Goal: Contribute content: Contribute content

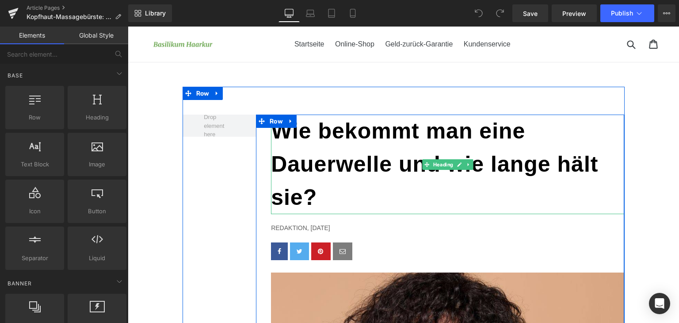
click at [366, 170] on h1 "Wie bekommt man eine Dauerwelle und wie lange hält sie?" at bounding box center [447, 165] width 353 height 100
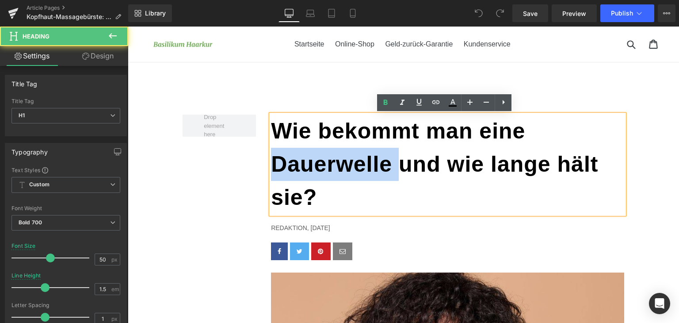
click at [366, 170] on h1 "Wie bekommt man eine Dauerwelle und wie lange hält sie?" at bounding box center [447, 165] width 353 height 100
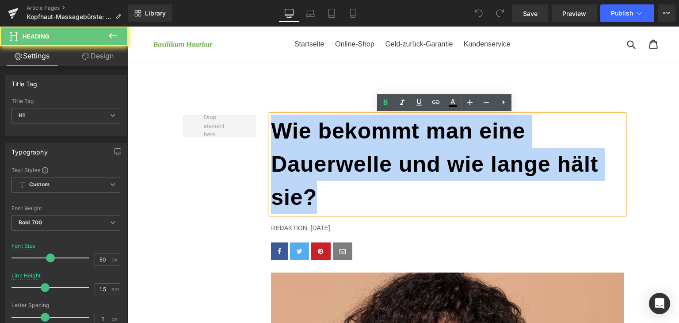
click at [366, 170] on h1 "Wie bekommt man eine Dauerwelle und wie lange hält sie?" at bounding box center [447, 165] width 353 height 100
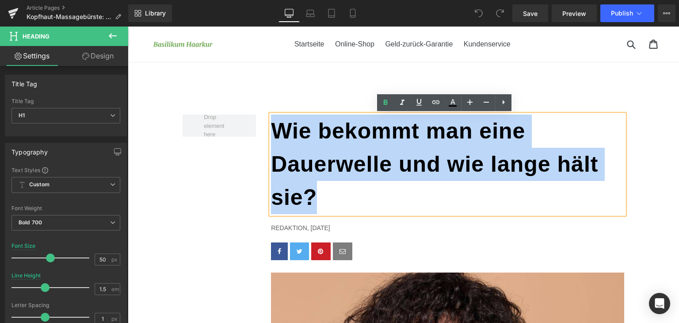
paste div
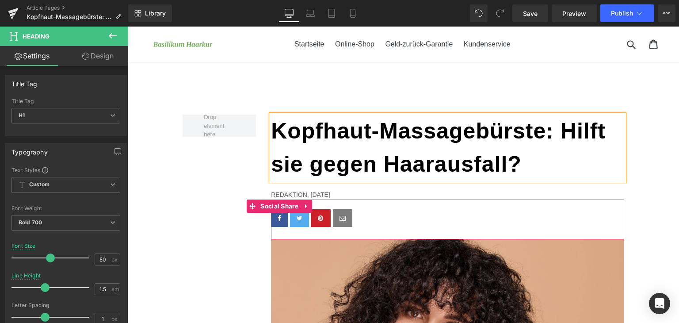
click at [311, 195] on p "Redaktion, [DATE]" at bounding box center [447, 195] width 353 height 10
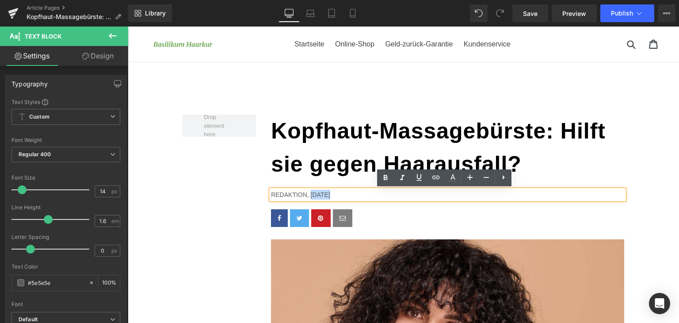
drag, startPoint x: 304, startPoint y: 195, endPoint x: 322, endPoint y: 195, distance: 17.7
click at [322, 195] on p "Redaktion, [DATE]" at bounding box center [447, 195] width 353 height 10
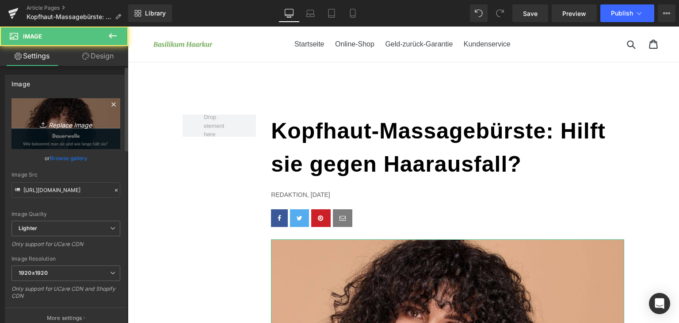
click at [67, 129] on link "Replace Image" at bounding box center [65, 123] width 109 height 51
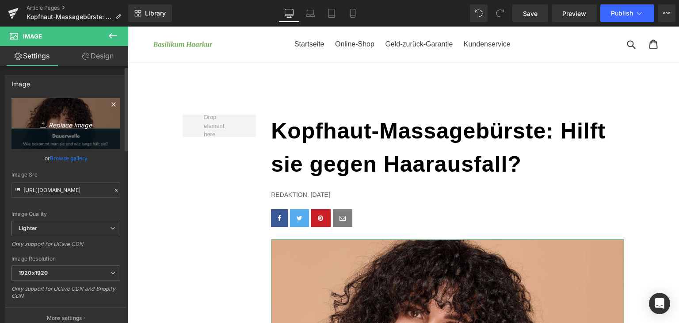
type input "C:\fakepath\kopfhaut-massage.jpg"
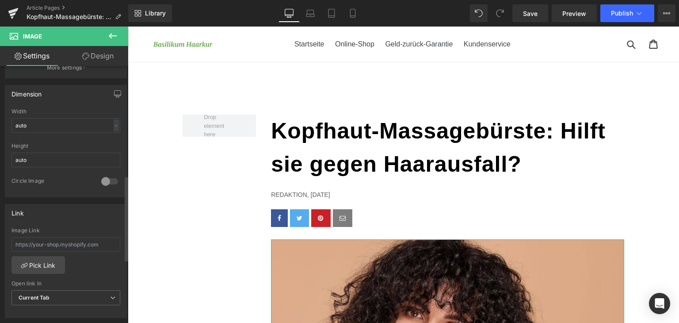
scroll to position [360, 0]
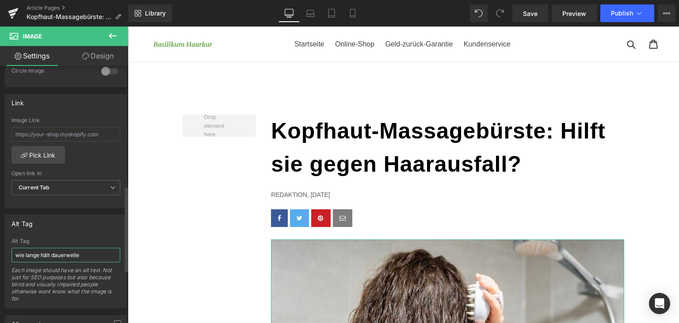
type input "[URL][DOMAIN_NAME]"
click at [66, 248] on input "wie lange hält dauerwelle" at bounding box center [65, 255] width 109 height 15
type input "Kopfhaut massage"
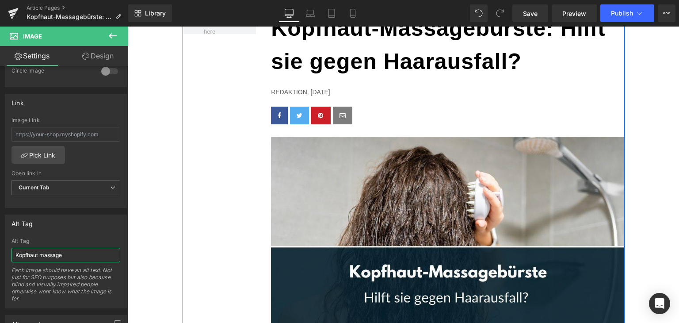
scroll to position [221, 0]
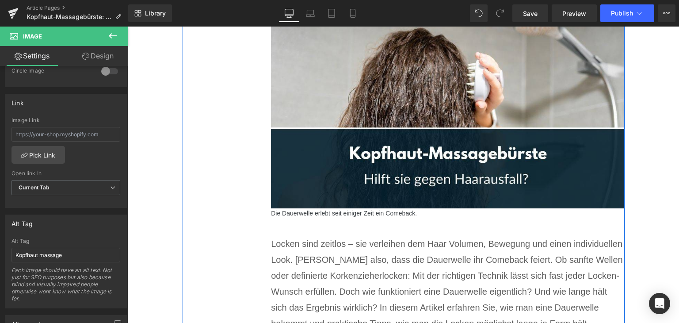
click at [341, 213] on p "Die Dauerwelle erlebt seit einiger Zeit ein Comeback." at bounding box center [447, 213] width 353 height 10
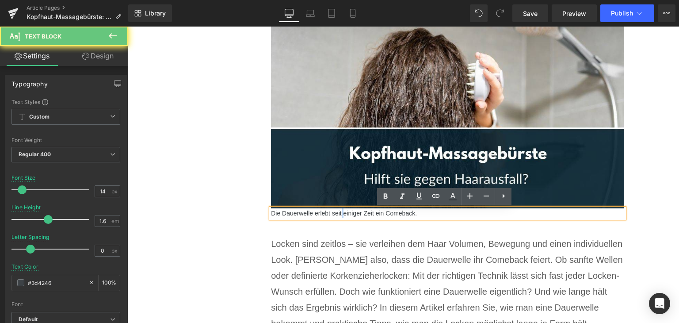
click at [341, 213] on p "Die Dauerwelle erlebt seit einiger Zeit ein Comeback." at bounding box center [447, 213] width 353 height 10
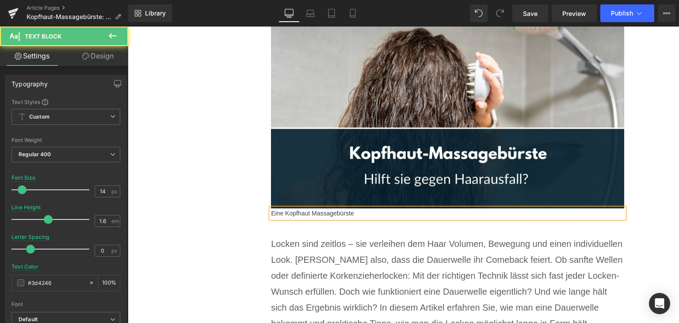
click at [310, 215] on p "Eine Kopfhaut Massagebürste" at bounding box center [447, 213] width 353 height 10
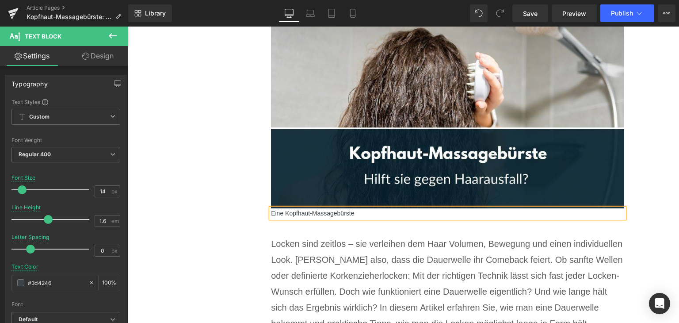
click at [357, 214] on p "Eine Kopfhaut-Massagebürste" at bounding box center [447, 213] width 353 height 10
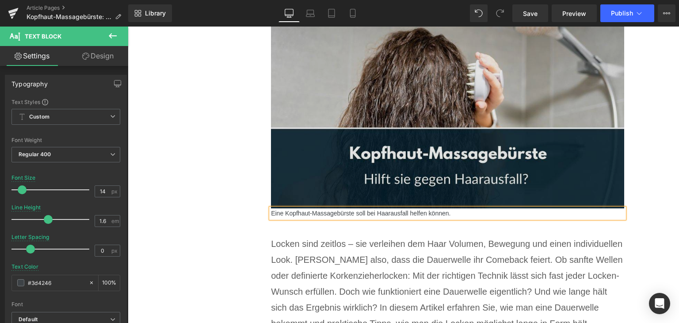
click at [486, 137] on img at bounding box center [447, 113] width 353 height 190
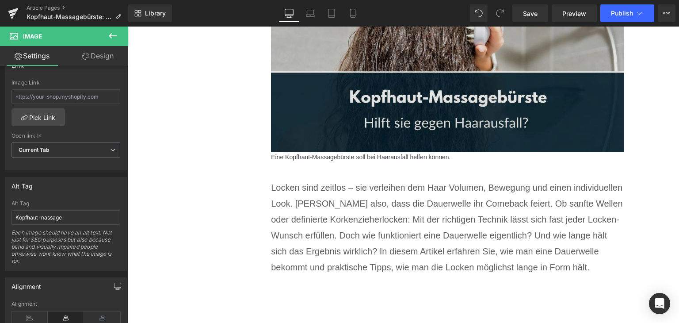
scroll to position [398, 0]
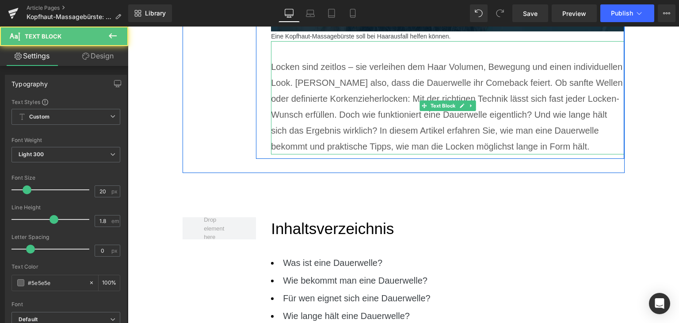
click at [294, 104] on p "Locken sind zeitlos – sie verleihen dem Haar Volumen, Bewegung und einen indivi…" at bounding box center [447, 107] width 353 height 96
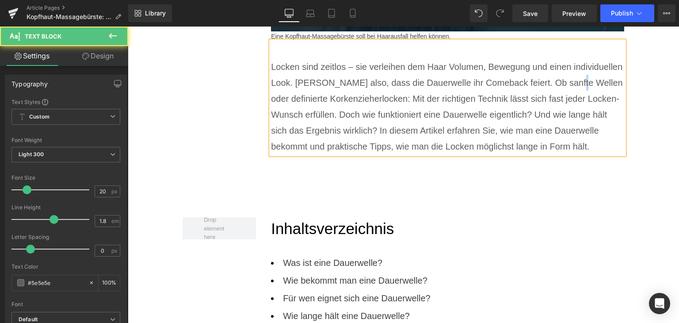
click at [294, 104] on p "Locken sind zeitlos – sie verleihen dem Haar Volumen, Bewegung und einen indivi…" at bounding box center [447, 107] width 353 height 96
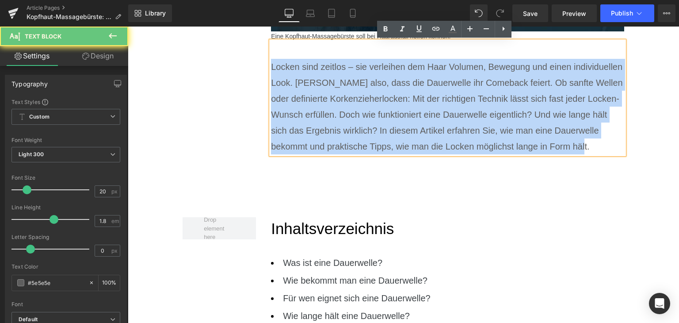
click at [294, 104] on p "Locken sind zeitlos – sie verleihen dem Haar Volumen, Bewegung und einen indivi…" at bounding box center [447, 107] width 353 height 96
paste div
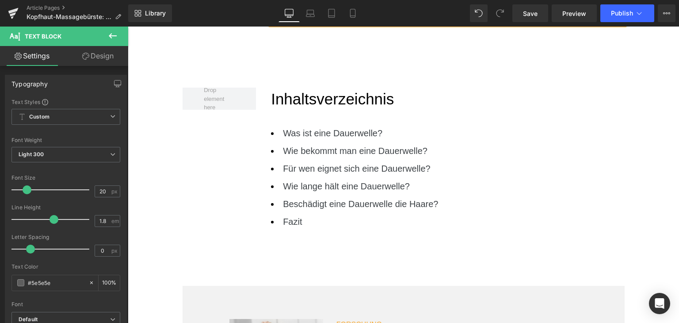
scroll to position [619, 0]
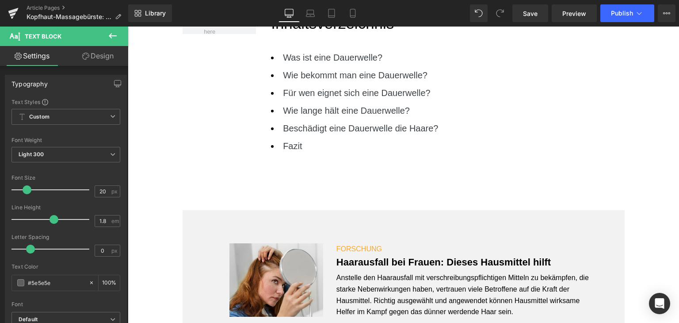
click at [356, 146] on li "Fazit" at bounding box center [447, 146] width 353 height 18
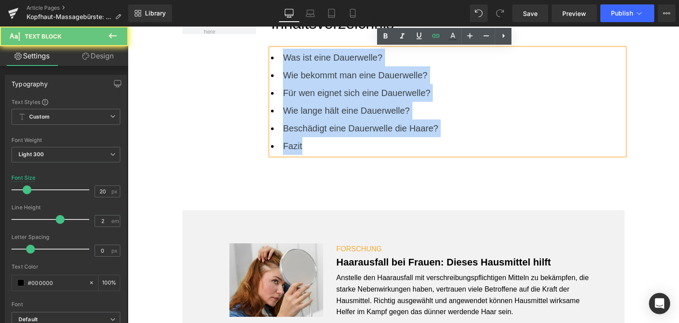
drag, startPoint x: 349, startPoint y: 149, endPoint x: 279, endPoint y: 54, distance: 118.2
click at [279, 54] on ul "Was ist eine Dauerwelle? Wie bekommt man eine Dauerwelle? Für wen eignet sich e…" at bounding box center [447, 102] width 353 height 106
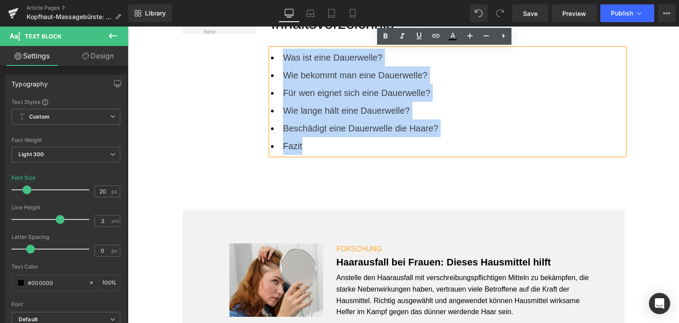
paste div
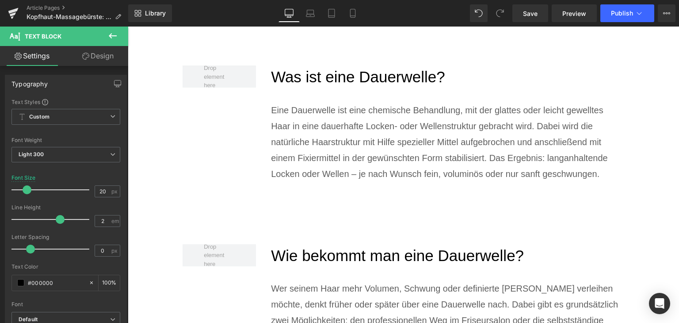
scroll to position [973, 0]
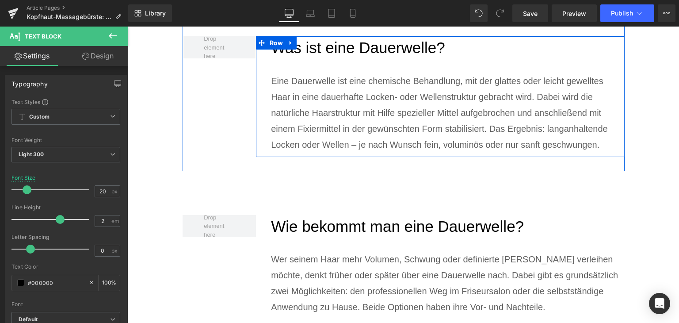
click at [327, 42] on h2 "Was ist eine Dauerwelle?" at bounding box center [447, 47] width 353 height 23
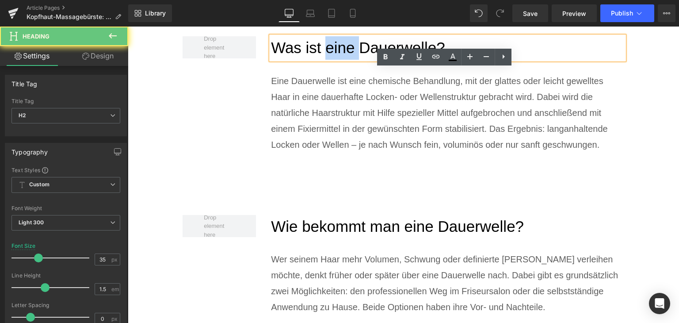
click at [327, 42] on h2 "Was ist eine Dauerwelle?" at bounding box center [447, 47] width 353 height 23
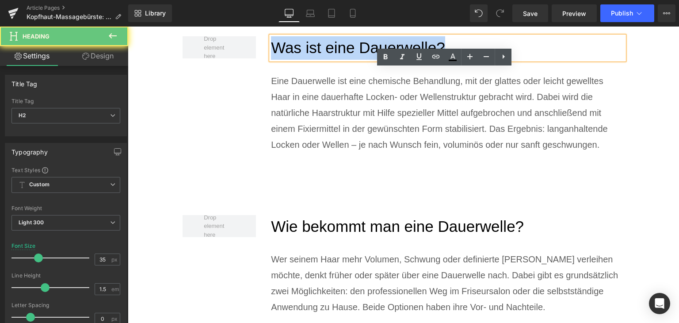
click at [327, 42] on h2 "Was ist eine Dauerwelle?" at bounding box center [447, 47] width 353 height 23
paste div
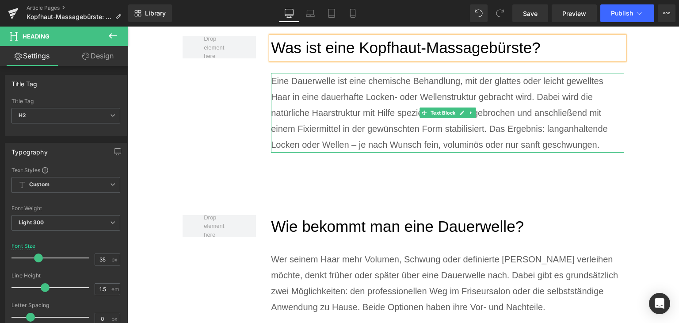
click at [360, 138] on p "Eine Dauerwelle ist eine chemische Behandlung, mit der glattes oder leicht gewe…" at bounding box center [447, 113] width 353 height 80
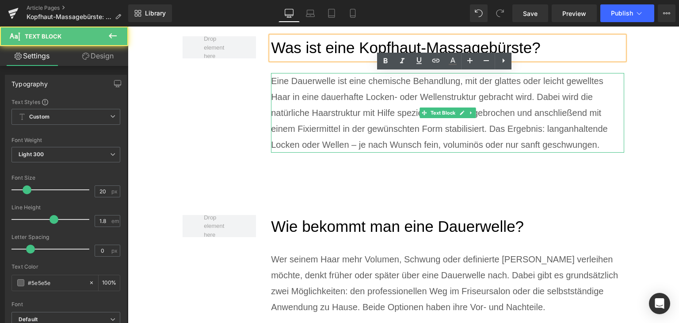
click at [360, 138] on p "Eine Dauerwelle ist eine chemische Behandlung, mit der glattes oder leicht gewe…" at bounding box center [447, 113] width 353 height 80
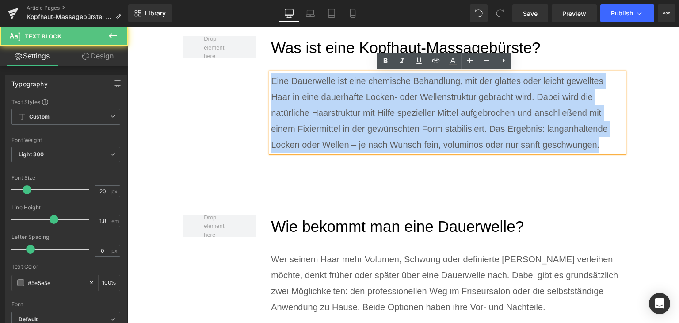
click at [360, 138] on p "Eine Dauerwelle ist eine chemische Behandlung, mit der glattes oder leicht gewe…" at bounding box center [447, 113] width 353 height 80
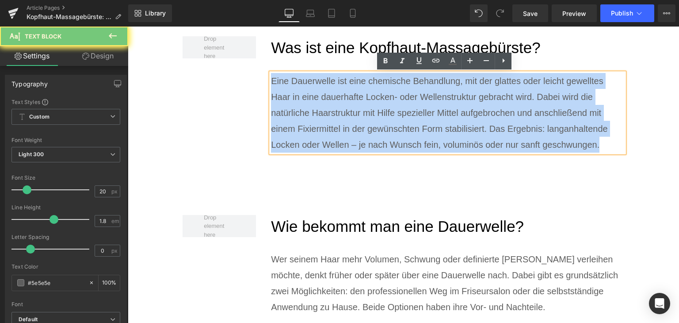
paste div
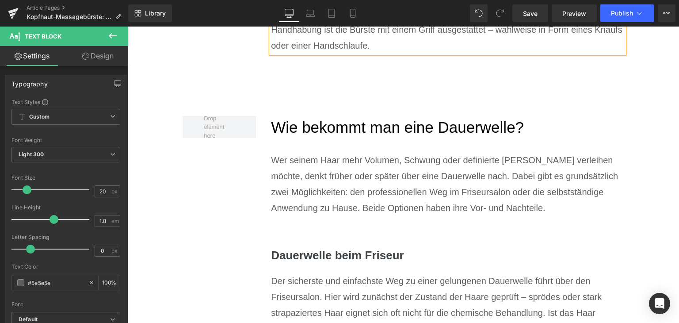
scroll to position [1106, 0]
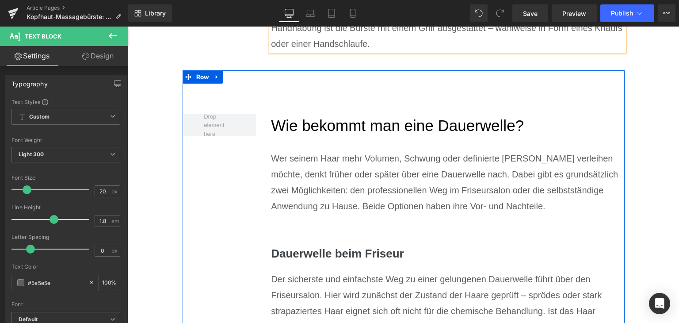
click at [351, 120] on h2 "Wie bekommt man eine Dauerwelle?" at bounding box center [447, 125] width 353 height 23
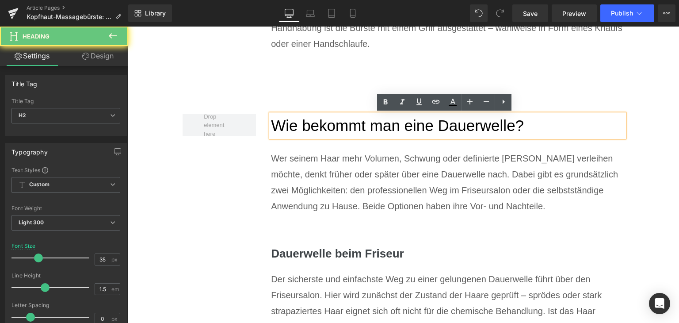
click at [351, 120] on h2 "Wie bekommt man eine Dauerwelle?" at bounding box center [447, 125] width 353 height 23
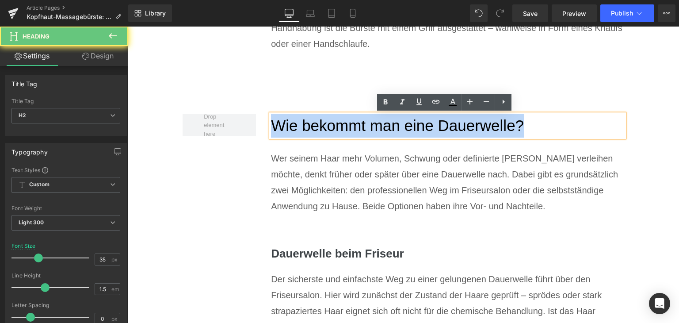
click at [351, 120] on h2 "Wie bekommt man eine Dauerwelle?" at bounding box center [447, 125] width 353 height 23
paste div
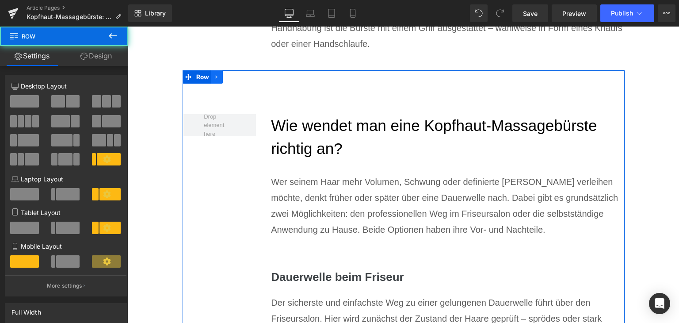
click at [218, 75] on link at bounding box center [216, 76] width 11 height 13
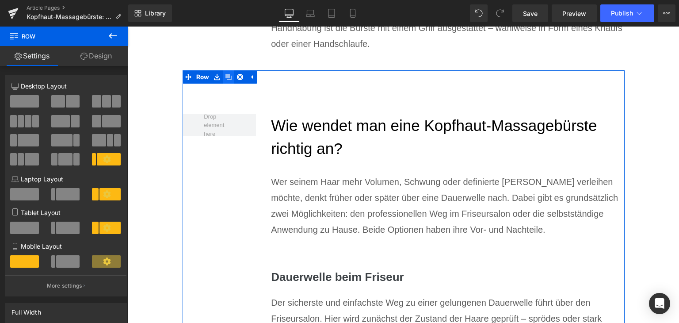
click at [226, 75] on icon at bounding box center [229, 77] width 6 height 6
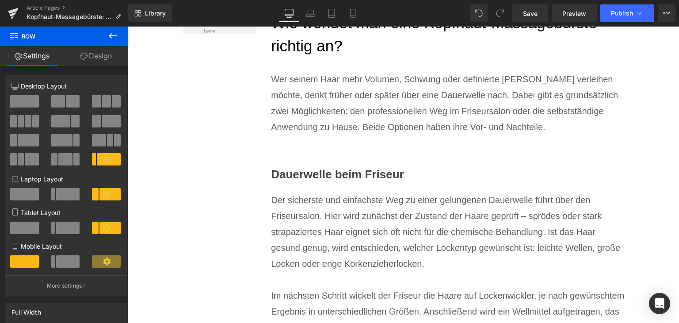
scroll to position [1193, 0]
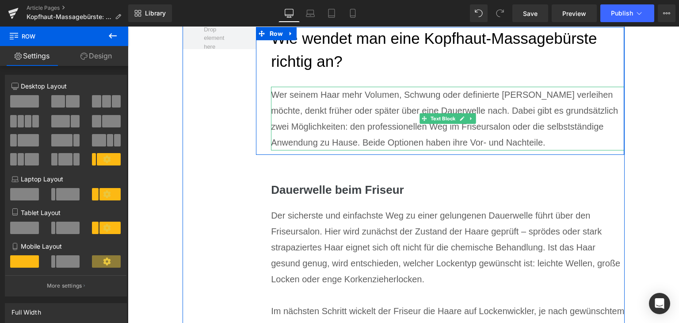
click at [306, 133] on p "Wer seinem Haar mehr Volumen, Schwung oder definierte [PERSON_NAME] verleihen m…" at bounding box center [447, 119] width 353 height 64
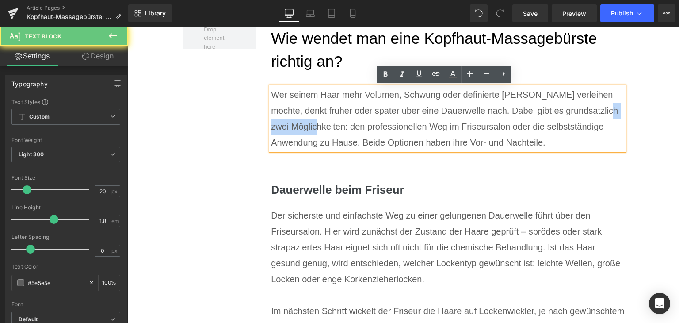
click at [306, 133] on p "Wer seinem Haar mehr Volumen, Schwung oder definierte [PERSON_NAME] verleihen m…" at bounding box center [447, 119] width 353 height 64
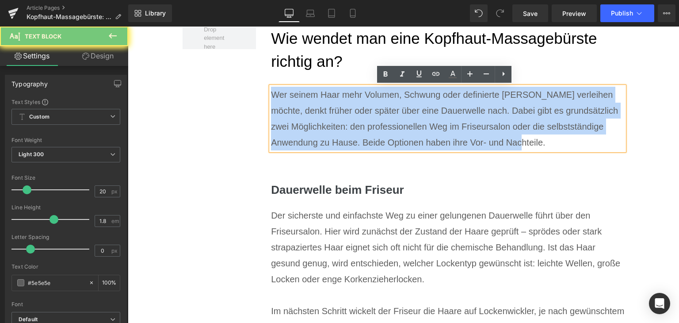
click at [306, 133] on p "Wer seinem Haar mehr Volumen, Schwung oder definierte [PERSON_NAME] verleihen m…" at bounding box center [447, 119] width 353 height 64
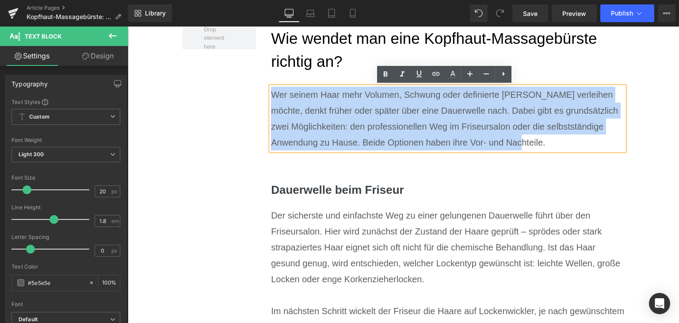
paste div
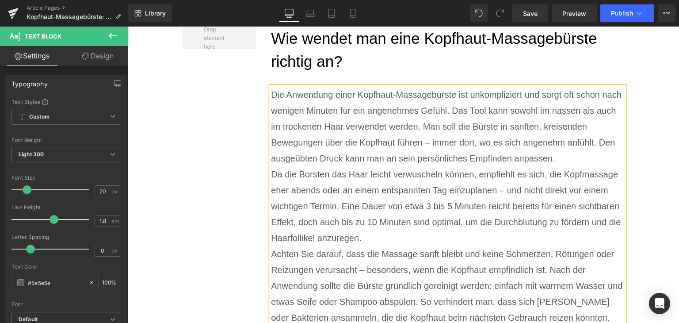
click at [421, 166] on p "Die Anwendung einer Kopfhaut-Massagebürste ist unkompliziert und sorgt oft scho…" at bounding box center [447, 127] width 353 height 80
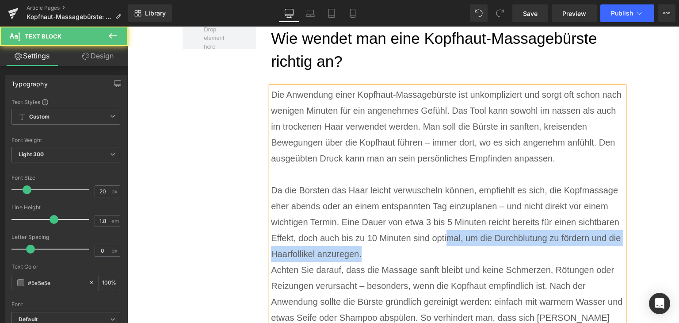
click at [537, 262] on p "Da die Borsten das Haar leicht verwuscheln können, empfiehlt es sich, die Kopfm…" at bounding box center [447, 222] width 353 height 80
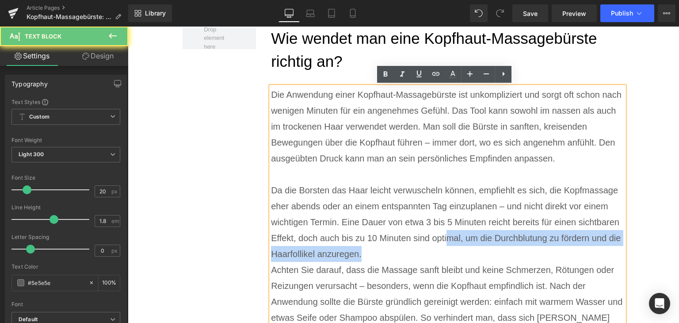
click at [537, 262] on p "Da die Borsten das Haar leicht verwuscheln können, empfiehlt es sich, die Kopfm…" at bounding box center [447, 222] width 353 height 80
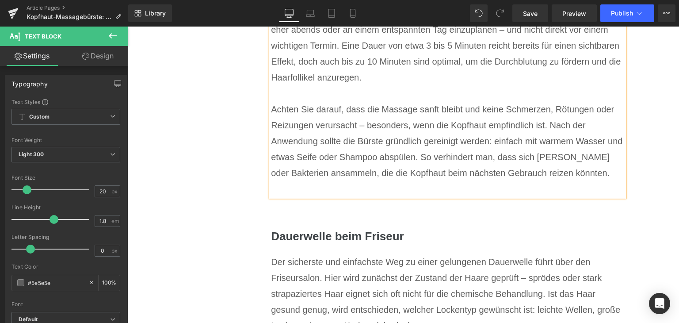
scroll to position [1370, 0]
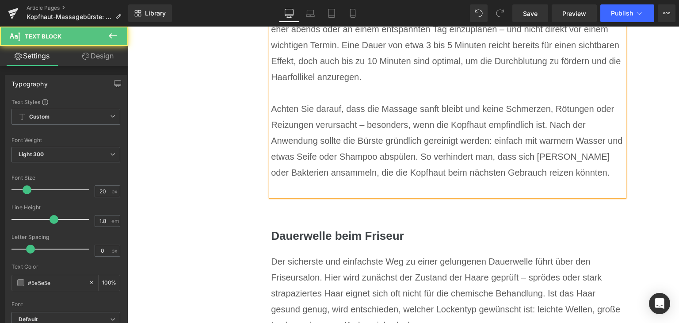
click at [346, 196] on p at bounding box center [447, 188] width 353 height 16
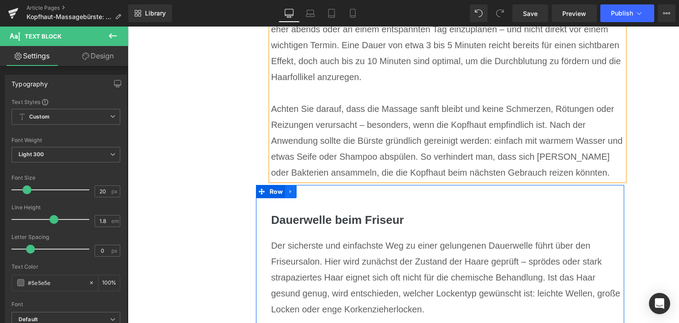
click at [290, 195] on icon at bounding box center [291, 191] width 6 height 7
click at [314, 198] on link at bounding box center [313, 191] width 11 height 13
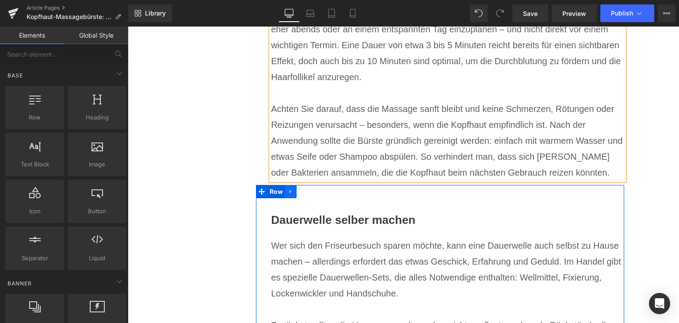
click at [290, 195] on icon at bounding box center [291, 191] width 6 height 7
click at [311, 195] on icon at bounding box center [314, 191] width 6 height 7
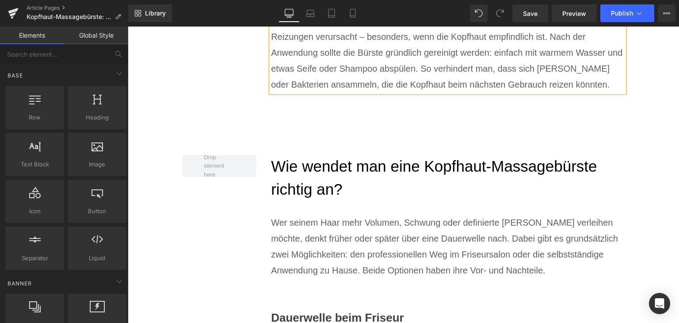
scroll to position [1458, 0]
click at [332, 178] on h2 "Wie wendet man eine Kopfhaut-Massagebürste richtig an?" at bounding box center [447, 177] width 353 height 46
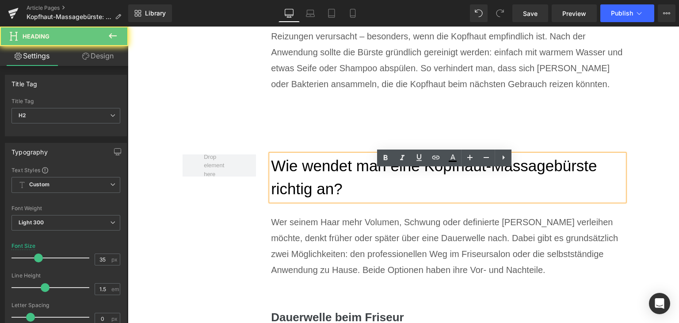
click at [332, 178] on h2 "Wie wendet man eine Kopfhaut-Massagebürste richtig an?" at bounding box center [447, 177] width 353 height 46
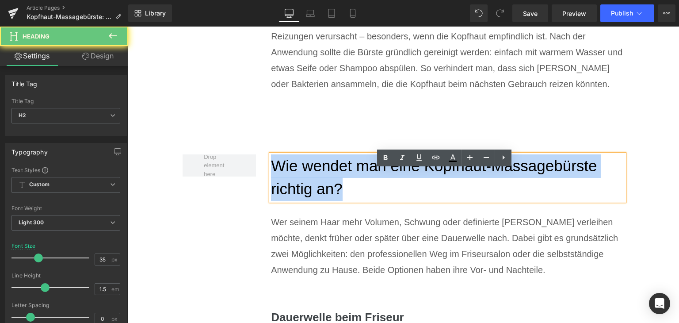
click at [332, 178] on h2 "Wie wendet man eine Kopfhaut-Massagebürste richtig an?" at bounding box center [447, 177] width 353 height 46
paste div
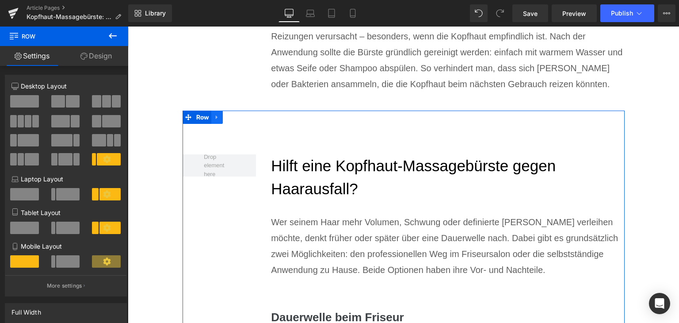
click at [215, 124] on link at bounding box center [216, 117] width 11 height 13
click at [224, 124] on link at bounding box center [228, 117] width 11 height 13
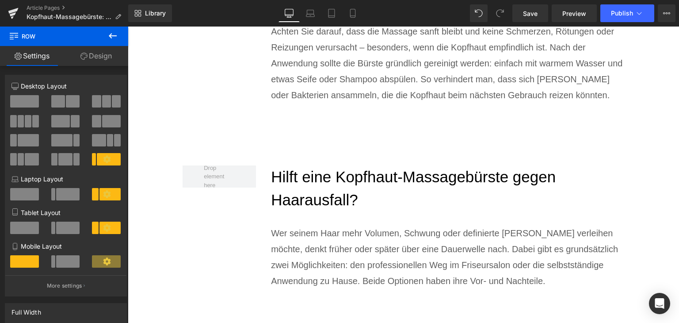
scroll to position [1580, 0]
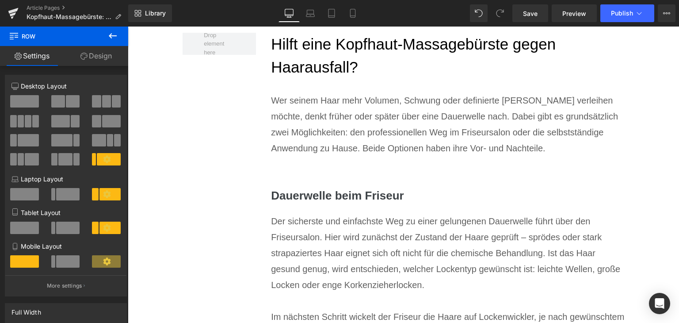
click at [325, 153] on p "Wer seinem Haar mehr Volumen, Schwung oder definierte [PERSON_NAME] verleihen m…" at bounding box center [447, 124] width 353 height 64
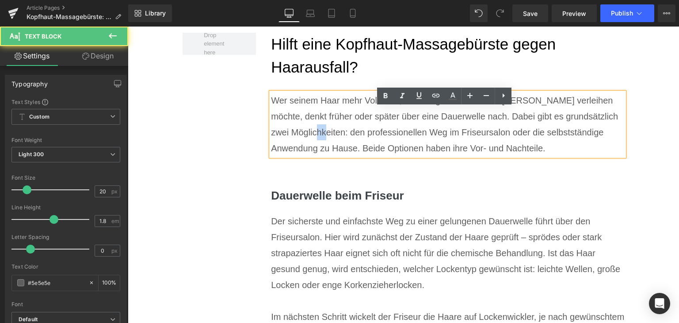
click at [325, 153] on p "Wer seinem Haar mehr Volumen, Schwung oder definierte [PERSON_NAME] verleihen m…" at bounding box center [447, 124] width 353 height 64
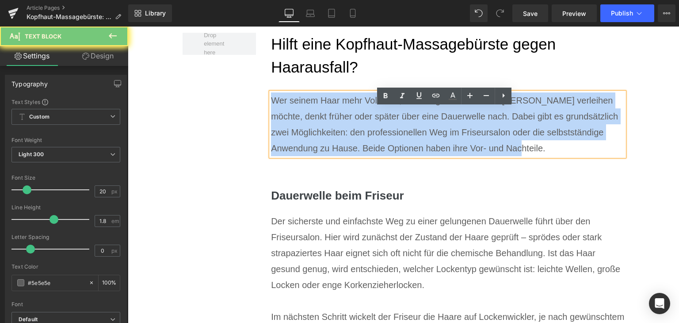
click at [325, 153] on p "Wer seinem Haar mehr Volumen, Schwung oder definierte [PERSON_NAME] verleihen m…" at bounding box center [447, 124] width 353 height 64
paste div
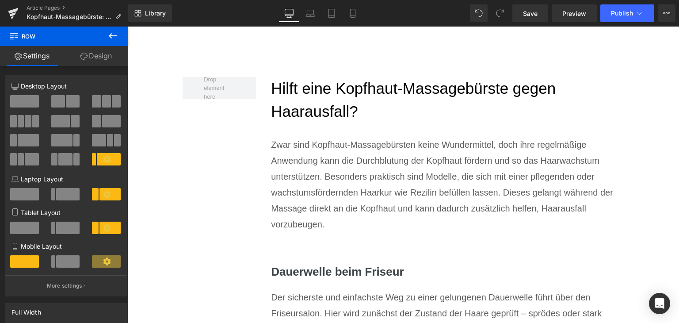
scroll to position [1624, 0]
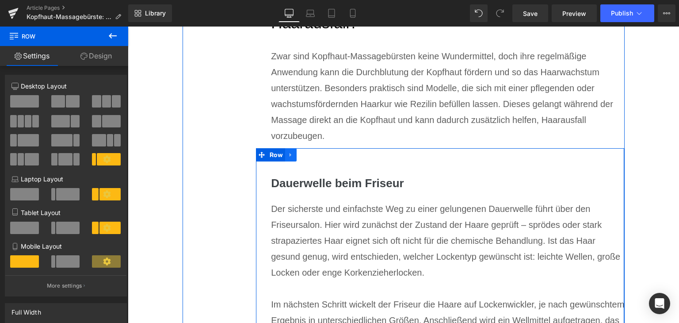
click at [289, 158] on icon at bounding box center [291, 154] width 6 height 7
click at [311, 158] on icon at bounding box center [314, 155] width 6 height 6
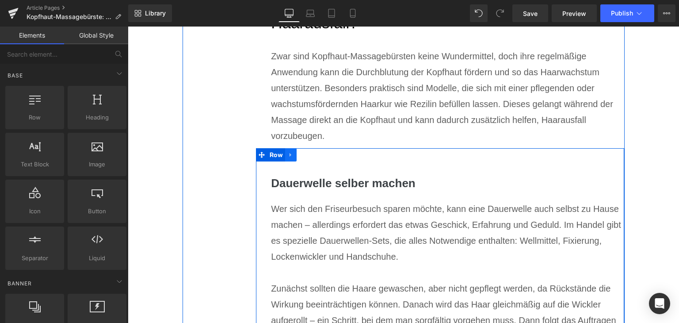
click at [289, 158] on icon at bounding box center [291, 154] width 6 height 7
click at [313, 158] on icon at bounding box center [314, 155] width 6 height 6
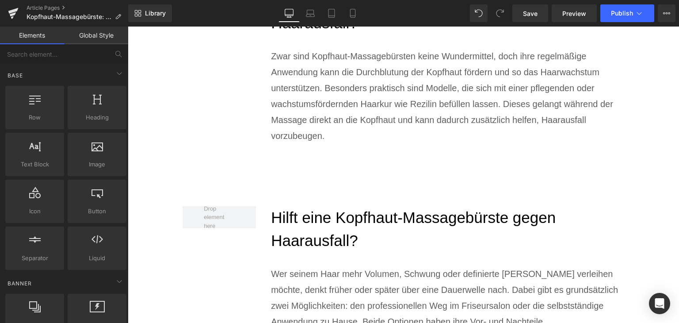
scroll to position [1712, 0]
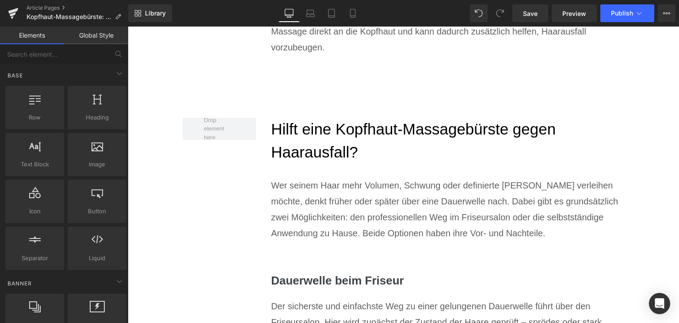
click at [303, 156] on h2 "Hilft eine Kopfhaut-Massagebürste gegen Haarausfall?" at bounding box center [447, 141] width 353 height 46
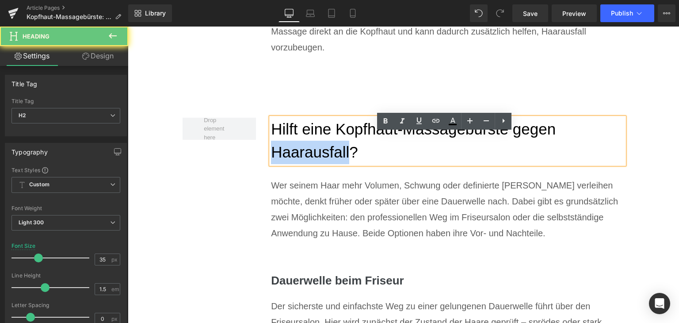
click at [303, 156] on h2 "Hilft eine Kopfhaut-Massagebürste gegen Haarausfall?" at bounding box center [447, 141] width 353 height 46
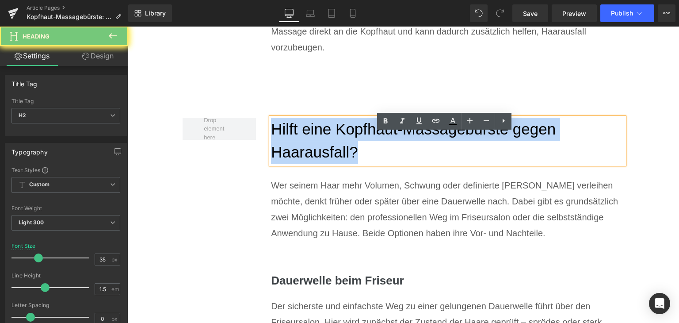
click at [303, 156] on h2 "Hilft eine Kopfhaut-Massagebürste gegen Haarausfall?" at bounding box center [447, 141] width 353 height 46
paste div
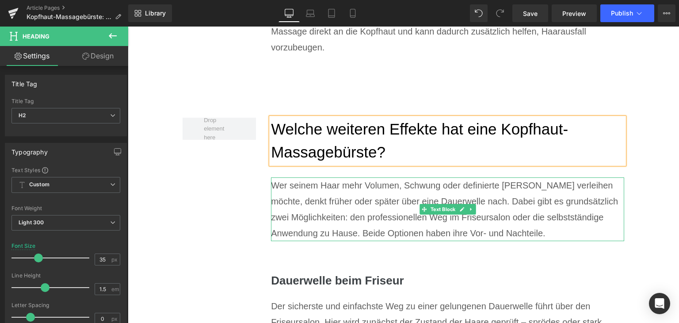
click at [310, 227] on p "Wer seinem Haar mehr Volumen, Schwung oder definierte [PERSON_NAME] verleihen m…" at bounding box center [447, 209] width 353 height 64
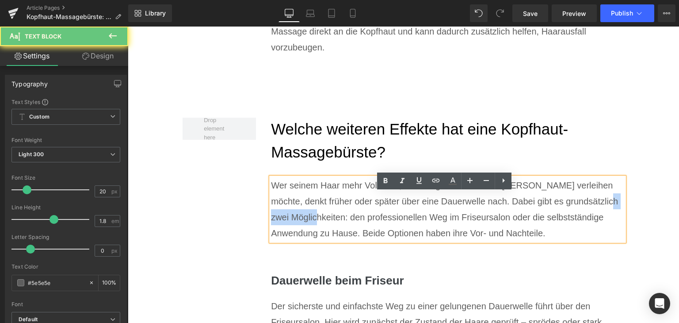
click at [310, 227] on p "Wer seinem Haar mehr Volumen, Schwung oder definierte [PERSON_NAME] verleihen m…" at bounding box center [447, 209] width 353 height 64
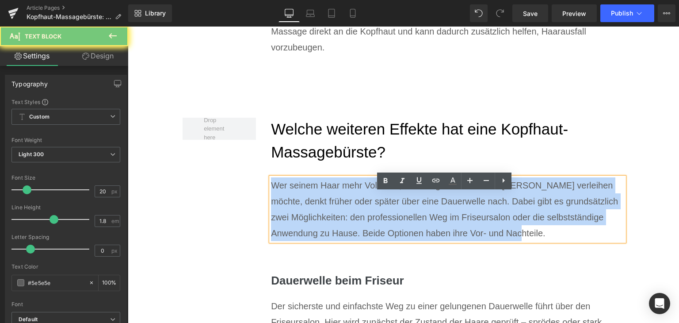
click at [310, 227] on p "Wer seinem Haar mehr Volumen, Schwung oder definierte [PERSON_NAME] verleihen m…" at bounding box center [447, 209] width 353 height 64
paste div
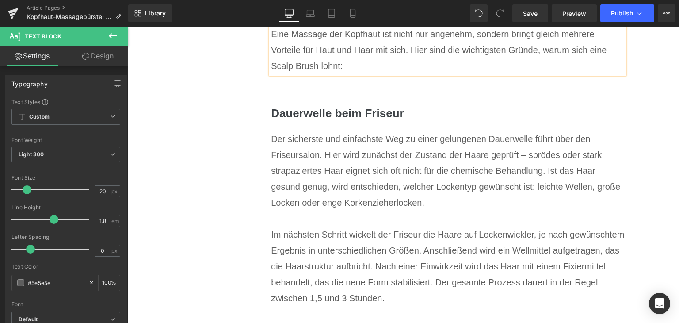
scroll to position [1889, 0]
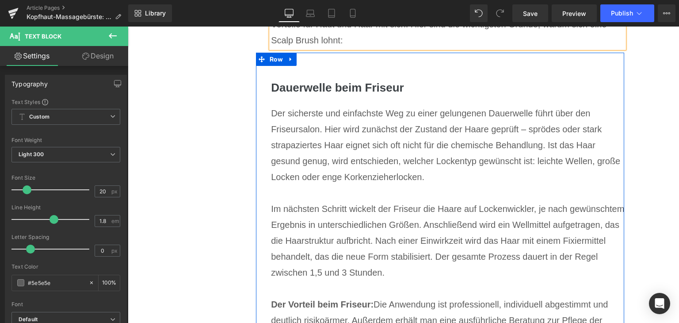
click at [364, 96] on h3 "Dauerwelle beim Friseur" at bounding box center [447, 87] width 353 height 17
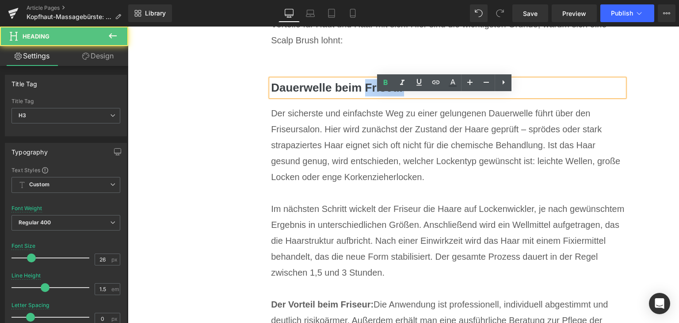
click at [364, 96] on h3 "Dauerwelle beim Friseur" at bounding box center [447, 87] width 353 height 17
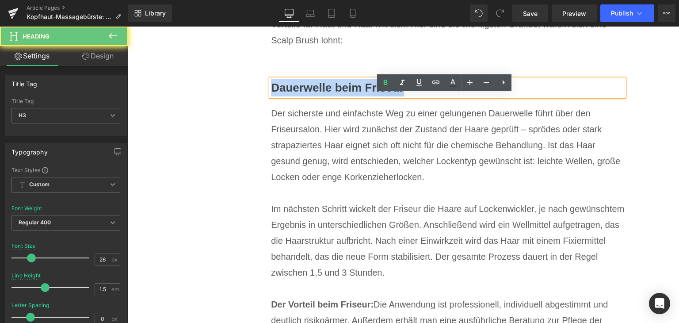
click at [364, 96] on h3 "Dauerwelle beim Friseur" at bounding box center [447, 87] width 353 height 17
paste div
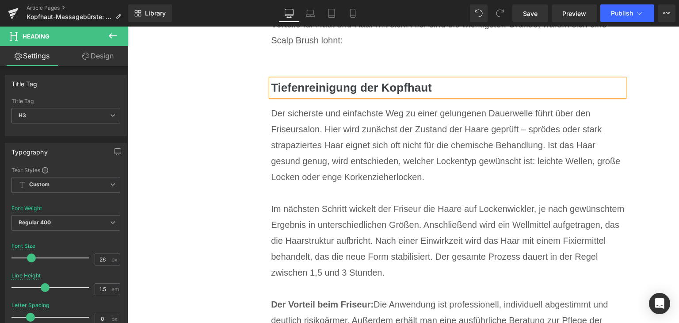
click at [353, 178] on div "Der sicherste und einfachste Weg zu einer gelungenen Dauerwelle führt über den …" at bounding box center [447, 145] width 353 height 80
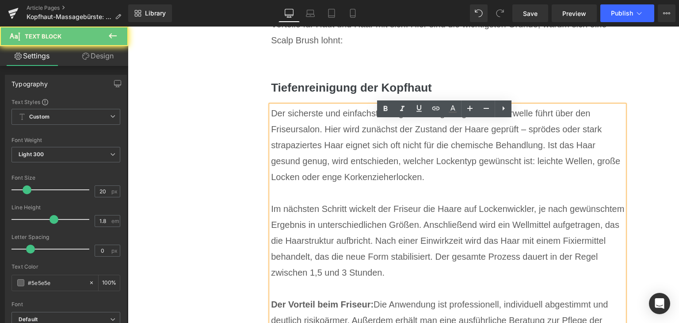
click at [353, 178] on div "Der sicherste und einfachste Weg zu einer gelungenen Dauerwelle führt über den …" at bounding box center [447, 145] width 353 height 80
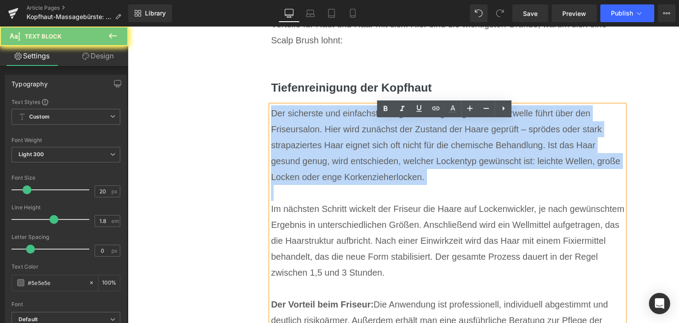
click at [353, 178] on div "Der sicherste und einfachste Weg zu einer gelungenen Dauerwelle führt über den …" at bounding box center [447, 145] width 353 height 80
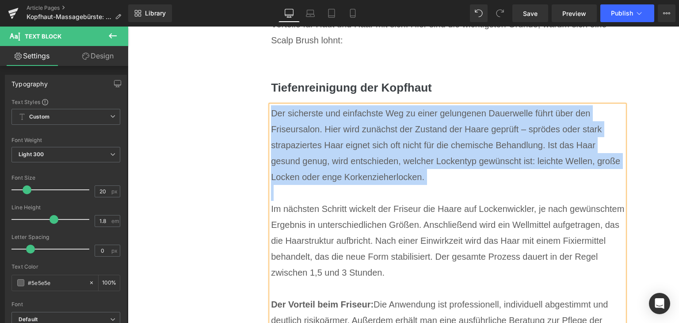
paste div
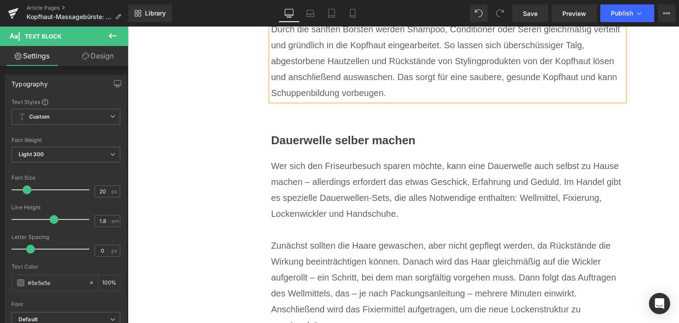
scroll to position [1978, 0]
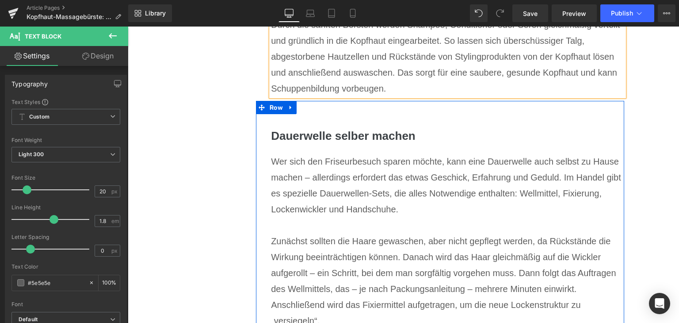
click at [325, 140] on div "[PERSON_NAME] selber machen Heading Wer sich den Friseurbesuch sparen möchte, k…" at bounding box center [440, 249] width 368 height 296
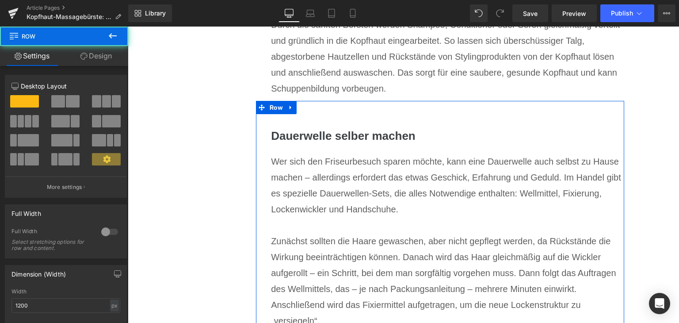
click at [327, 145] on h3 "Dauerwelle selber machen" at bounding box center [447, 135] width 353 height 17
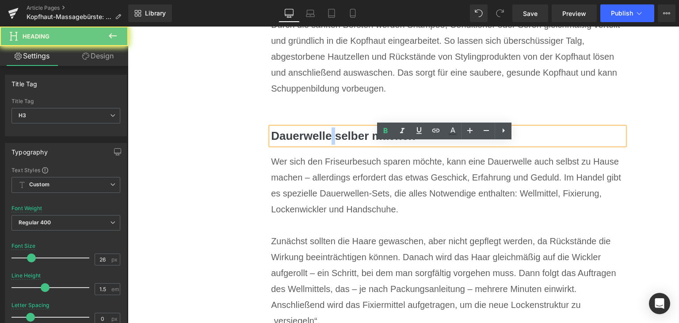
click at [327, 145] on h3 "Dauerwelle selber machen" at bounding box center [447, 135] width 353 height 17
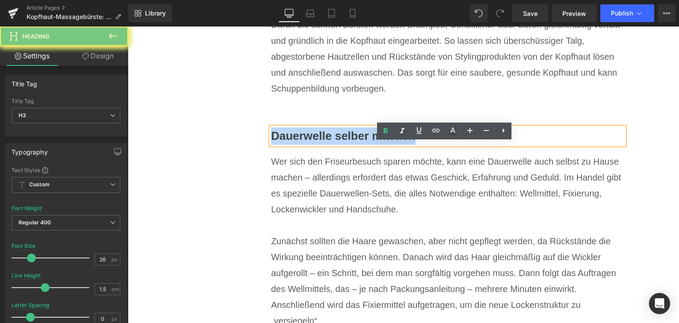
click at [327, 145] on h3 "Dauerwelle selber machen" at bounding box center [447, 135] width 353 height 17
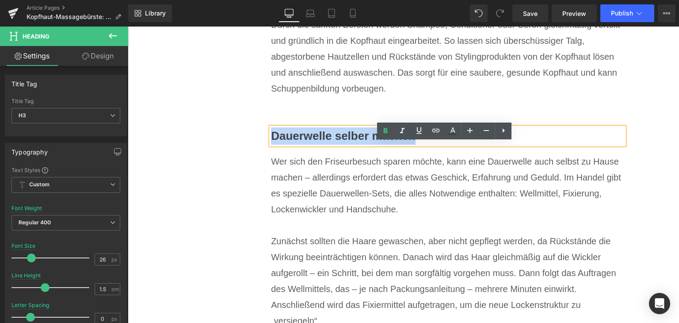
paste div
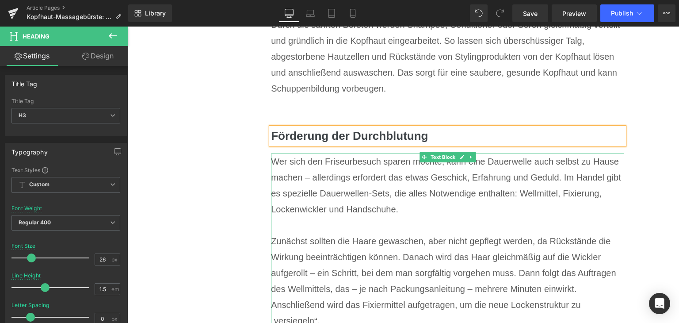
click at [320, 200] on div "Wer sich den Friseurbesuch sparen möchte, kann eine Dauerwelle auch selbst zu H…" at bounding box center [447, 185] width 353 height 64
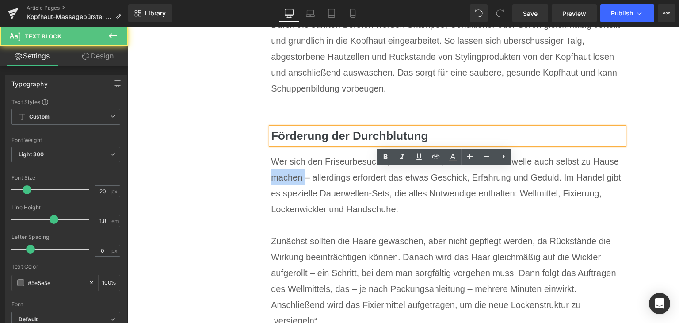
click at [319, 200] on div "Wer sich den Friseurbesuch sparen möchte, kann eine Dauerwelle auch selbst zu H…" at bounding box center [447, 185] width 353 height 64
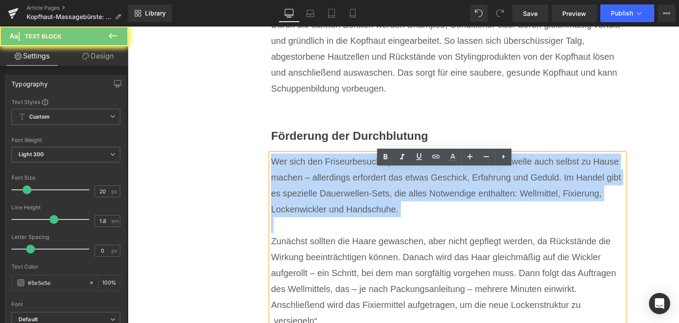
click at [319, 200] on div "Wer sich den Friseurbesuch sparen möchte, kann eine Dauerwelle auch selbst zu H…" at bounding box center [447, 185] width 353 height 64
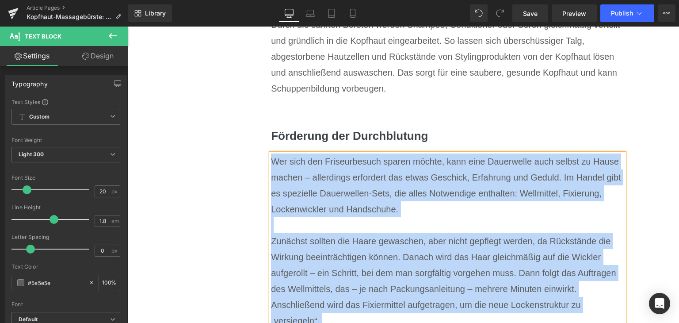
paste div
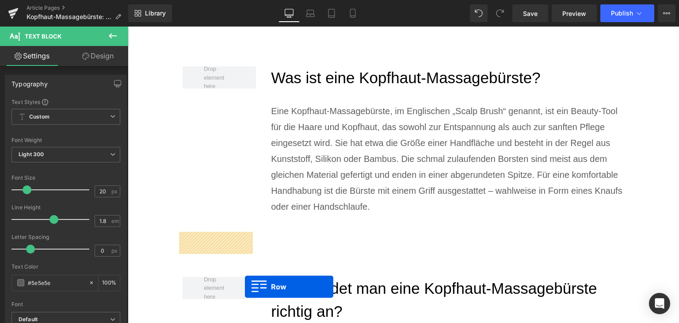
scroll to position [996, 0]
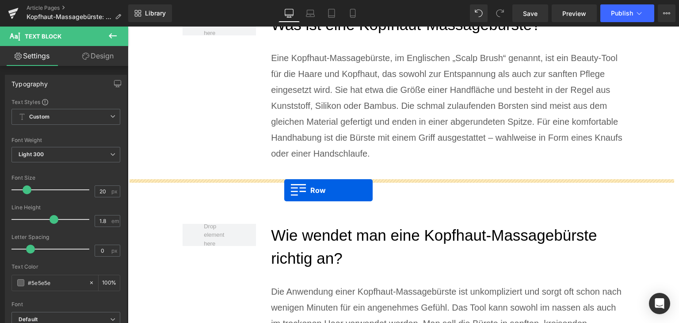
drag, startPoint x: 137, startPoint y: 257, endPoint x: 284, endPoint y: 190, distance: 161.7
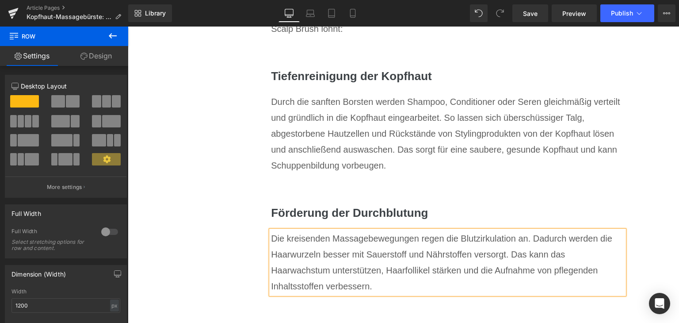
scroll to position [2278, 0]
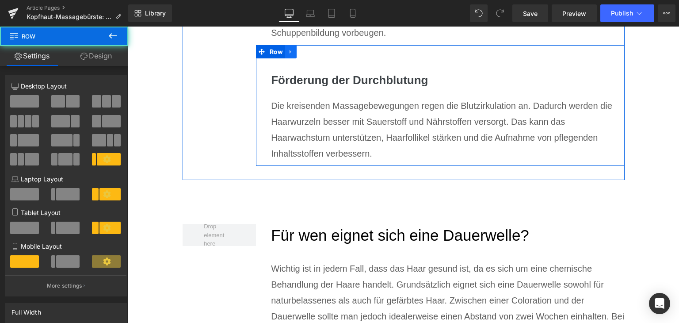
click at [285, 58] on link at bounding box center [290, 51] width 11 height 13
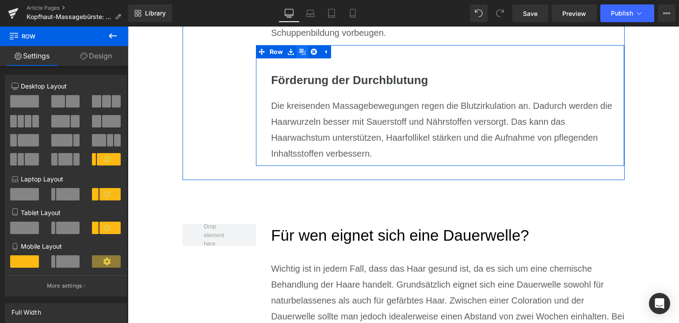
click at [297, 58] on link at bounding box center [302, 51] width 11 height 13
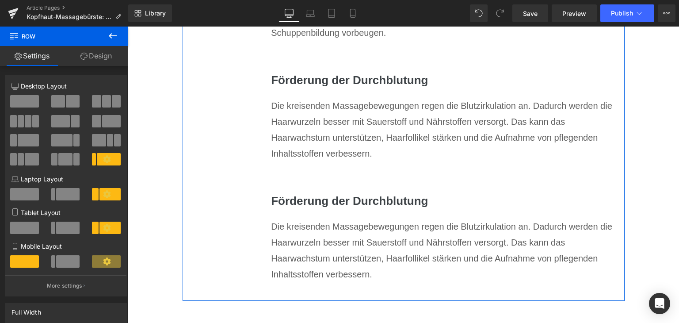
click at [317, 210] on h3 "Förderung der Durchblutung" at bounding box center [447, 200] width 353 height 17
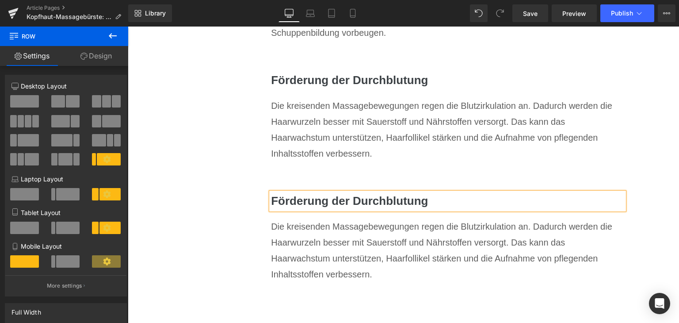
click at [317, 210] on h3 "Förderung der Durchblutung" at bounding box center [447, 200] width 353 height 17
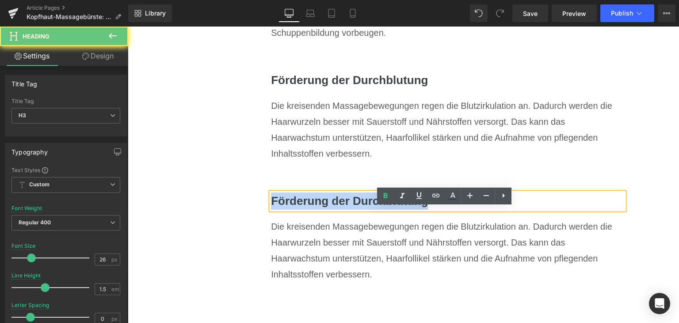
click at [317, 210] on h3 "Förderung der Durchblutung" at bounding box center [447, 200] width 353 height 17
paste div
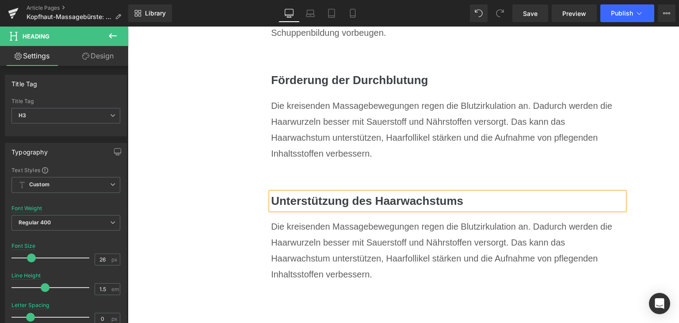
click at [347, 262] on div "Die kreisenden Massagebewegungen regen die Blutzirkulation an. Dadurch werden d…" at bounding box center [447, 250] width 353 height 64
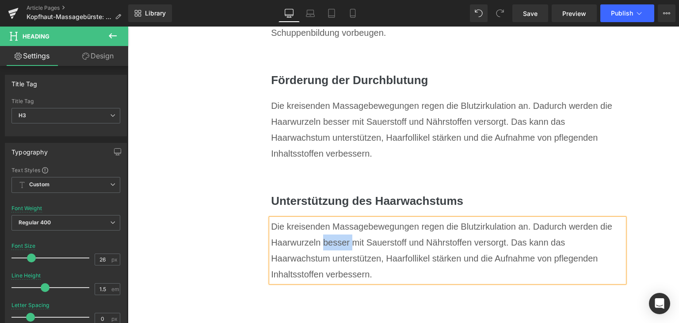
click at [347, 262] on div "Die kreisenden Massagebewegungen regen die Blutzirkulation an. Dadurch werden d…" at bounding box center [447, 250] width 353 height 64
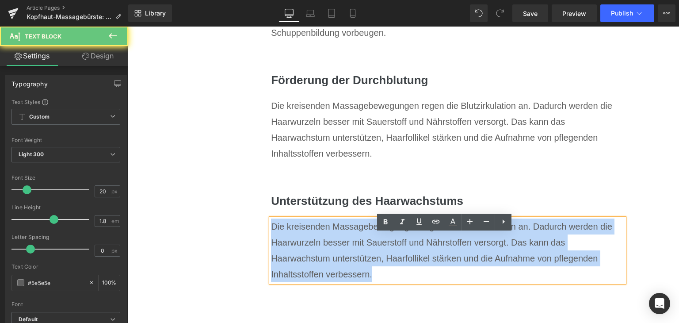
click at [347, 262] on div "Die kreisenden Massagebewegungen regen die Blutzirkulation an. Dadurch werden d…" at bounding box center [447, 250] width 353 height 64
paste div
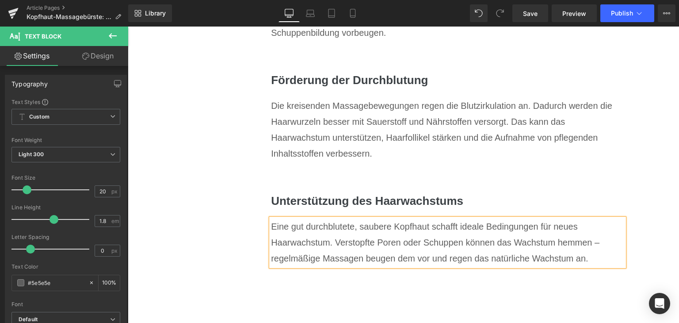
click at [243, 252] on div "Welche weiteren Effekte hat eine Kopfhaut-Massagebürste? Heading Eine Massage d…" at bounding box center [404, 19] width 442 height 532
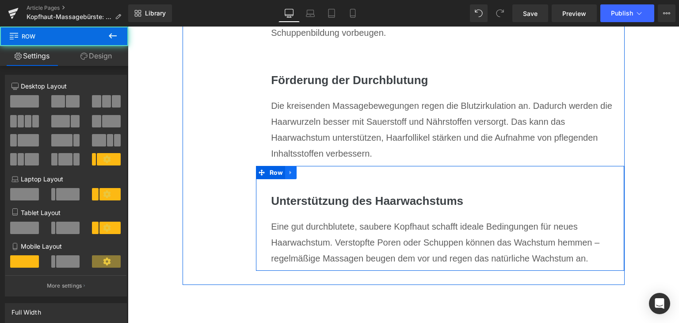
click at [290, 175] on icon at bounding box center [291, 173] width 2 height 4
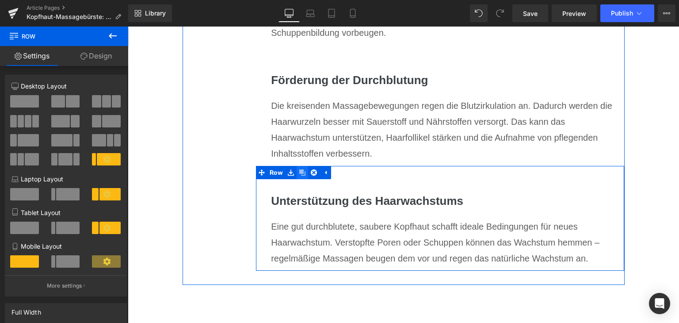
click at [299, 176] on icon at bounding box center [302, 172] width 6 height 6
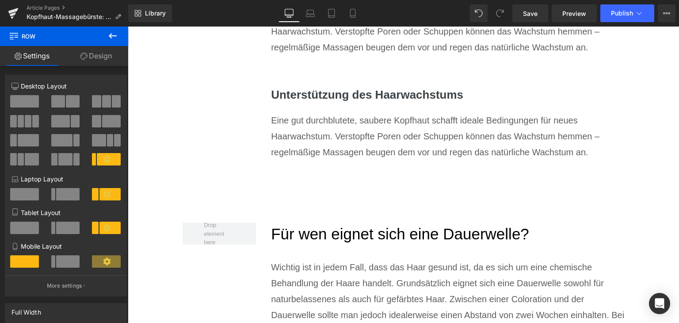
scroll to position [2503, 0]
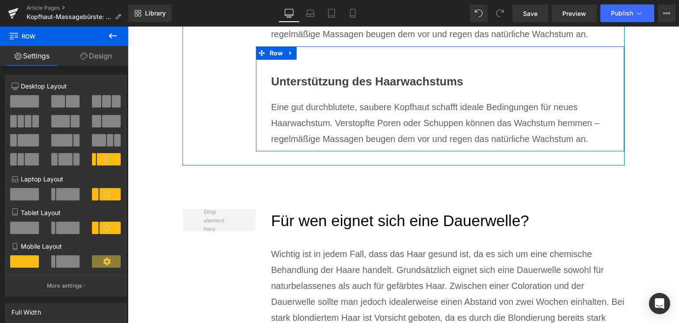
click at [330, 90] on h3 "Unterstützung des Haarwachstums" at bounding box center [447, 81] width 353 height 17
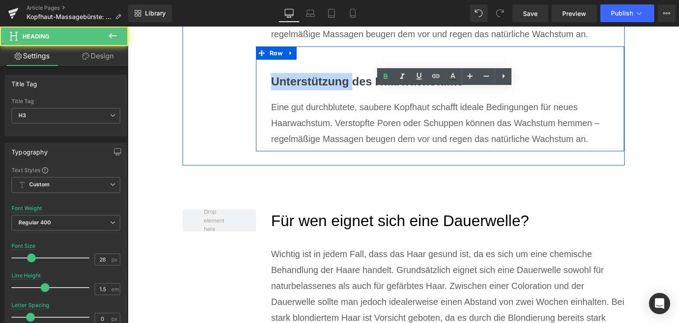
click at [330, 90] on h3 "Unterstützung des Haarwachstums" at bounding box center [447, 81] width 353 height 17
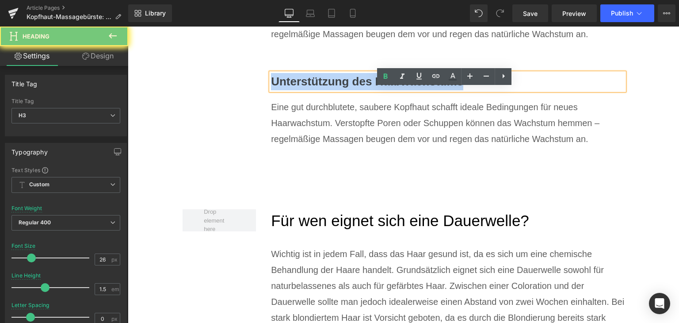
click at [330, 90] on h3 "Unterstützung des Haarwachstums" at bounding box center [447, 81] width 353 height 17
paste div
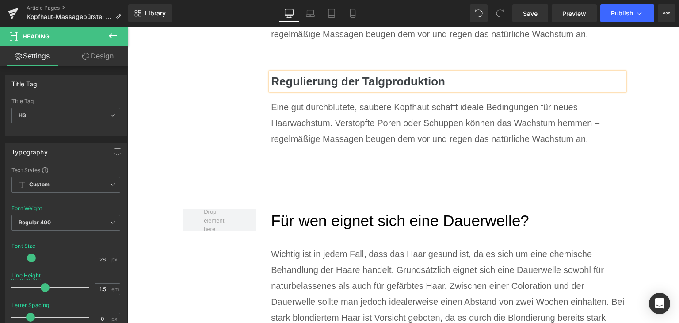
click at [321, 135] on div "Eine gut durchblutete, saubere Kopfhaut schafft ideale Bedingungen für neues Ha…" at bounding box center [447, 123] width 353 height 48
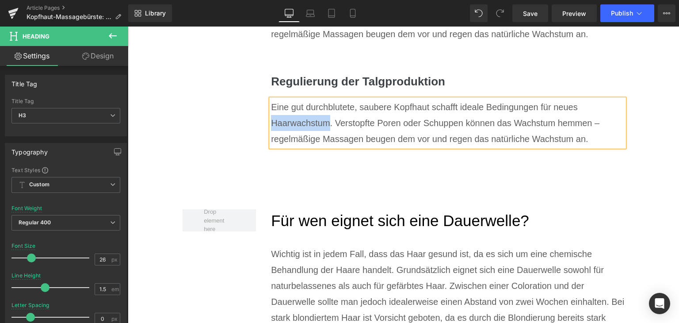
click at [321, 135] on div "Eine gut durchblutete, saubere Kopfhaut schafft ideale Bedingungen für neues Ha…" at bounding box center [447, 123] width 353 height 48
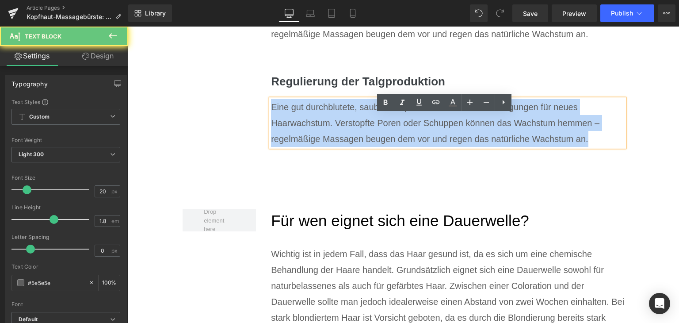
click at [321, 135] on div "Eine gut durchblutete, saubere Kopfhaut schafft ideale Bedingungen für neues Ha…" at bounding box center [447, 123] width 353 height 48
paste div
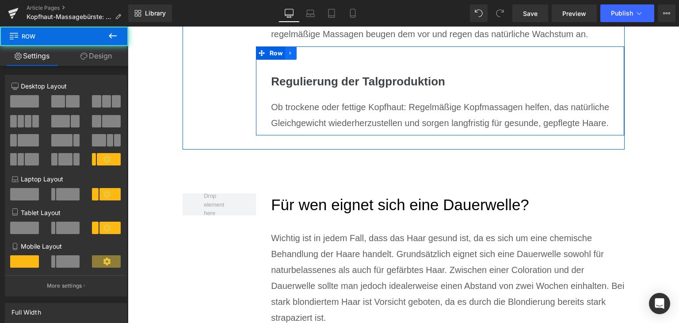
click at [290, 57] on icon at bounding box center [291, 53] width 6 height 7
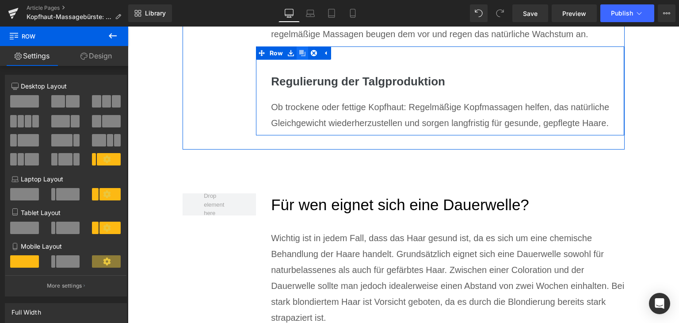
click at [299, 56] on icon at bounding box center [302, 53] width 6 height 6
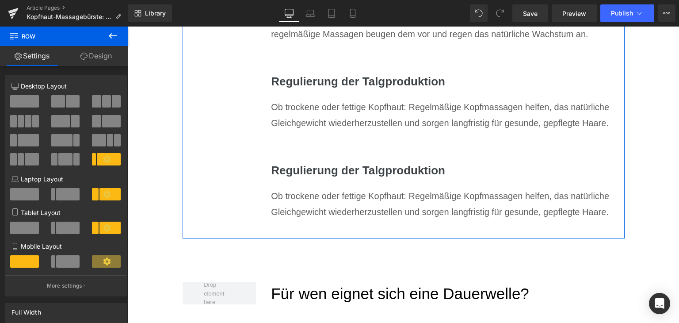
click at [341, 179] on h3 "Regulierung der Talgproduktion" at bounding box center [447, 170] width 353 height 17
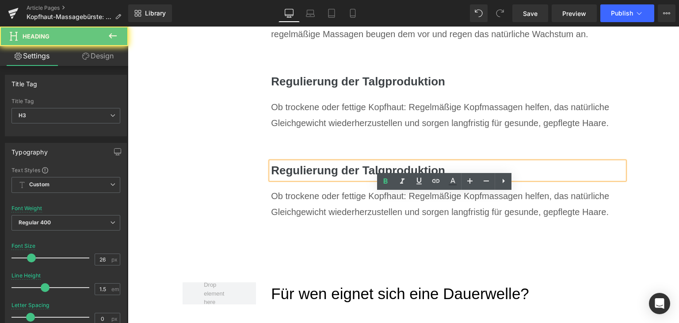
click at [341, 179] on h3 "Regulierung der Talgproduktion" at bounding box center [447, 170] width 353 height 17
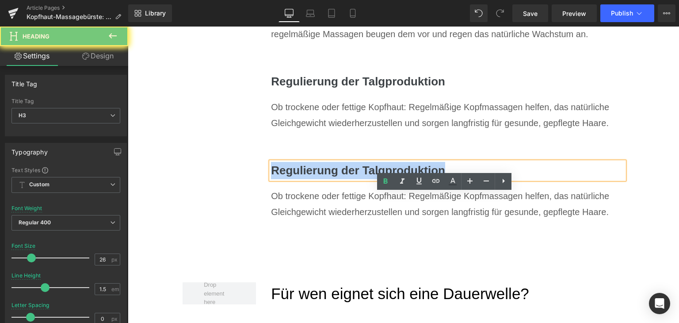
paste div
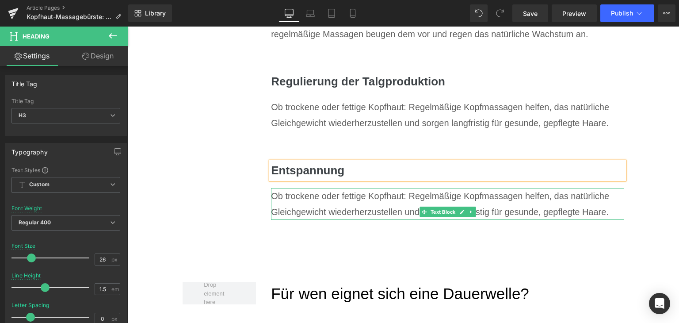
click at [328, 220] on div "Ob trockene oder fettige Kopfhaut: Regelmäßige Kopfmassagen helfen, das natürli…" at bounding box center [447, 204] width 353 height 32
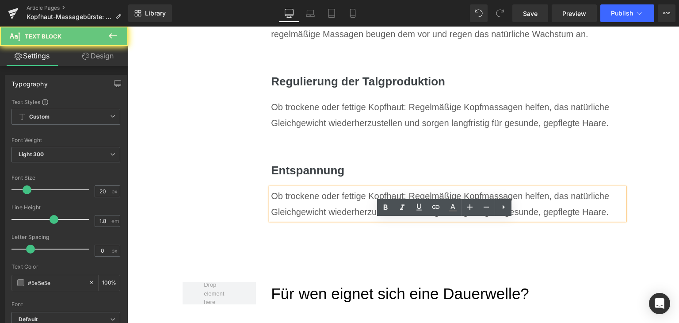
click at [328, 220] on div "Ob trockene oder fettige Kopfhaut: Regelmäßige Kopfmassagen helfen, das natürli…" at bounding box center [447, 204] width 353 height 32
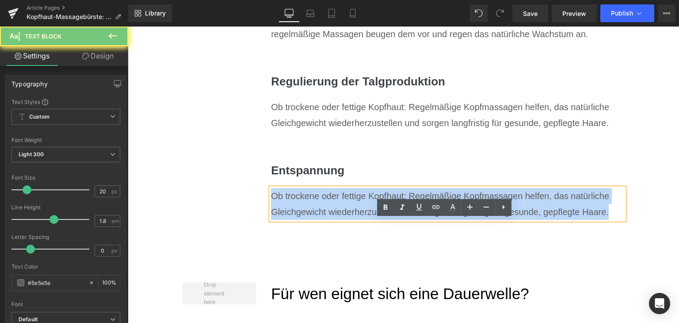
click at [328, 220] on div "Ob trockene oder fettige Kopfhaut: Regelmäßige Kopfmassagen helfen, das natürli…" at bounding box center [447, 204] width 353 height 32
paste div
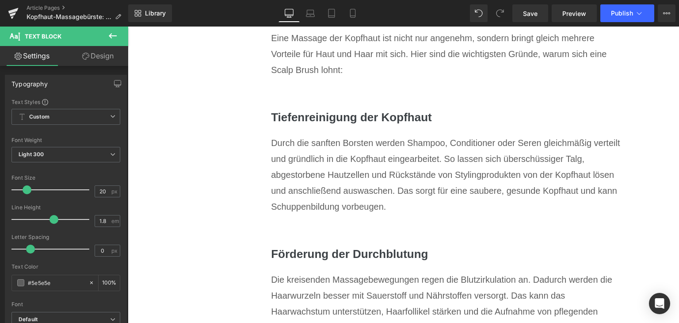
scroll to position [1928, 0]
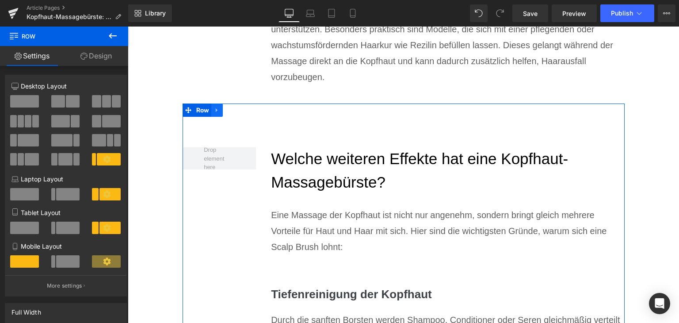
click at [216, 114] on icon at bounding box center [217, 110] width 6 height 7
click at [226, 113] on icon at bounding box center [229, 110] width 6 height 6
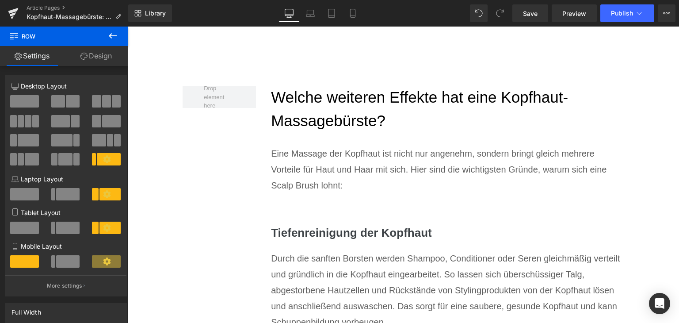
scroll to position [2726, 0]
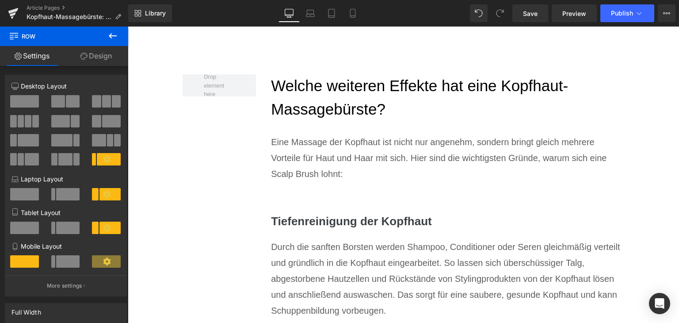
click at [308, 121] on h2 "Welche weiteren Effekte hat eine Kopfhaut-Massagebürste?" at bounding box center [447, 97] width 353 height 46
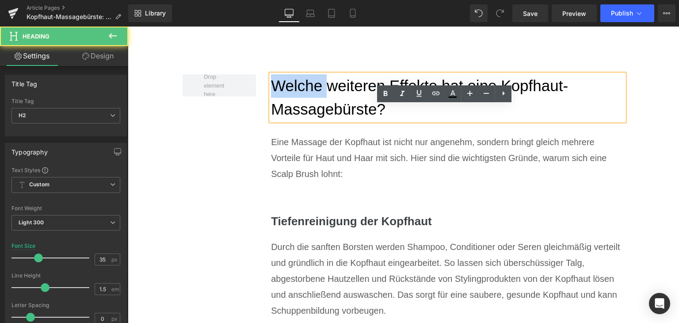
click at [308, 121] on h2 "Welche weiteren Effekte hat eine Kopfhaut-Massagebürste?" at bounding box center [447, 97] width 353 height 46
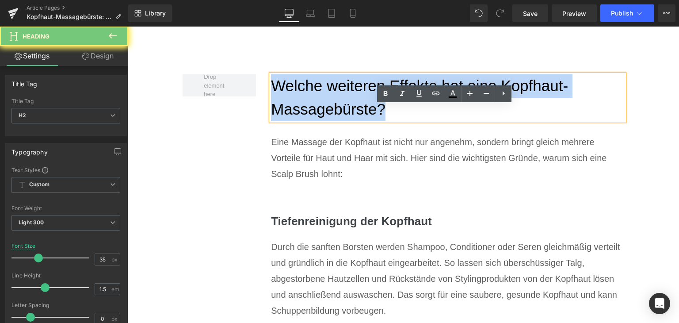
click at [308, 121] on h2 "Welche weiteren Effekte hat eine Kopfhaut-Massagebürste?" at bounding box center [447, 97] width 353 height 46
paste div
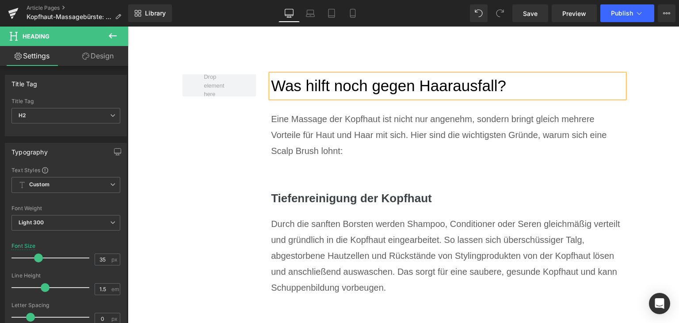
click at [318, 154] on p "Eine Massage der Kopfhaut ist nicht nur angenehm, sondern bringt gleich mehrere…" at bounding box center [447, 135] width 353 height 48
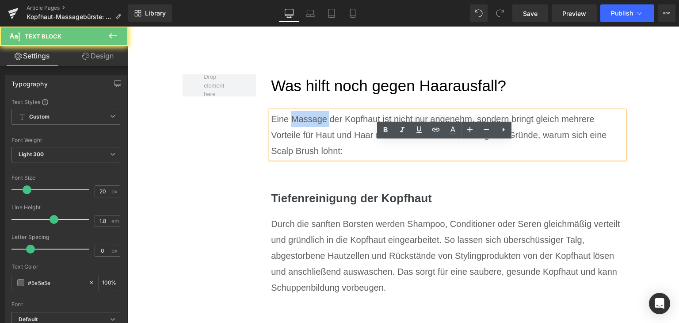
click at [318, 154] on p "Eine Massage der Kopfhaut ist nicht nur angenehm, sondern bringt gleich mehrere…" at bounding box center [447, 135] width 353 height 48
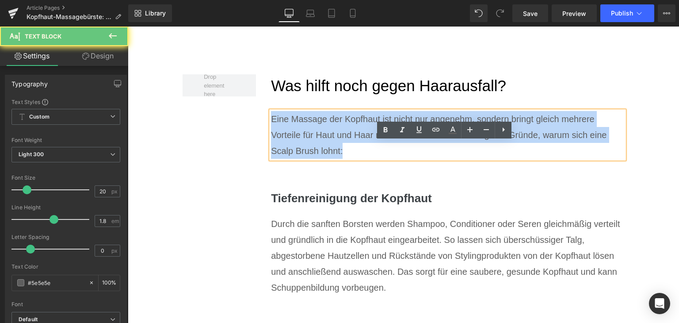
click at [318, 154] on p "Eine Massage der Kopfhaut ist nicht nur angenehm, sondern bringt gleich mehrere…" at bounding box center [447, 135] width 353 height 48
paste div
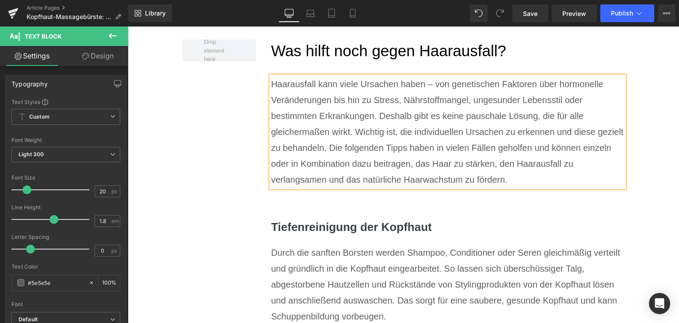
scroll to position [2815, 0]
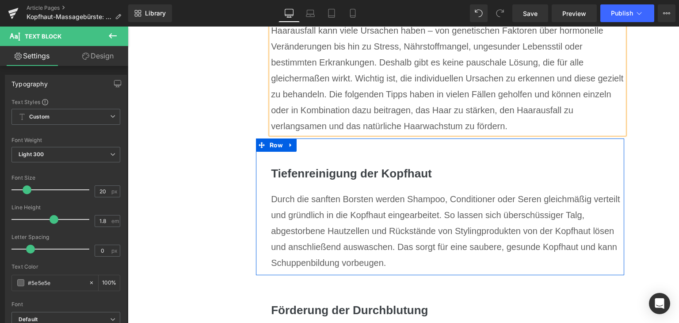
click at [322, 191] on div "Tiefenreinigung der Kopfhaut Heading Durch die sanften Borsten werden Shampoo, …" at bounding box center [440, 206] width 368 height 137
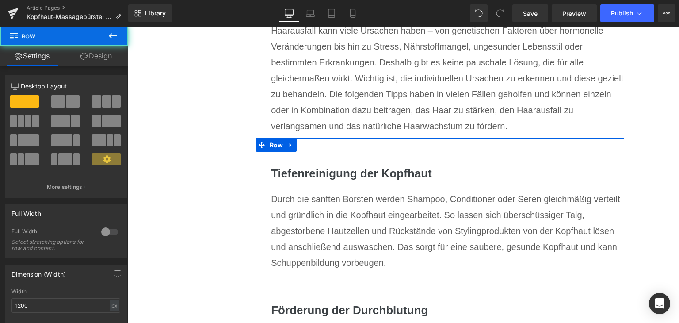
click at [128, 27] on div at bounding box center [128, 27] width 0 height 0
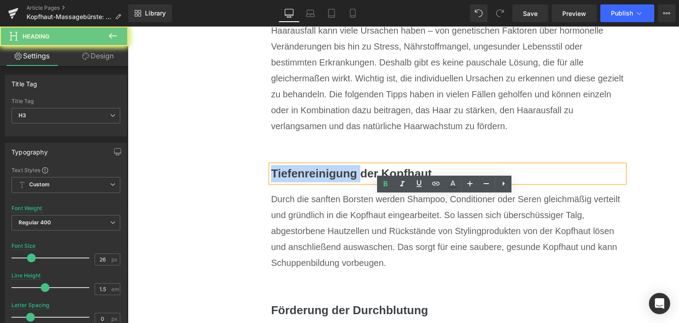
click at [324, 182] on h3 "Tiefenreinigung der Kopfhaut" at bounding box center [447, 173] width 353 height 17
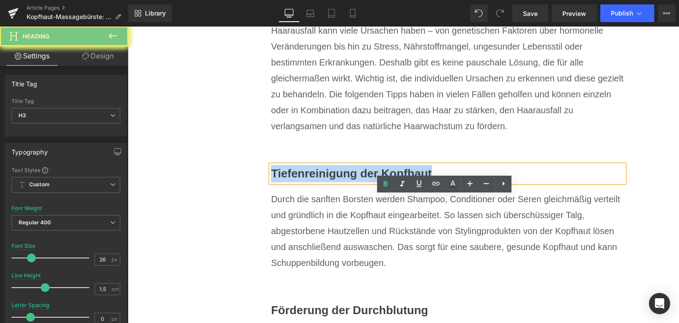
paste div
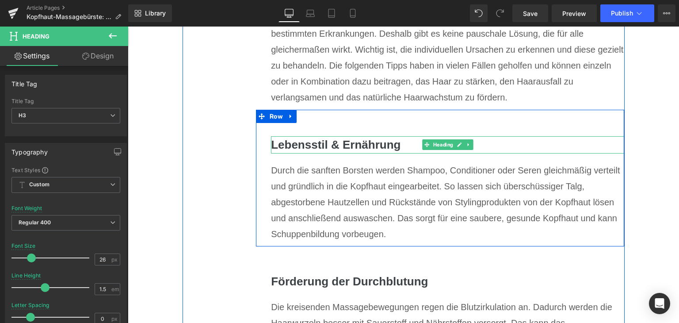
scroll to position [2859, 0]
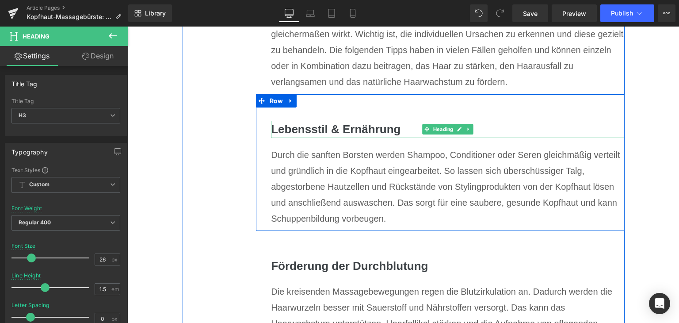
click at [333, 209] on div "Durch die sanften Borsten werden Shampoo, Conditioner oder Seren gleichmäßig ve…" at bounding box center [447, 187] width 353 height 80
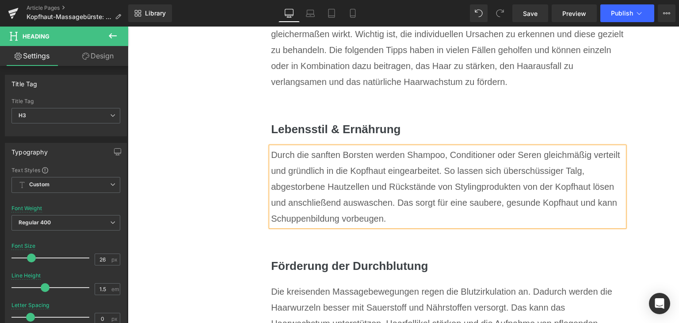
click at [333, 209] on div "Durch die sanften Borsten werden Shampoo, Conditioner oder Seren gleichmäßig ve…" at bounding box center [447, 187] width 353 height 80
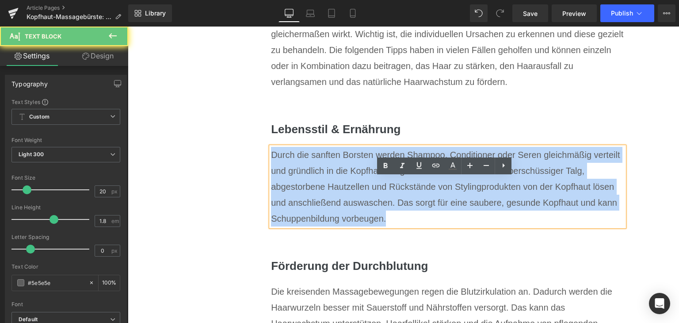
click at [333, 209] on div "Durch die sanften Borsten werden Shampoo, Conditioner oder Seren gleichmäßig ve…" at bounding box center [447, 187] width 353 height 80
paste div
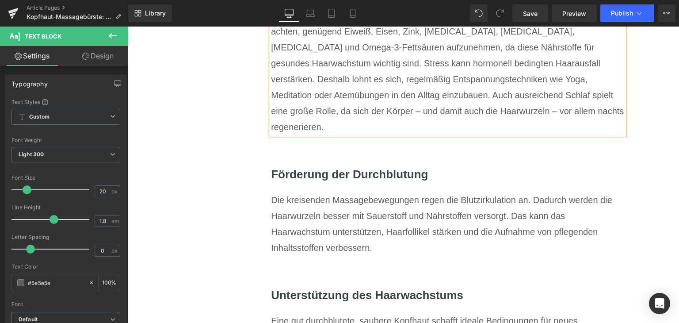
scroll to position [3036, 0]
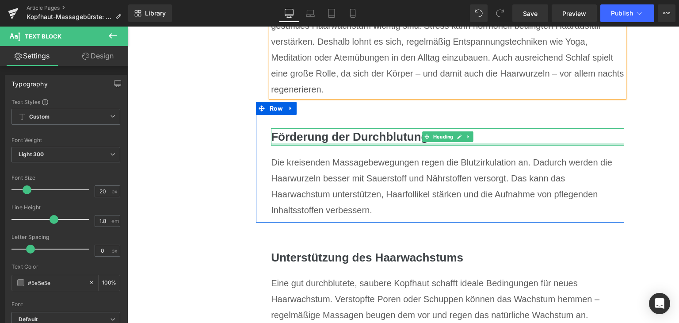
click at [318, 146] on h3 "Förderung der Durchblutung" at bounding box center [447, 136] width 353 height 17
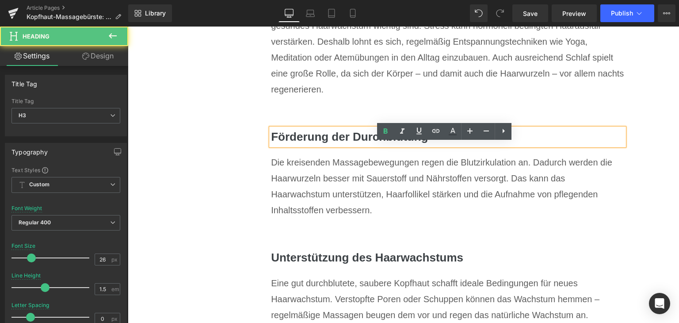
click at [318, 146] on h3 "Förderung der Durchblutung" at bounding box center [447, 136] width 353 height 17
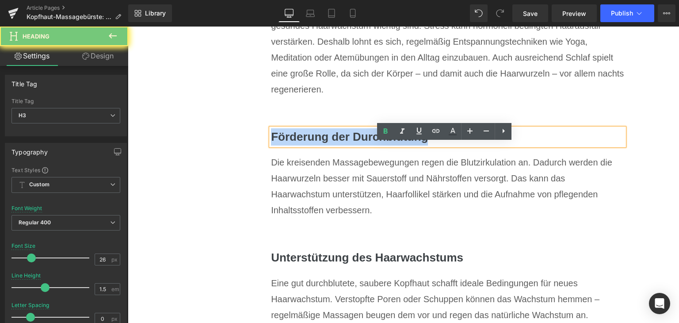
click at [318, 146] on h3 "Förderung der Durchblutung" at bounding box center [447, 136] width 353 height 17
paste div
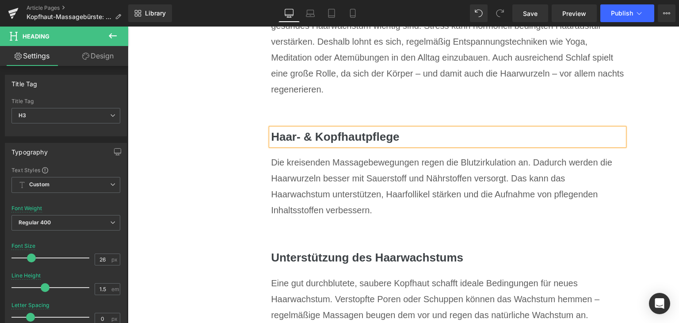
click at [294, 203] on div "Die kreisenden Massagebewegungen regen die Blutzirkulation an. Dadurch werden d…" at bounding box center [447, 186] width 353 height 64
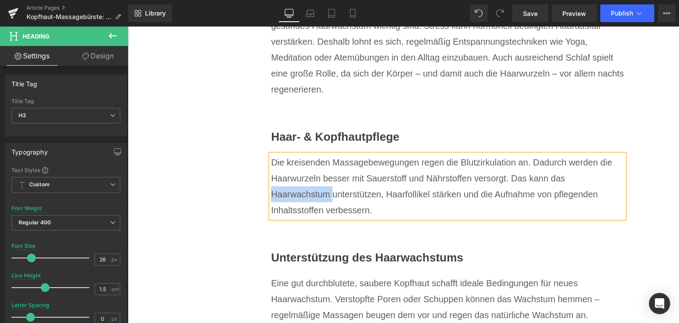
click at [294, 203] on div "Die kreisenden Massagebewegungen regen die Blutzirkulation an. Dadurch werden d…" at bounding box center [447, 186] width 353 height 64
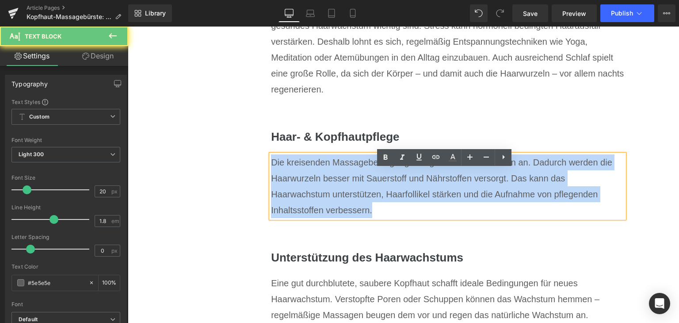
click at [294, 203] on div "Die kreisenden Massagebewegungen regen die Blutzirkulation an. Dadurch werden d…" at bounding box center [447, 186] width 353 height 64
paste div
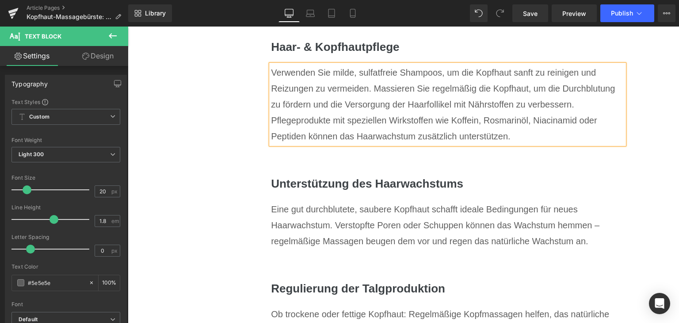
scroll to position [3125, 0]
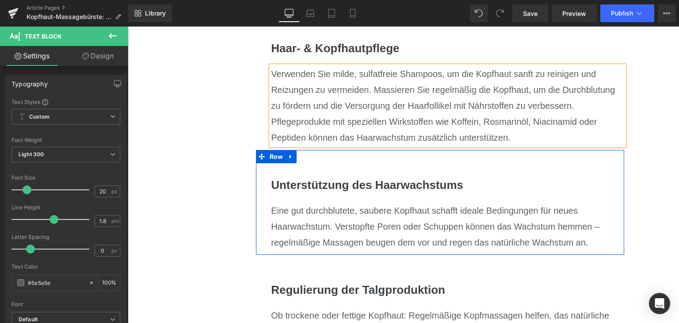
click at [354, 194] on h3 "Unterstützung des Haarwachstums" at bounding box center [447, 184] width 353 height 17
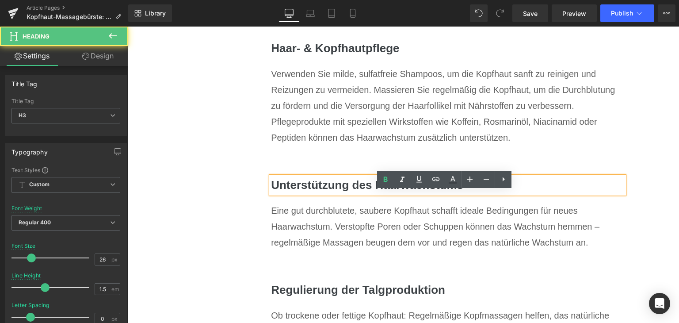
click at [354, 194] on h3 "Unterstützung des Haarwachstums" at bounding box center [447, 184] width 353 height 17
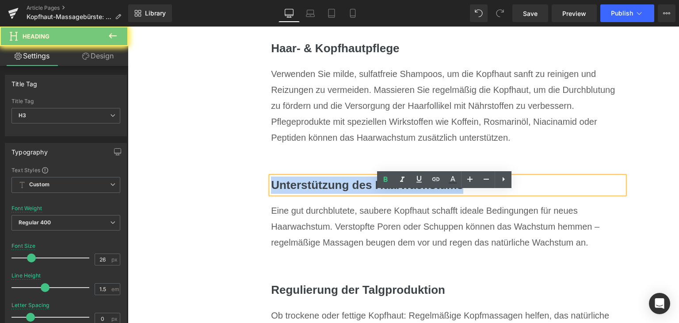
click at [354, 194] on h3 "Unterstützung des Haarwachstums" at bounding box center [447, 184] width 353 height 17
paste div
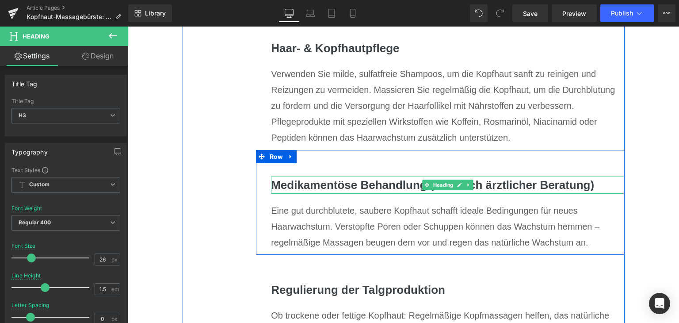
click at [331, 226] on div "Eine gut durchblutete, saubere Kopfhaut schafft ideale Bedingungen für neues Ha…" at bounding box center [447, 227] width 353 height 48
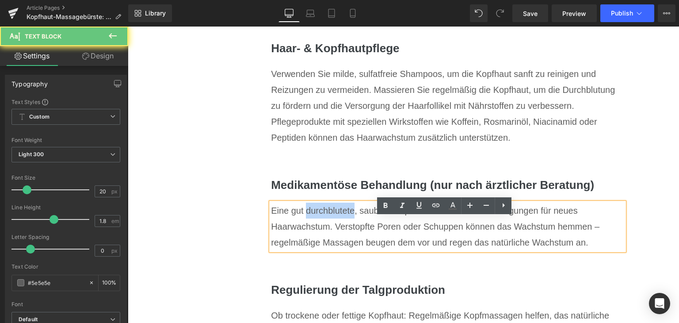
click at [331, 226] on div "Eine gut durchblutete, saubere Kopfhaut schafft ideale Bedingungen für neues Ha…" at bounding box center [447, 227] width 353 height 48
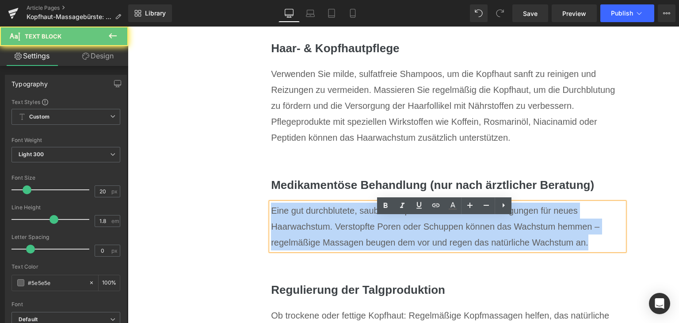
click at [331, 226] on div "Eine gut durchblutete, saubere Kopfhaut schafft ideale Bedingungen für neues Ha…" at bounding box center [447, 227] width 353 height 48
paste div
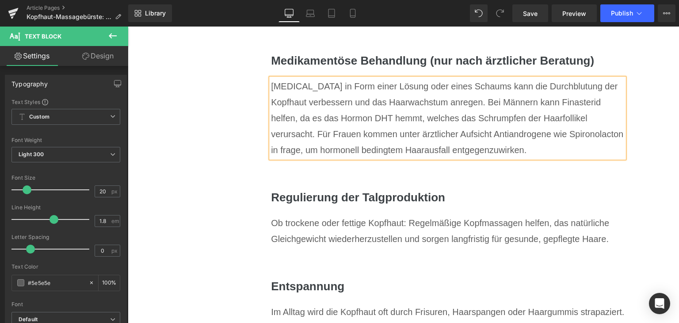
scroll to position [3301, 0]
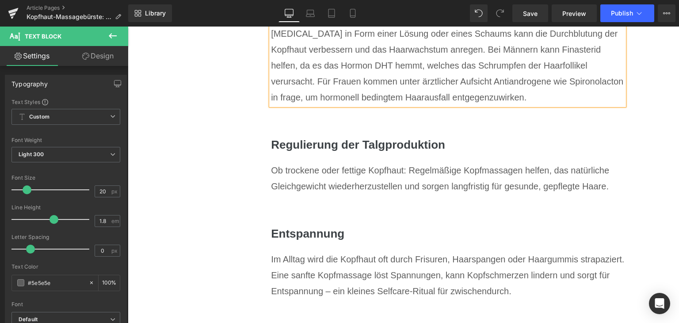
click at [323, 153] on h3 "Regulierung der Talgproduktion" at bounding box center [447, 144] width 353 height 17
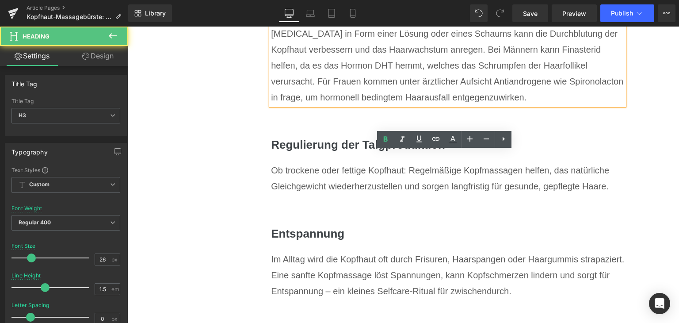
click at [323, 153] on h3 "Regulierung der Talgproduktion" at bounding box center [447, 144] width 353 height 17
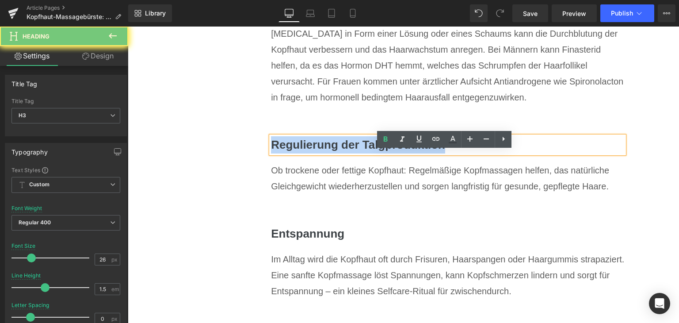
click at [323, 153] on h3 "Regulierung der Talgproduktion" at bounding box center [447, 144] width 353 height 17
paste div
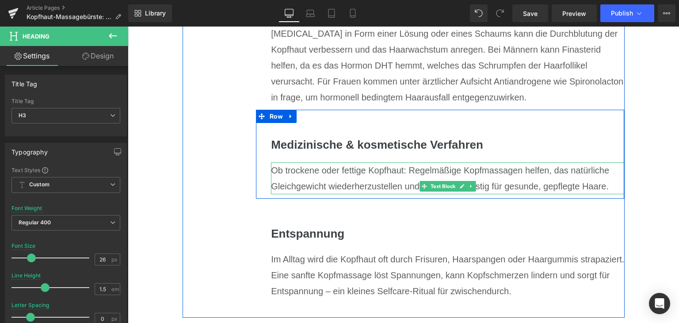
click at [295, 192] on div "Ob trockene oder fettige Kopfhaut: Regelmäßige Kopfmassagen helfen, das natürli…" at bounding box center [447, 178] width 353 height 32
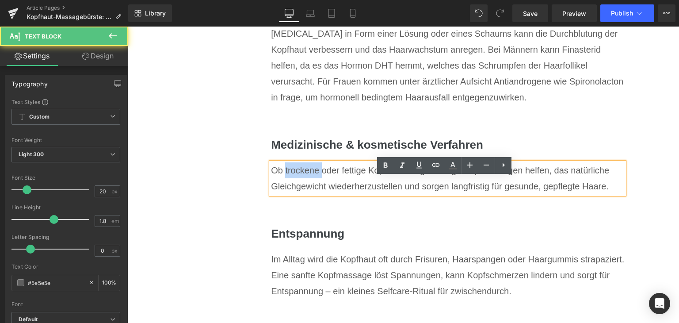
click at [295, 192] on div "Ob trockene oder fettige Kopfhaut: Regelmäßige Kopfmassagen helfen, das natürli…" at bounding box center [447, 178] width 353 height 32
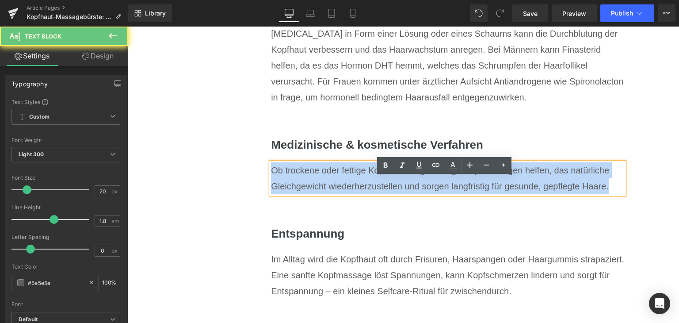
click at [295, 192] on div "Ob trockene oder fettige Kopfhaut: Regelmäßige Kopfmassagen helfen, das natürli…" at bounding box center [447, 178] width 353 height 32
paste div
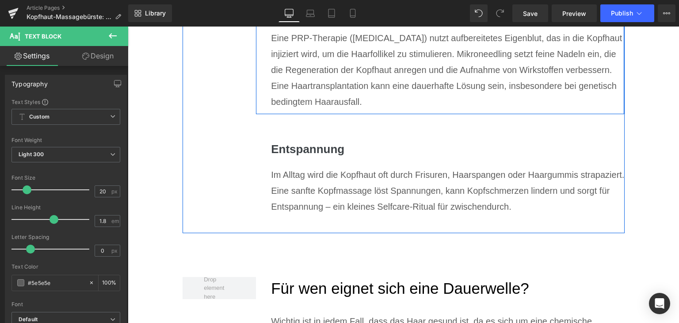
scroll to position [3434, 0]
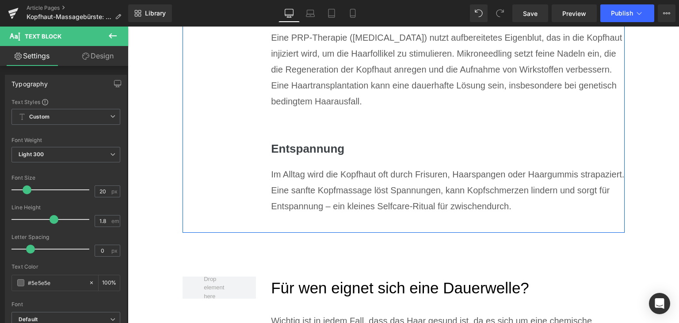
click at [304, 157] on h3 "Entspannung" at bounding box center [447, 148] width 353 height 17
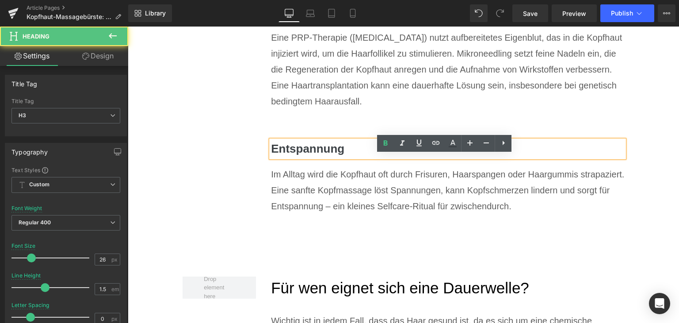
click at [304, 157] on h3 "Entspannung" at bounding box center [447, 148] width 353 height 17
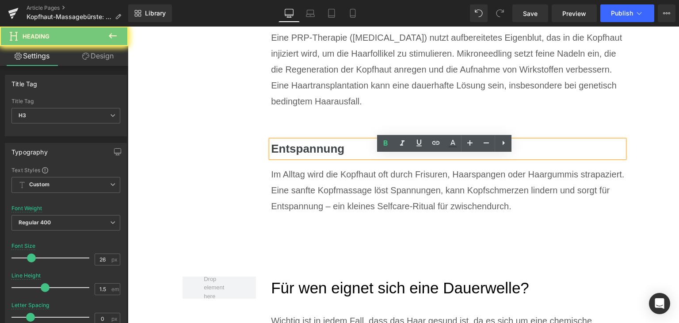
click at [304, 157] on h3 "Entspannung" at bounding box center [447, 148] width 353 height 17
paste div
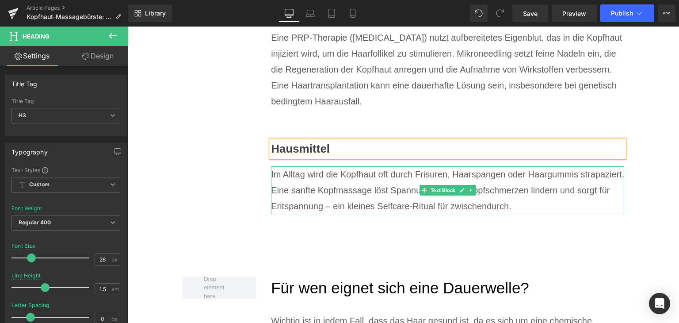
click at [318, 200] on div "Im Alltag wird die Kopfhaut oft durch Frisuren, Haarspangen oder Haargummis str…" at bounding box center [447, 190] width 353 height 48
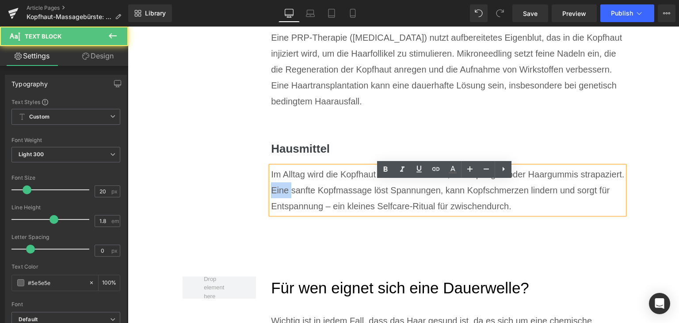
click at [318, 200] on div "Im Alltag wird die Kopfhaut oft durch Frisuren, Haarspangen oder Haargummis str…" at bounding box center [447, 190] width 353 height 48
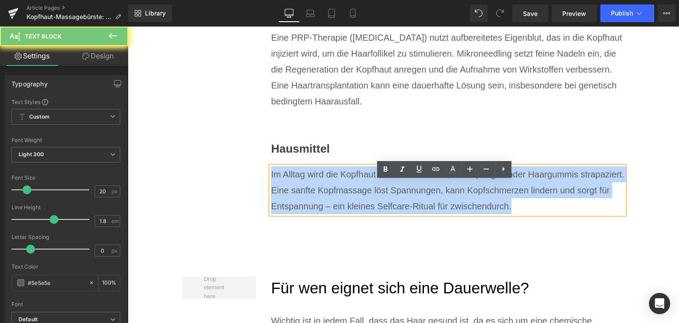
click at [318, 200] on div "Im Alltag wird die Kopfhaut oft durch Frisuren, Haarspangen oder Haargummis str…" at bounding box center [447, 190] width 353 height 48
paste div
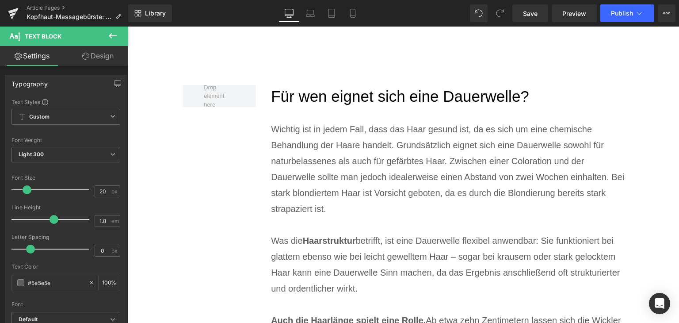
scroll to position [3611, 0]
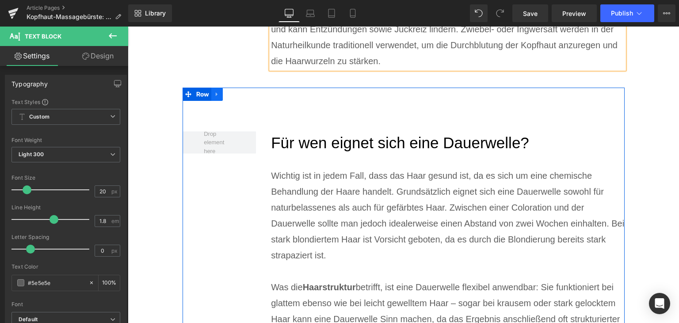
click at [214, 97] on icon at bounding box center [217, 94] width 6 height 7
click at [237, 97] on icon at bounding box center [240, 94] width 6 height 6
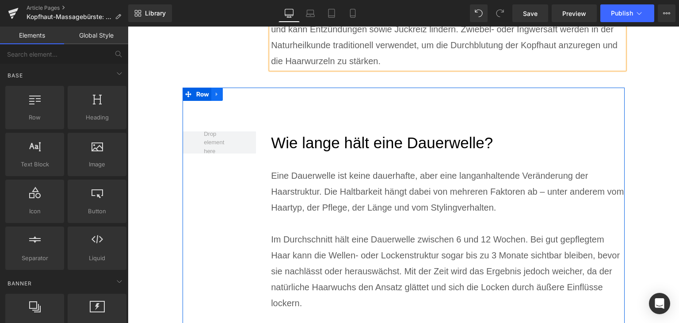
click at [216, 97] on icon at bounding box center [217, 94] width 6 height 7
click at [237, 97] on icon at bounding box center [240, 94] width 6 height 6
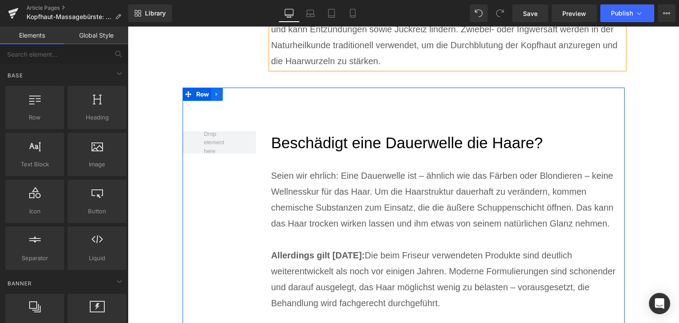
click at [217, 97] on icon at bounding box center [217, 94] width 6 height 7
click at [237, 97] on icon at bounding box center [240, 94] width 6 height 6
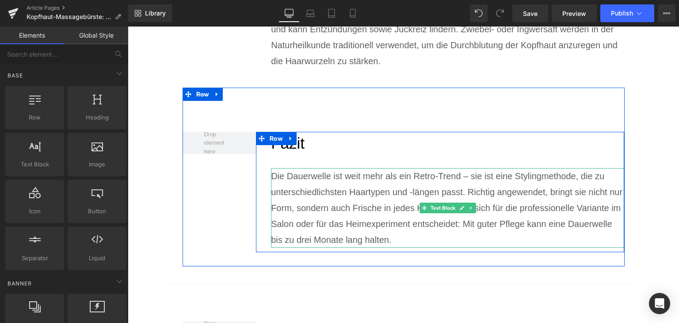
click at [322, 230] on p "Die Dauerwelle ist weit mehr als ein Retro-Trend – sie ist eine Stylingmethode,…" at bounding box center [447, 208] width 353 height 80
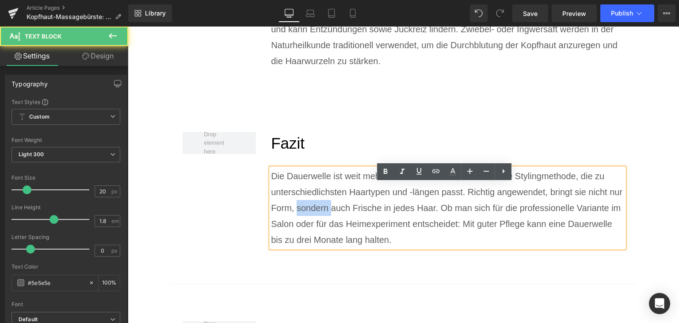
click at [322, 230] on p "Die Dauerwelle ist weit mehr als ein Retro-Trend – sie ist eine Stylingmethode,…" at bounding box center [447, 208] width 353 height 80
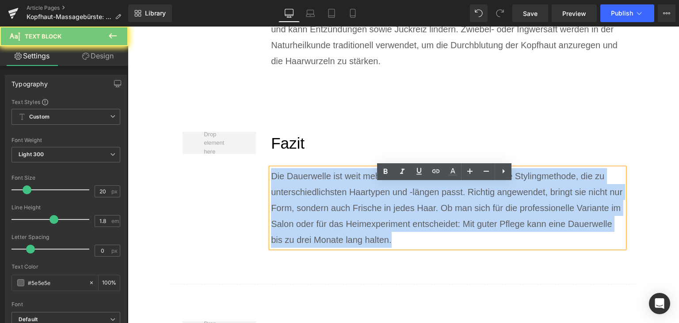
click at [322, 230] on p "Die Dauerwelle ist weit mehr als ein Retro-Trend – sie ist eine Stylingmethode,…" at bounding box center [447, 208] width 353 height 80
paste div
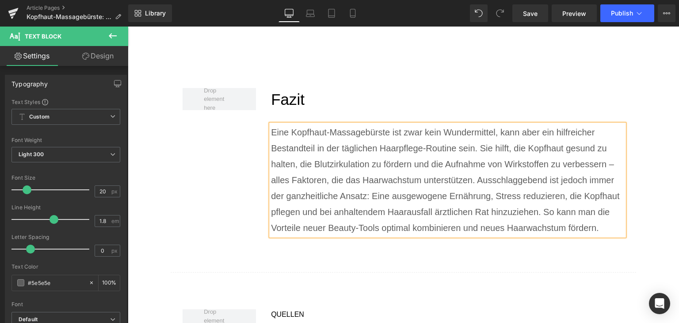
scroll to position [3832, 0]
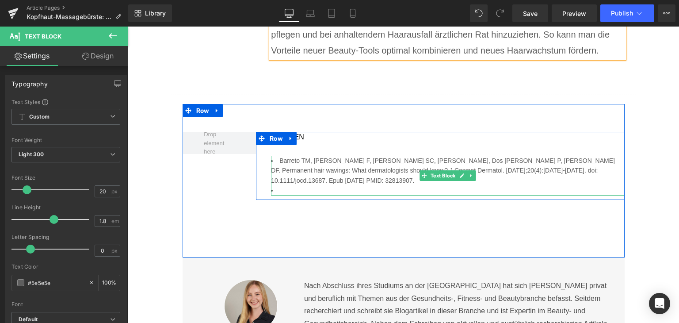
click at [319, 185] on li "Barreto TM, [PERSON_NAME] F, [PERSON_NAME] SC, [PERSON_NAME], Dos [PERSON_NAME]…" at bounding box center [447, 171] width 353 height 30
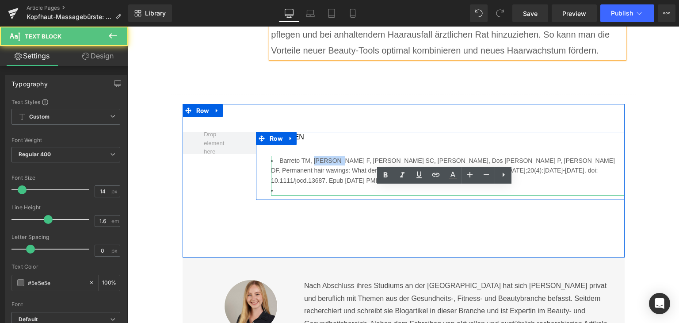
click at [319, 185] on li "Barreto TM, [PERSON_NAME] F, [PERSON_NAME] SC, [PERSON_NAME], Dos [PERSON_NAME]…" at bounding box center [447, 171] width 353 height 30
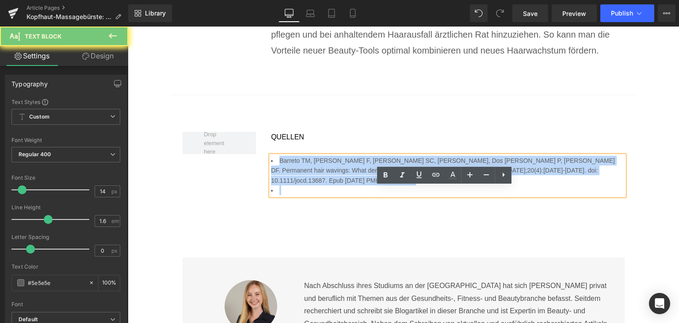
click at [319, 185] on li "Barreto TM, [PERSON_NAME] F, [PERSON_NAME] SC, [PERSON_NAME], Dos [PERSON_NAME]…" at bounding box center [447, 171] width 353 height 30
paste div
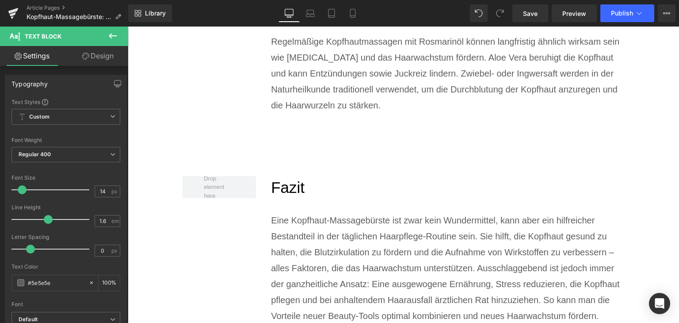
scroll to position [3434, 0]
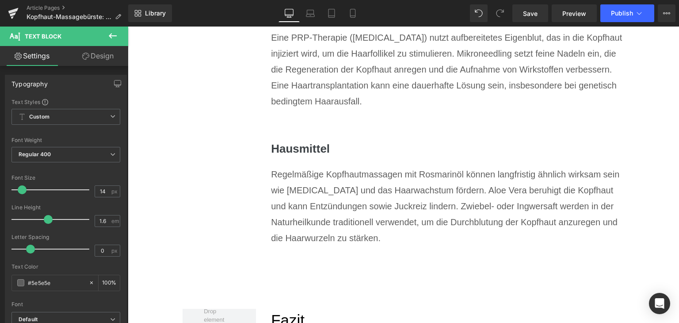
click at [329, 207] on div "Regelmäßige Kopfhautmassagen mit Rosmarinöl können langfristig ähnlich wirksam …" at bounding box center [447, 206] width 353 height 80
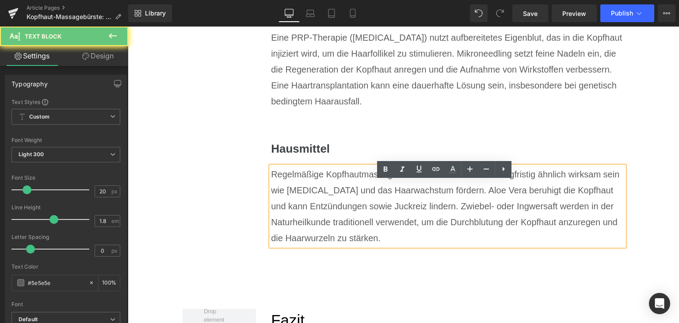
click at [329, 207] on div "Regelmäßige Kopfhautmassagen mit Rosmarinöl können langfristig ähnlich wirksam …" at bounding box center [447, 206] width 353 height 80
click at [433, 164] on icon at bounding box center [436, 169] width 11 height 11
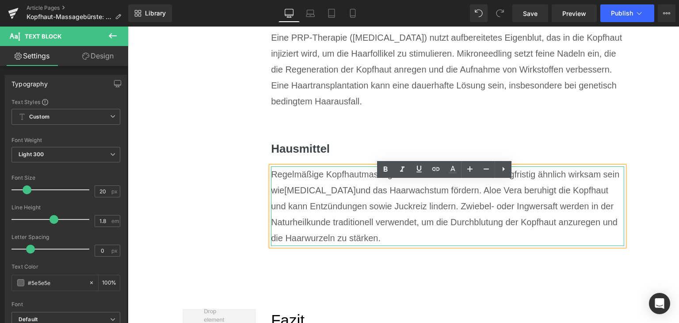
click at [345, 216] on div "Regelmäßige Kopfhautmassagen mit Rosmarinöl können langfristig ähnlich wirksam …" at bounding box center [447, 206] width 353 height 80
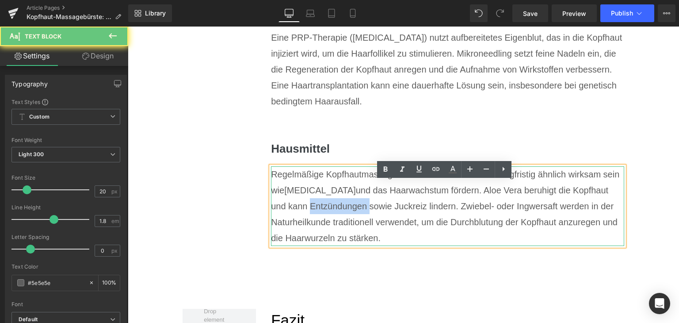
click at [345, 216] on div "Regelmäßige Kopfhautmassagen mit Rosmarinöl können langfristig ähnlich wirksam …" at bounding box center [447, 206] width 353 height 80
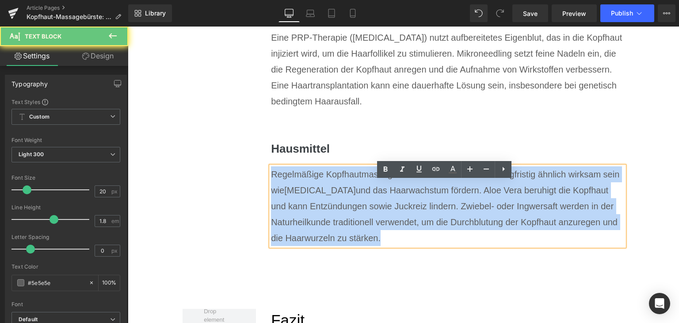
click at [345, 216] on div "Regelmäßige Kopfhautmassagen mit Rosmarinöl können langfristig ähnlich wirksam …" at bounding box center [447, 206] width 353 height 80
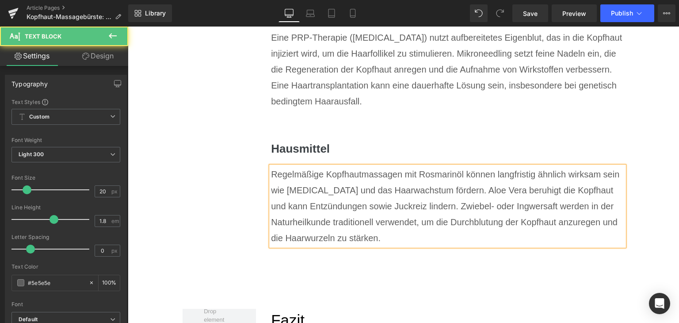
click at [476, 223] on div "Regelmäßige Kopfhautmassagen mit Rosmarinöl können langfristig ähnlich wirksam …" at bounding box center [447, 206] width 353 height 80
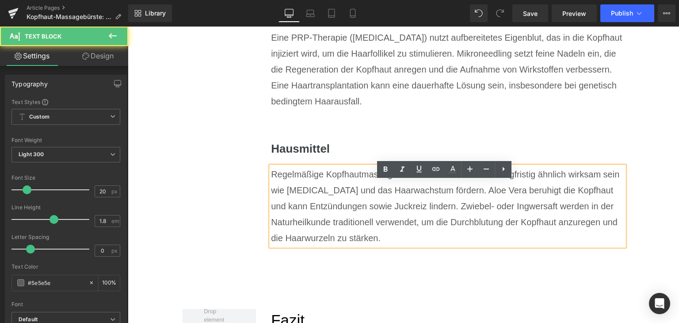
click at [476, 223] on div "Regelmäßige Kopfhautmassagen mit Rosmarinöl können langfristig ähnlich wirksam …" at bounding box center [447, 206] width 353 height 80
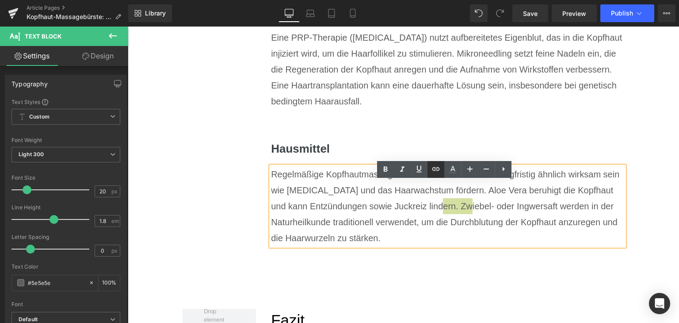
click at [437, 167] on icon at bounding box center [436, 169] width 11 height 11
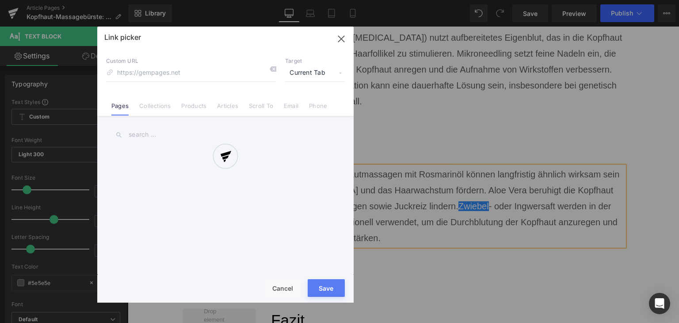
click at [602, 0] on div "Text Color Highlight Color #333333 Edit or remove link: Edit - Unlink - Cancel …" at bounding box center [339, 0] width 679 height 0
click at [228, 104] on link "Articles" at bounding box center [227, 108] width 21 height 13
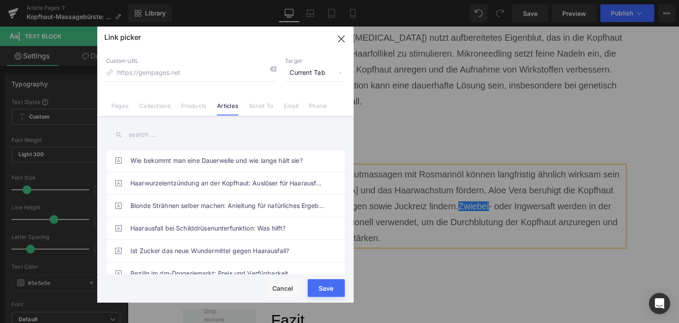
click at [203, 138] on input "text" at bounding box center [225, 135] width 239 height 20
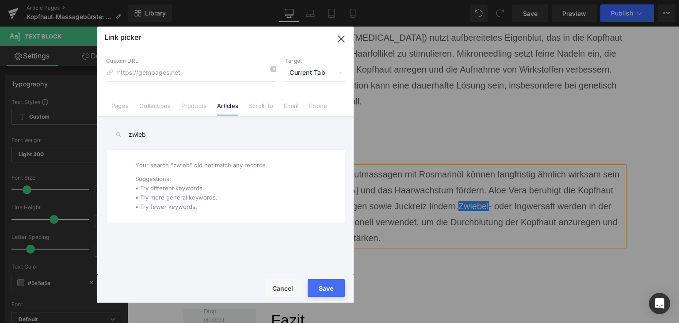
click at [203, 138] on input "zwieb" at bounding box center [225, 135] width 239 height 20
type input "zwieb"
click at [281, 287] on button "Cancel" at bounding box center [282, 288] width 35 height 18
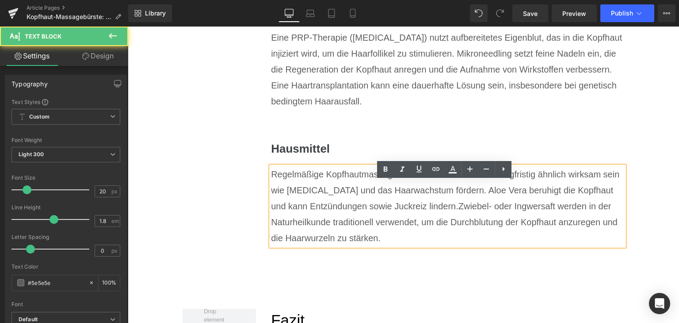
click at [328, 238] on div "Regelmäßige Kopfhautmassagen mit Rosmarinöl können langfristig ähnlich wirksam …" at bounding box center [447, 206] width 353 height 80
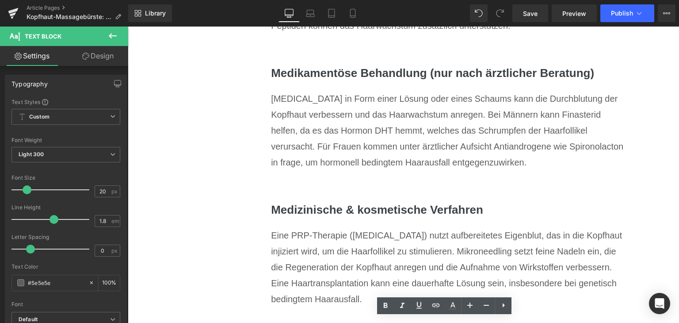
scroll to position [3169, 0]
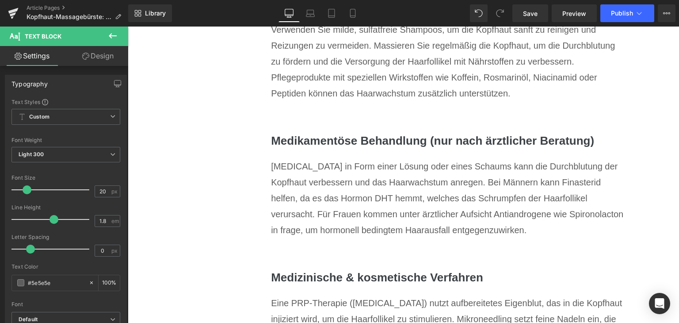
click at [281, 186] on div "[MEDICAL_DATA] in Form einer Lösung oder eines Schaums kann die Durchblutung de…" at bounding box center [447, 198] width 353 height 80
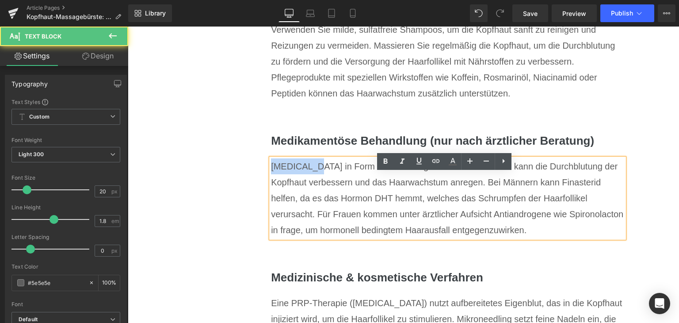
click at [281, 186] on div "[MEDICAL_DATA] in Form einer Lösung oder eines Schaums kann die Durchblutung de…" at bounding box center [447, 198] width 353 height 80
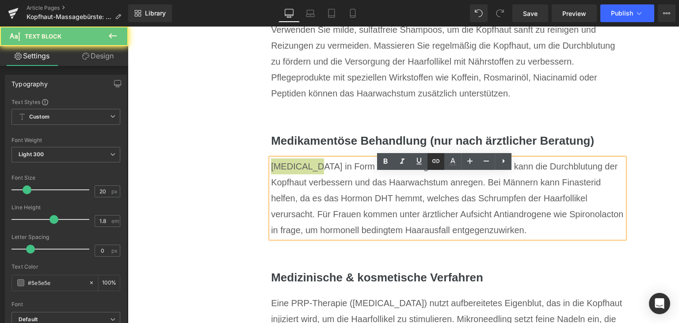
click at [434, 157] on icon at bounding box center [436, 161] width 11 height 11
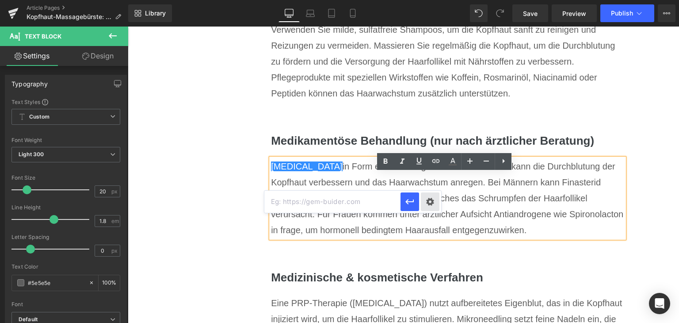
click at [432, 0] on div "Text Color Highlight Color #333333 Edit or remove link: Edit - Unlink - Cancel" at bounding box center [339, 0] width 679 height 0
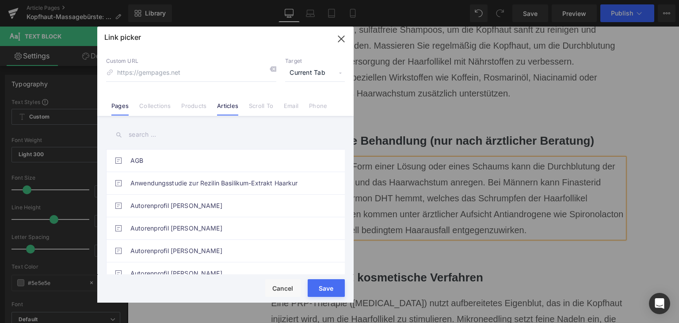
click at [227, 106] on link "Articles" at bounding box center [227, 108] width 21 height 13
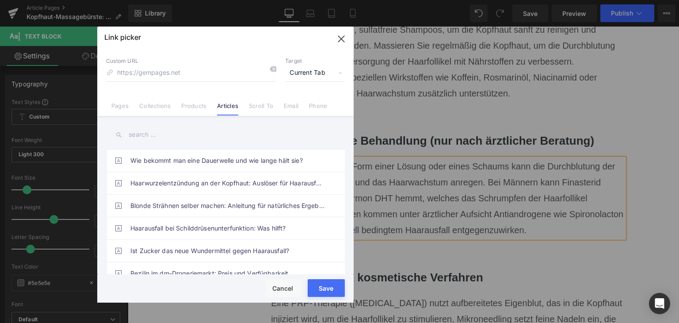
click at [220, 137] on input "text" at bounding box center [225, 135] width 239 height 20
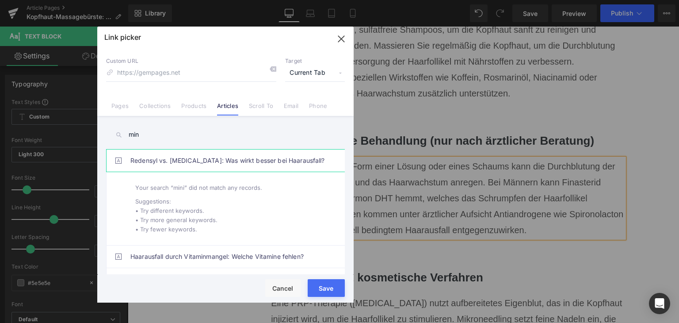
type input "min"
click at [232, 158] on link "Redensyl vs. [MEDICAL_DATA]: Was wirkt besser bei Haarausfall?" at bounding box center [227, 160] width 195 height 22
type input "/blogs/wissenswertes/redensyl-vs-[MEDICAL_DATA]"
click at [329, 293] on button "Save" at bounding box center [326, 288] width 37 height 18
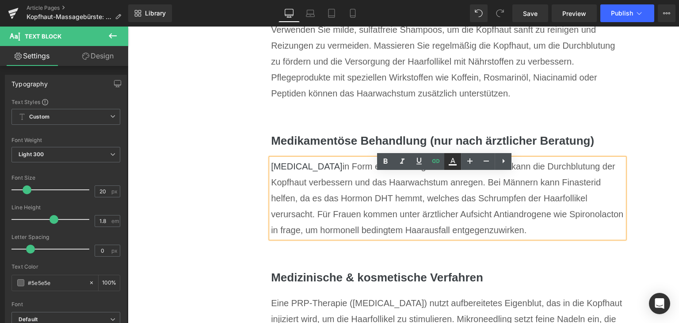
click at [449, 161] on icon at bounding box center [453, 161] width 11 height 11
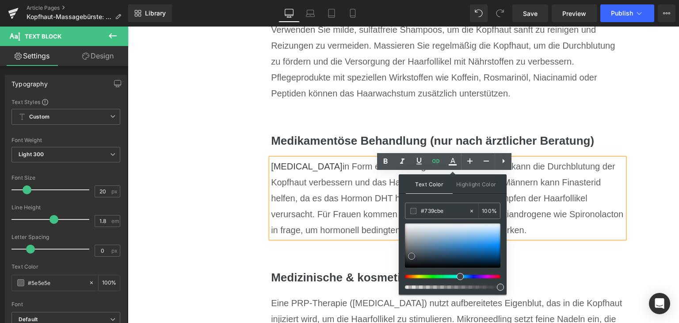
click at [440, 241] on div at bounding box center [453, 245] width 96 height 44
click at [432, 212] on input "#739cbe" at bounding box center [445, 211] width 48 height 10
type input "#0"
type input "0"
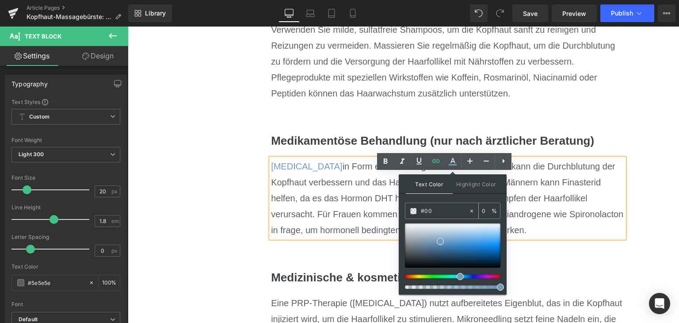
type input "#007"
type input "100"
type input "#0077"
type input "47"
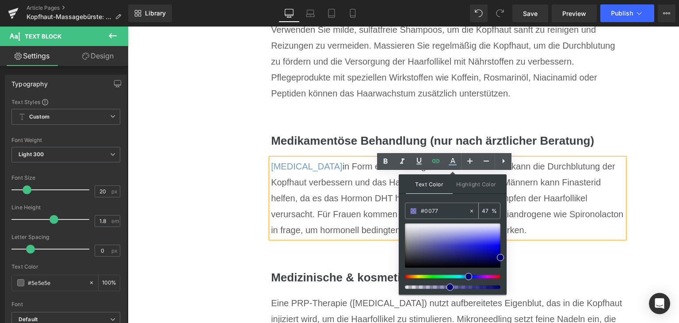
type input "#0077c"
type input "0"
type input "#0077c1"
type input "100"
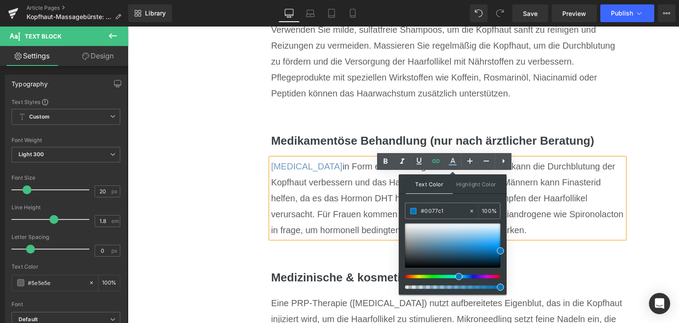
type input "#0077c1"
click at [501, 248] on span at bounding box center [500, 250] width 7 height 7
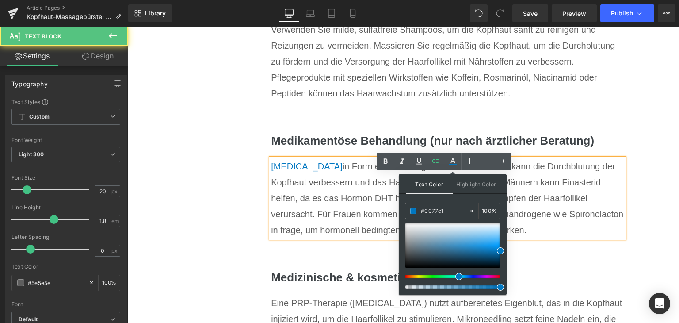
click at [552, 236] on div "[MEDICAL_DATA] in Form einer Lösung oder eines Schaums kann die Durchblutung de…" at bounding box center [447, 198] width 353 height 80
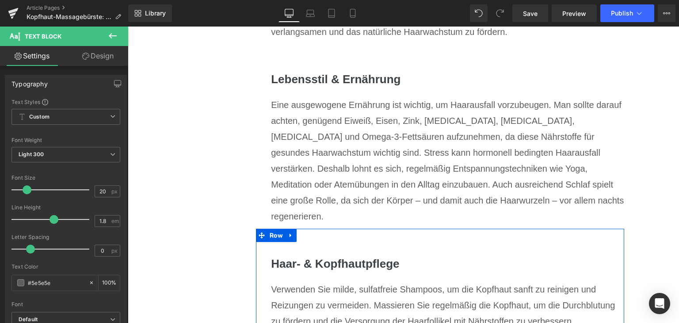
scroll to position [2903, 0]
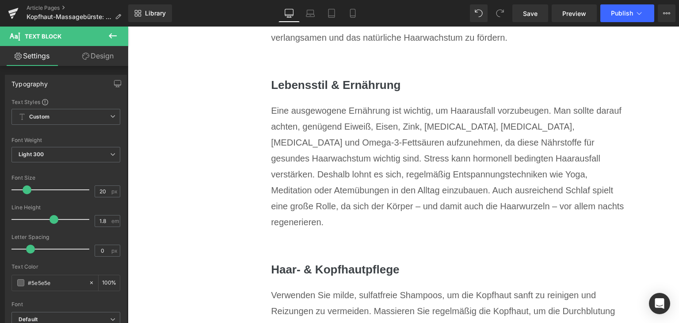
click at [338, 193] on div "Eine ausgewogene Ernährung ist wichtig, um Haarausfall vorzubeugen. Man sollte …" at bounding box center [447, 166] width 353 height 127
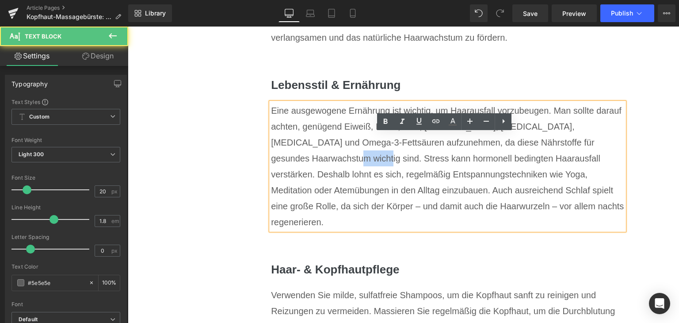
click at [338, 193] on div "Eine ausgewogene Ernährung ist wichtig, um Haarausfall vorzubeugen. Man sollte …" at bounding box center [447, 166] width 353 height 127
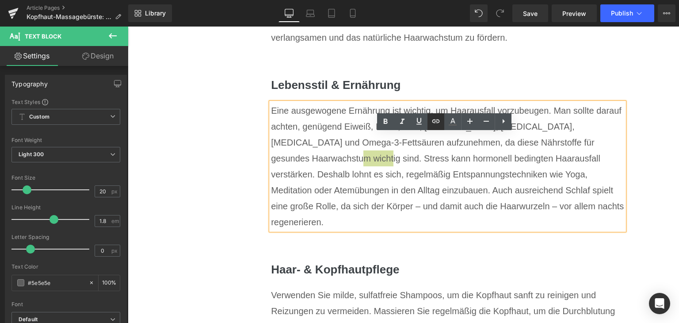
click at [433, 125] on icon at bounding box center [436, 121] width 11 height 11
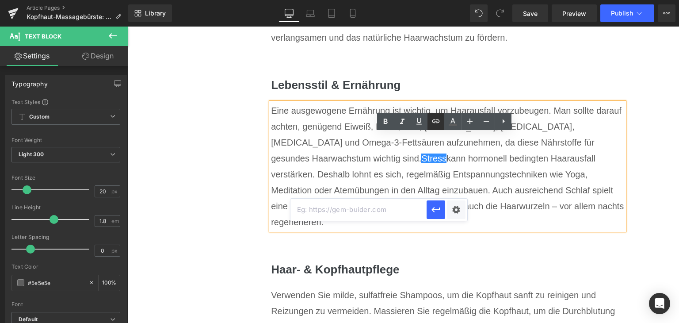
click at [435, 126] on icon at bounding box center [436, 121] width 11 height 11
click at [437, 121] on icon at bounding box center [436, 121] width 11 height 11
click at [454, 0] on div "Text Color Highlight Color rgba(0, 119, 193, 1) #0077c1 100 % transparent trans…" at bounding box center [339, 0] width 679 height 0
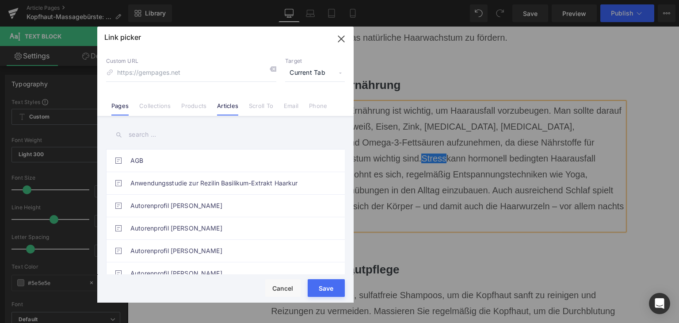
click at [218, 107] on link "Articles" at bounding box center [227, 108] width 21 height 13
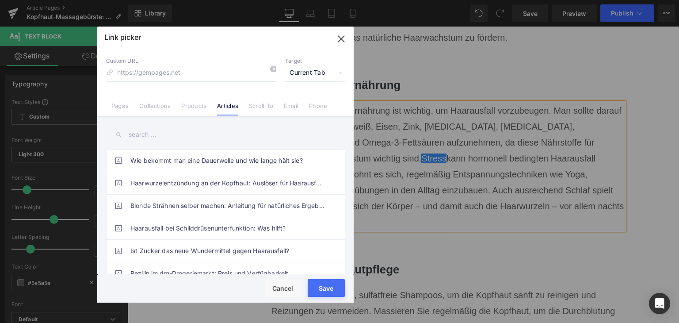
click at [211, 140] on input "text" at bounding box center [225, 135] width 239 height 20
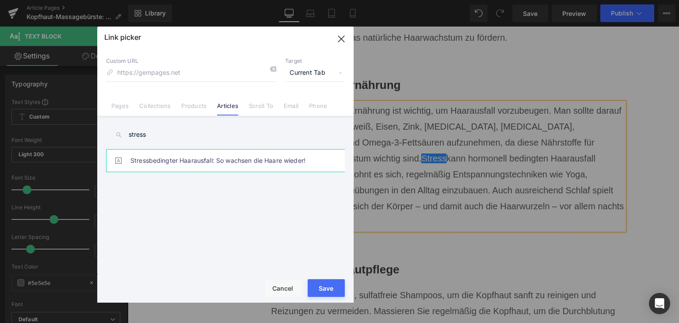
type input "stress"
click at [219, 162] on link "Stressbedingter Haarausfall: So wachsen die Haare wieder!" at bounding box center [227, 160] width 195 height 22
type input "/blogs/wissenswertes/haarausfall-durch-stress"
click at [343, 294] on button "Save" at bounding box center [326, 288] width 37 height 18
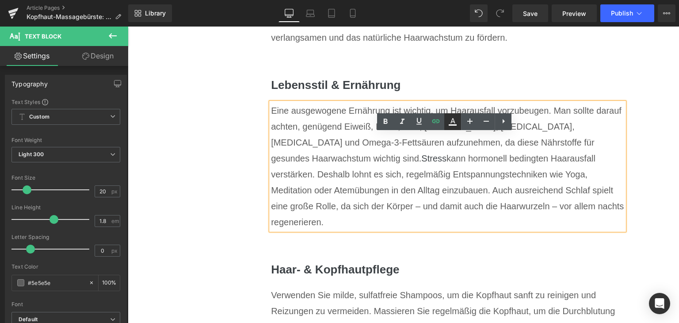
click at [451, 122] on icon at bounding box center [453, 121] width 11 height 11
type input "#3d4246"
type input "100"
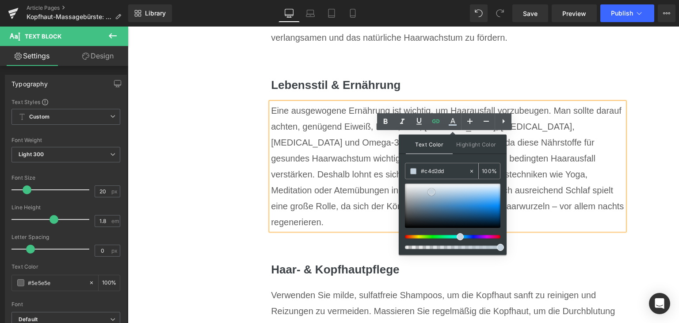
drag, startPoint x: 432, startPoint y: 191, endPoint x: 430, endPoint y: 174, distance: 17.8
click at [432, 191] on div at bounding box center [453, 206] width 96 height 44
click at [429, 170] on input "#c7d5df" at bounding box center [445, 171] width 48 height 10
type input "#0"
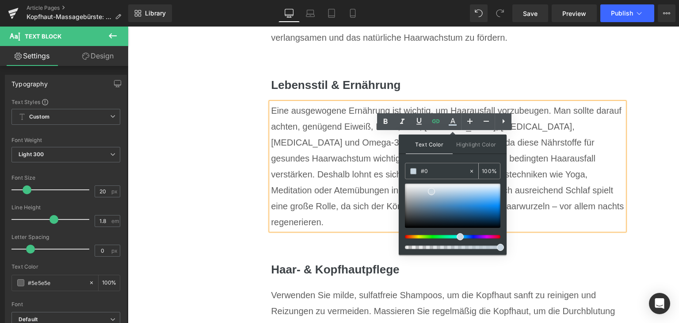
type input "0"
type input "#007"
type input "100"
type input "#0077"
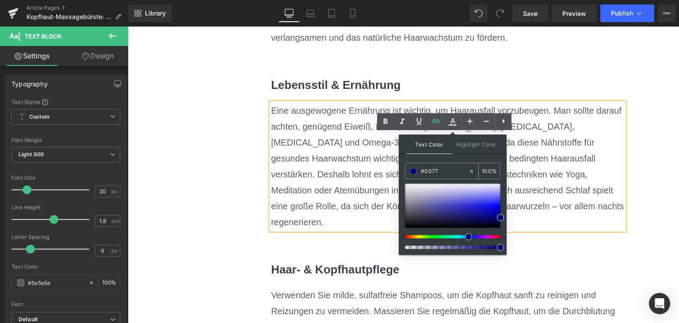
type input "47"
type input "#0077c1"
type input "100"
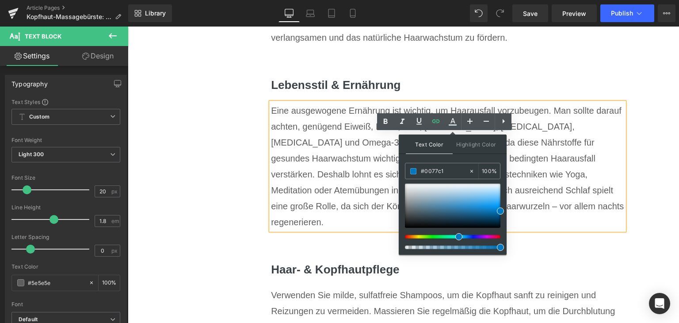
type input "#0077c1"
click at [503, 210] on span at bounding box center [500, 210] width 7 height 7
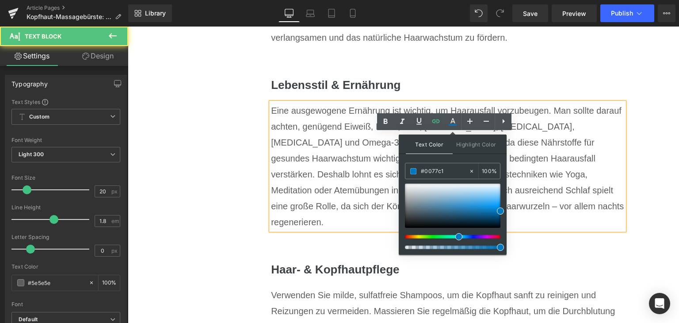
click at [517, 210] on div "Eine ausgewogene Ernährung ist wichtig, um Haarausfall vorzubeugen. Man sollte …" at bounding box center [447, 166] width 353 height 127
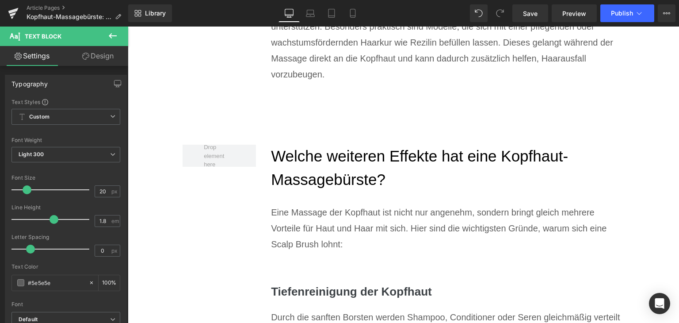
scroll to position [1754, 0]
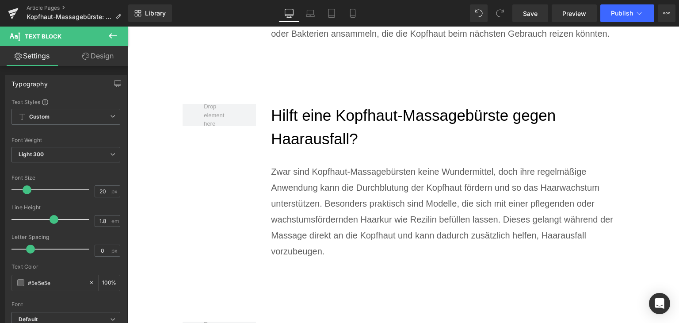
click at [428, 235] on p "Zwar sind Kopfhaut-Massagebürsten keine Wundermittel, doch ihre regelmäßige Anw…" at bounding box center [447, 212] width 353 height 96
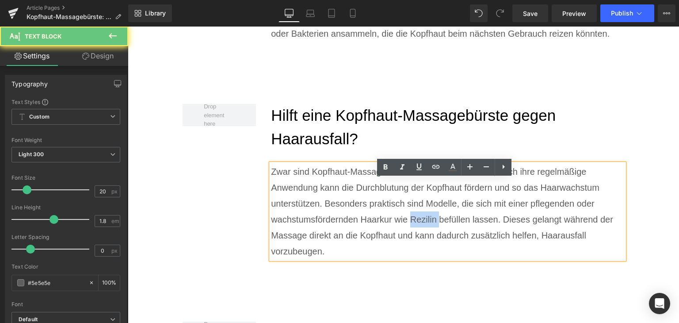
click at [428, 235] on p "Zwar sind Kopfhaut-Massagebürsten keine Wundermittel, doch ihre regelmäßige Anw…" at bounding box center [447, 212] width 353 height 96
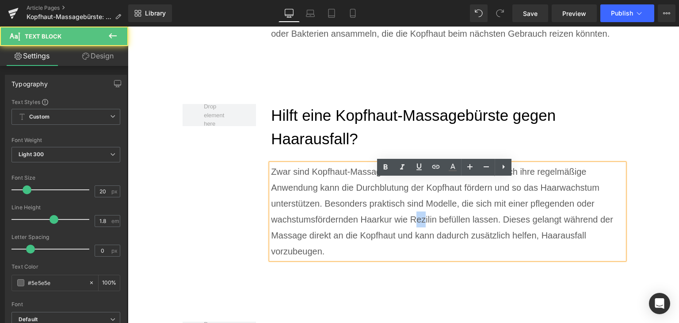
drag, startPoint x: 419, startPoint y: 233, endPoint x: 431, endPoint y: 232, distance: 11.5
click at [431, 232] on p "Zwar sind Kopfhaut-Massagebürsten keine Wundermittel, doch ihre regelmäßige Anw…" at bounding box center [447, 212] width 353 height 96
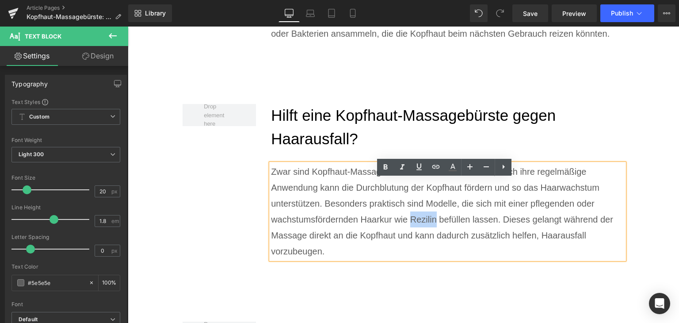
drag, startPoint x: 440, startPoint y: 234, endPoint x: 416, endPoint y: 235, distance: 24.3
click at [416, 235] on p "Zwar sind Kopfhaut-Massagebürsten keine Wundermittel, doch ihre regelmäßige Anw…" at bounding box center [447, 212] width 353 height 96
click at [433, 169] on icon at bounding box center [436, 166] width 11 height 11
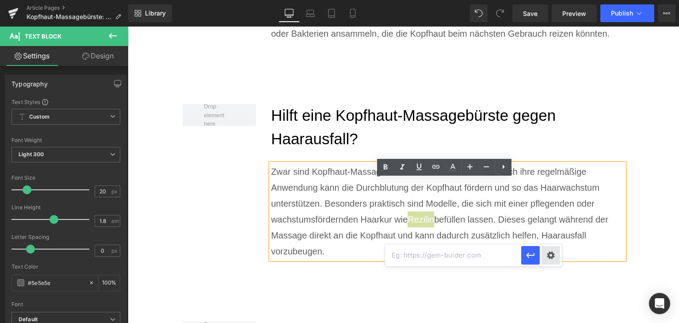
click at [546, 0] on div "Text Color Highlight Color rgba(0, 119, 193, 1) #0077c1 100 % transparent trans…" at bounding box center [339, 0] width 679 height 0
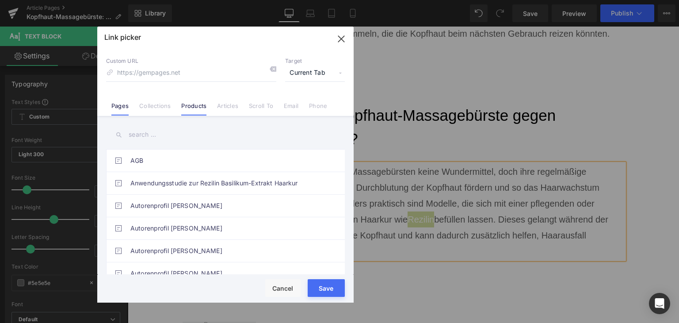
click at [189, 106] on link "Products" at bounding box center [193, 108] width 25 height 13
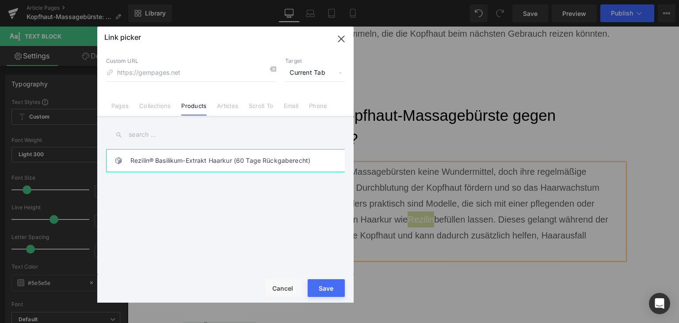
click at [191, 157] on link "Rezilin® Basilikum-Extrakt Haarkur (60 Tage Rückgaberecht)" at bounding box center [227, 160] width 195 height 22
type input "/products/rezilin®-basilikum-extrakt-haarwuchsmittel"
click at [318, 295] on button "Save" at bounding box center [326, 288] width 37 height 18
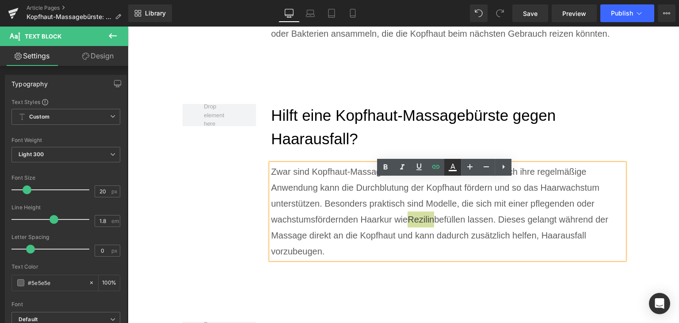
click at [450, 166] on icon at bounding box center [453, 167] width 11 height 11
type input "#3d4246"
type input "100"
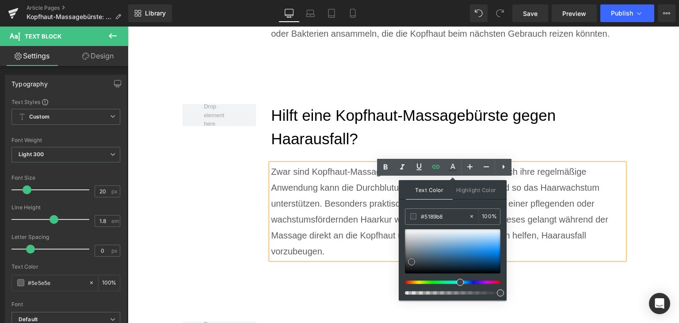
drag, startPoint x: 446, startPoint y: 250, endPoint x: 437, endPoint y: 232, distance: 19.6
click at [446, 250] on div at bounding box center [453, 251] width 96 height 44
click at [431, 217] on input "#5189b8" at bounding box center [445, 216] width 48 height 10
type input "#0"
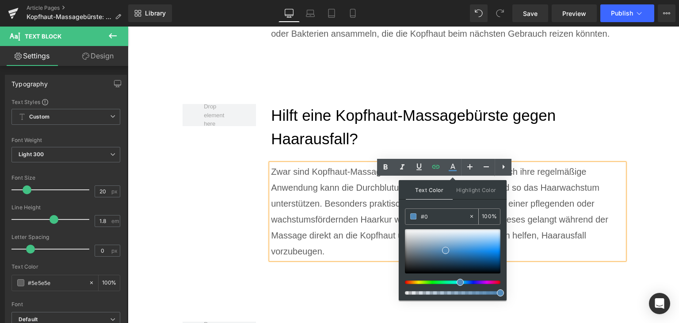
type input "0"
type input "#007"
type input "100"
type input "#0077"
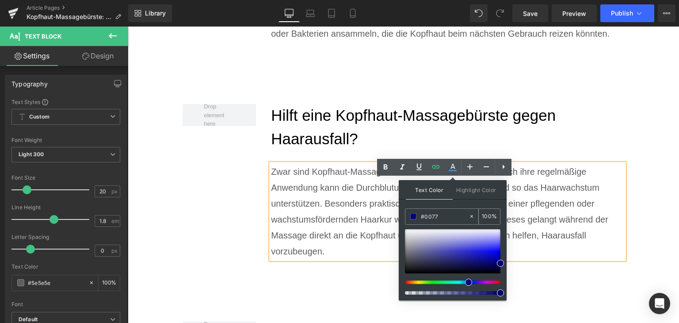
type input "47"
type input "#0077c"
type input "0"
type input "#0077c1"
type input "100"
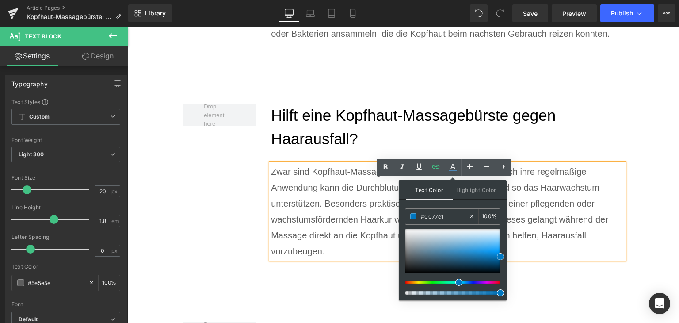
type input "#0077c1"
click at [500, 254] on span at bounding box center [500, 256] width 7 height 7
click at [543, 246] on p "Zwar sind Kopfhaut-Massagebürsten keine Wundermittel, doch ihre regelmäßige Anw…" at bounding box center [447, 212] width 353 height 96
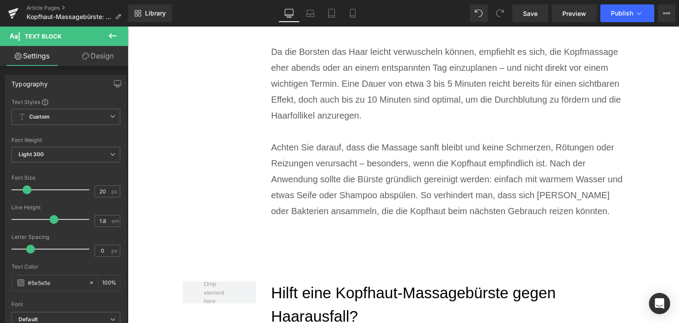
scroll to position [1577, 0]
click at [354, 167] on p "Achten Sie darauf, dass die Massage sanft bleibt und keine Schmerzen, Rötungen …" at bounding box center [447, 179] width 353 height 80
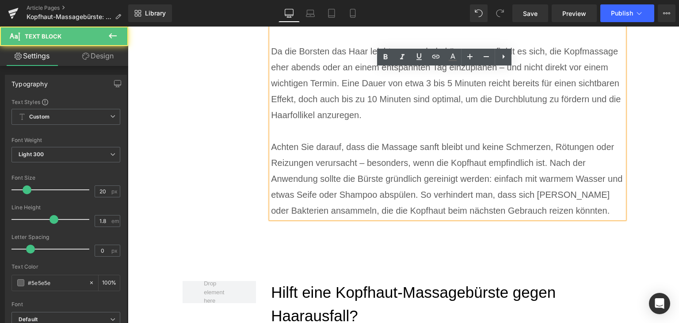
click at [506, 195] on p "Achten Sie darauf, dass die Massage sanft bleibt und keine Schmerzen, Rötungen …" at bounding box center [447, 179] width 353 height 80
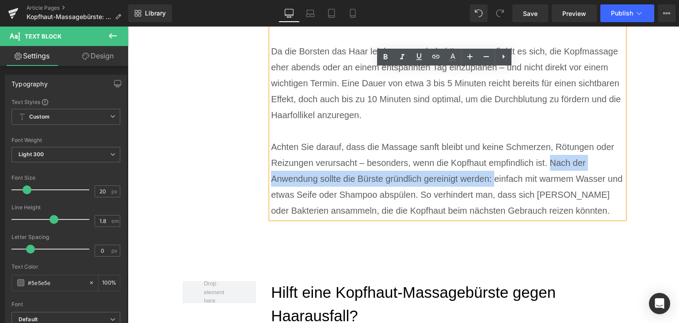
drag, startPoint x: 504, startPoint y: 195, endPoint x: 582, endPoint y: 180, distance: 79.3
click at [582, 180] on p "Achten Sie darauf, dass die Massage sanft bleibt und keine Schmerzen, Rötungen …" at bounding box center [447, 179] width 353 height 80
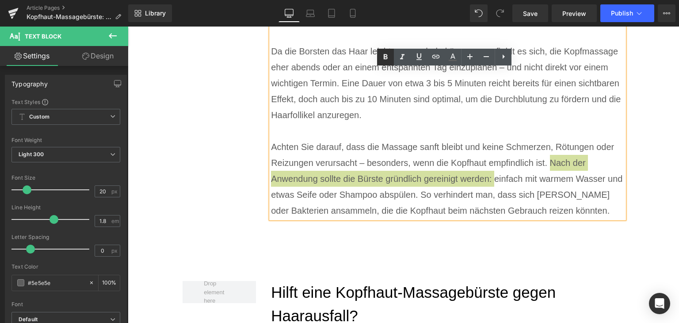
click at [389, 59] on icon at bounding box center [385, 57] width 11 height 11
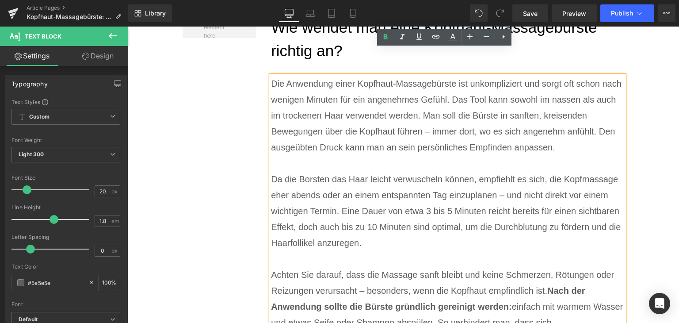
scroll to position [1444, 0]
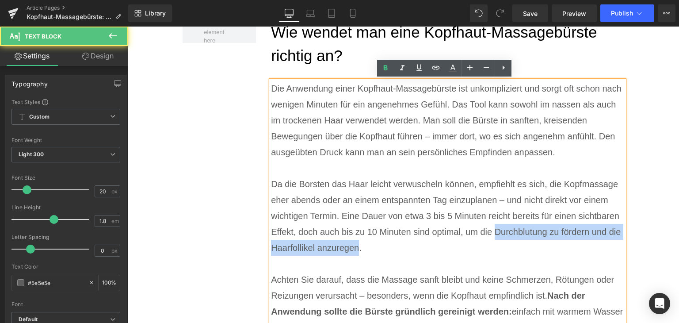
drag, startPoint x: 269, startPoint y: 261, endPoint x: 499, endPoint y: 264, distance: 230.0
click at [499, 256] on p "Da die Borsten das Haar leicht verwuscheln können, empfiehlt es sich, die Kopfm…" at bounding box center [447, 216] width 353 height 80
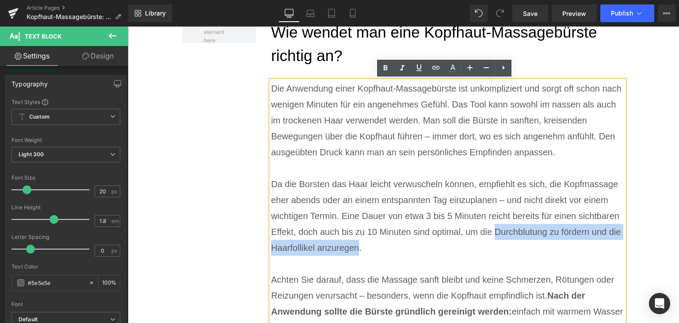
click at [128, 27] on div at bounding box center [128, 27] width 0 height 0
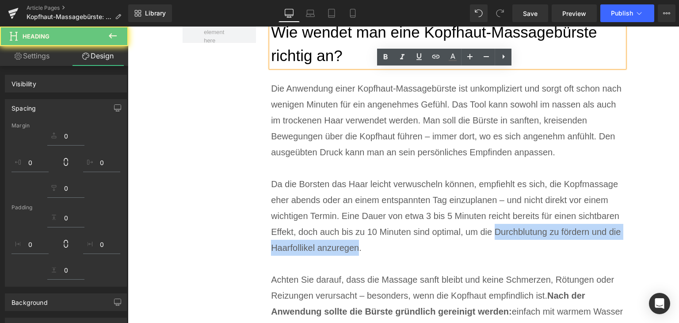
click at [380, 66] on h2 "Wie wendet man eine Kopfhaut-Massagebürste richtig an?" at bounding box center [447, 44] width 353 height 46
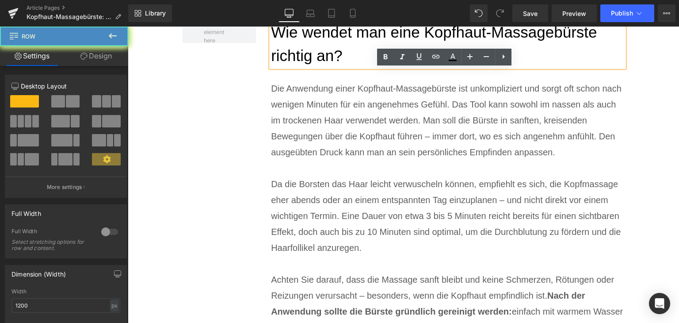
click at [387, 69] on div "Wie wendet man eine Kopfhaut-Massagebürste richtig an? Heading Die Anwendung ei…" at bounding box center [447, 194] width 353 height 346
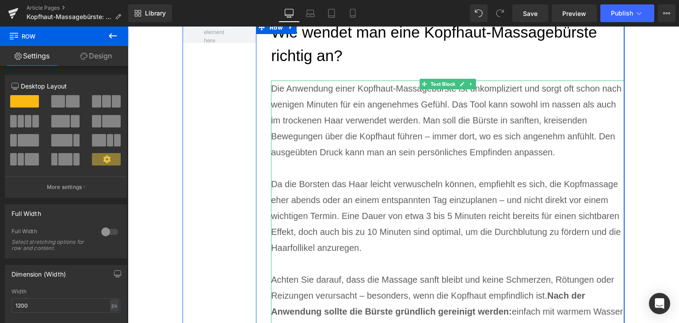
click at [386, 256] on p "Da die Borsten das Haar leicht verwuscheln können, empfiehlt es sich, die Kopfm…" at bounding box center [447, 216] width 353 height 80
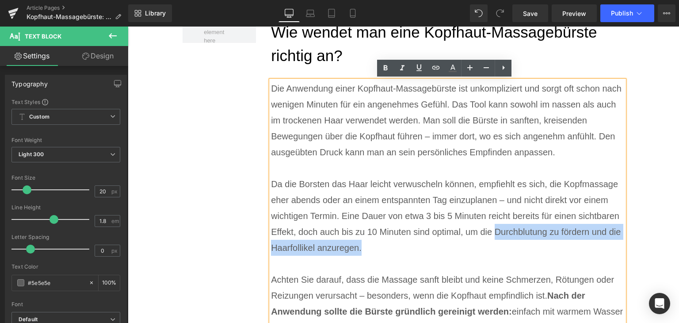
drag, startPoint x: 513, startPoint y: 264, endPoint x: 270, endPoint y: 262, distance: 243.7
click at [271, 256] on p "Da die Borsten das Haar leicht verwuscheln können, empfiehlt es sich, die Kopfm…" at bounding box center [447, 216] width 353 height 80
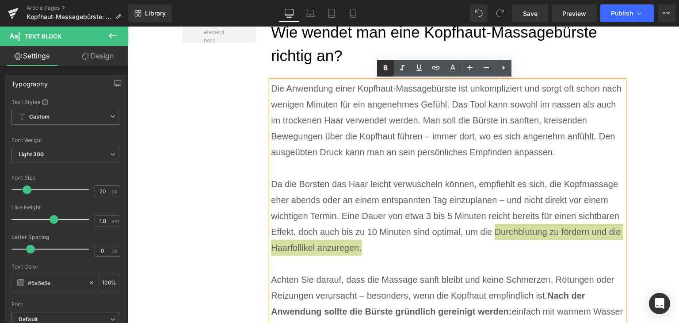
click at [386, 65] on icon at bounding box center [386, 67] width 4 height 5
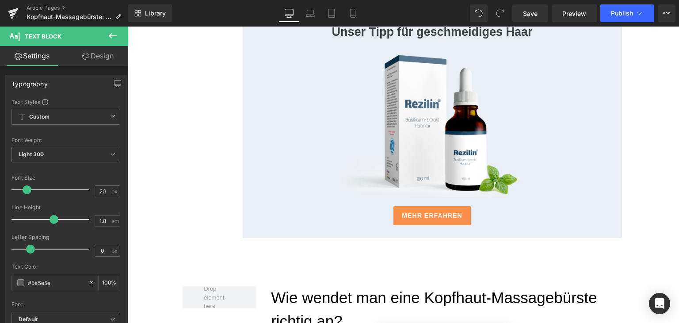
scroll to position [913, 0]
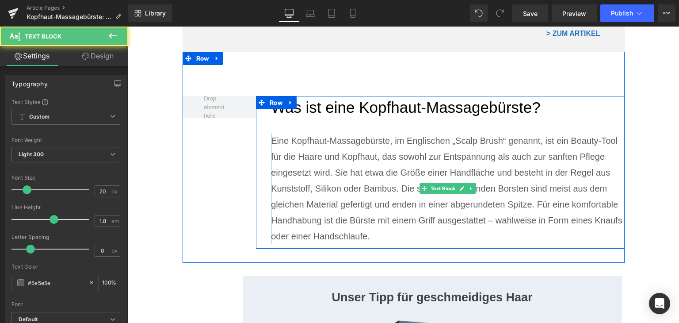
click at [458, 142] on p "Eine Kopfhaut-Massagebürste, im Englischen „Scalp Brush“ genannt, ist ein Beaut…" at bounding box center [447, 188] width 353 height 111
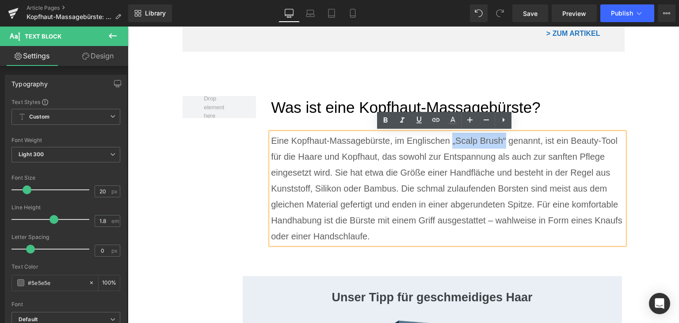
drag, startPoint x: 454, startPoint y: 142, endPoint x: 509, endPoint y: 142, distance: 54.4
click at [509, 142] on p "Eine Kopfhaut-Massagebürste, im Englischen „Scalp Brush“ genannt, ist ein Beaut…" at bounding box center [447, 188] width 353 height 111
click at [386, 117] on icon at bounding box center [385, 120] width 11 height 11
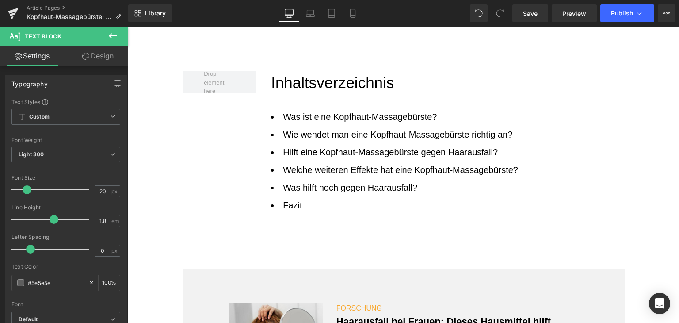
scroll to position [559, 0]
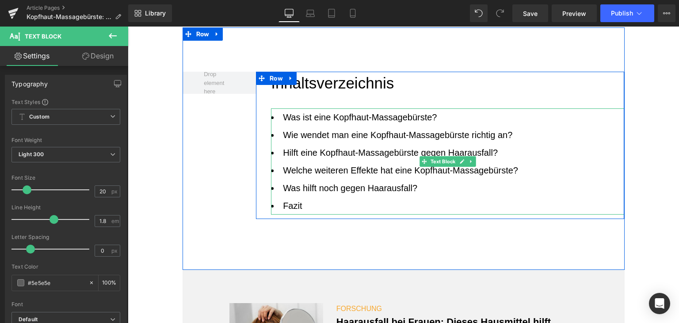
click at [311, 119] on li "Was ist eine Kopfhaut-Massagebürste?" at bounding box center [447, 117] width 353 height 18
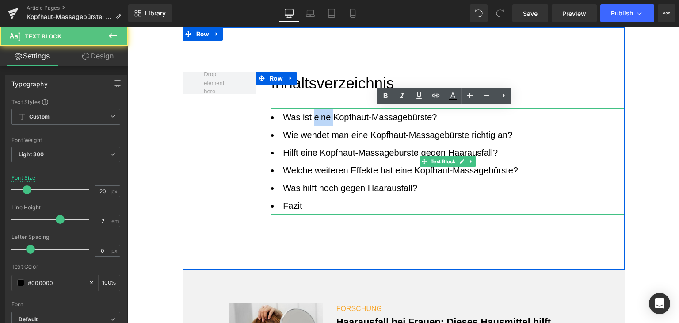
click at [311, 119] on li "Was ist eine Kopfhaut-Massagebürste?" at bounding box center [447, 117] width 353 height 18
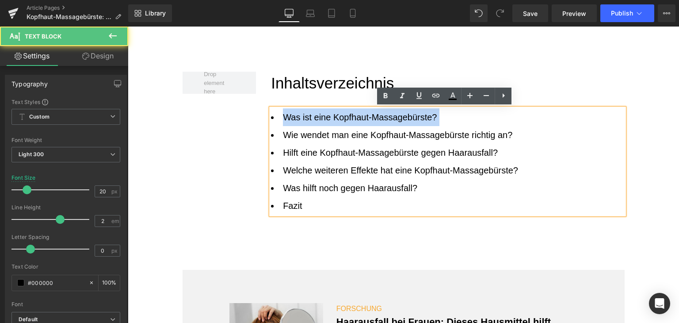
click at [311, 119] on li "Was ist eine Kopfhaut-Massagebürste?" at bounding box center [447, 117] width 353 height 18
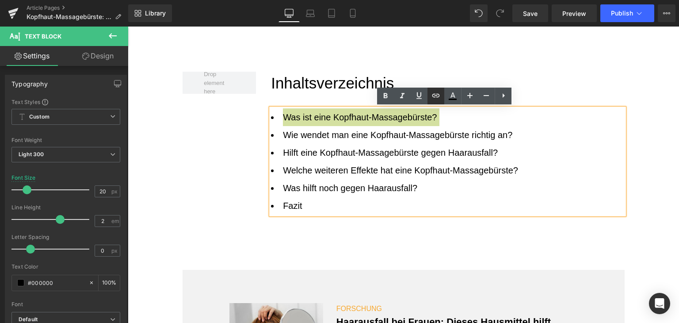
click at [437, 96] on icon at bounding box center [437, 96] width 8 height 4
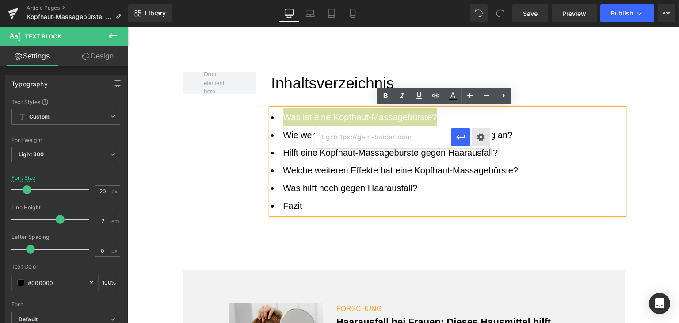
click at [484, 0] on div "Text Color Highlight Color rgba(0, 119, 193, 1) #0077c1 100 % transparent trans…" at bounding box center [339, 0] width 679 height 0
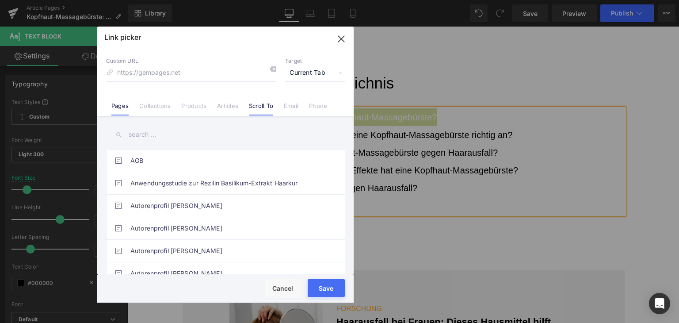
click at [248, 103] on li "Scroll To" at bounding box center [261, 102] width 35 height 15
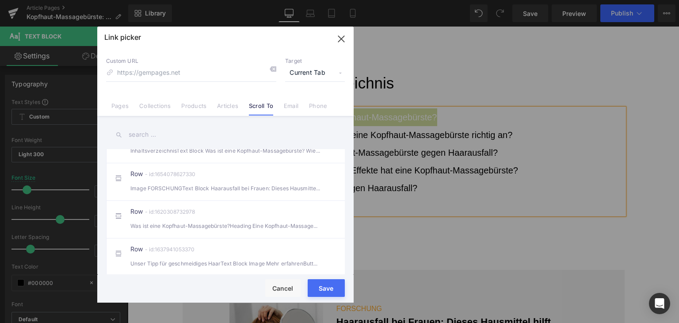
scroll to position [88, 0]
click at [243, 218] on div "Row - id:1620308732978 Was ist eine Kopfhaut-Massagebürste?Heading Eine Kopfhau…" at bounding box center [238, 218] width 217 height 22
type input "#r-1620308732978"
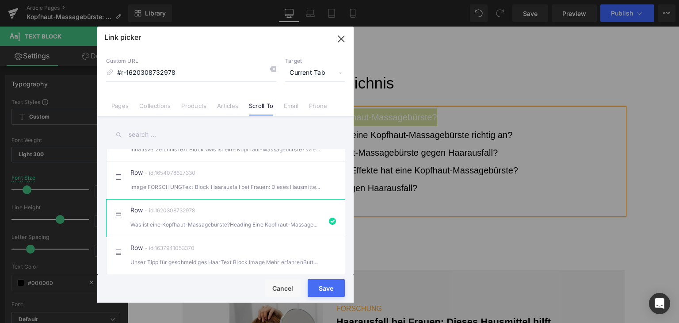
click at [333, 294] on button "Save" at bounding box center [326, 288] width 37 height 18
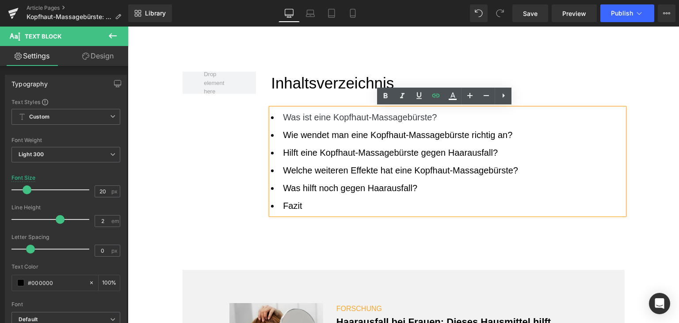
click at [363, 133] on li "Wie wendet man eine Kopfhaut-Massagebürste richtig an?" at bounding box center [447, 135] width 353 height 18
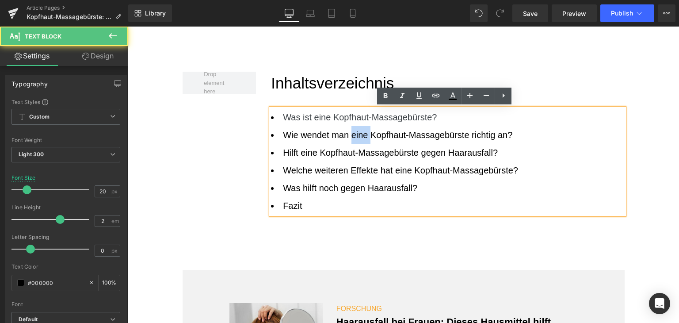
click at [363, 133] on li "Wie wendet man eine Kopfhaut-Massagebürste richtig an?" at bounding box center [447, 135] width 353 height 18
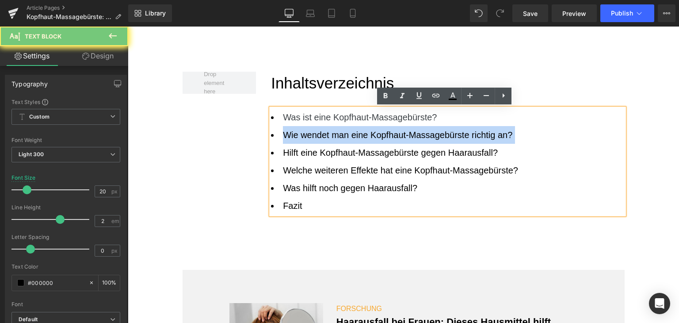
click at [363, 133] on li "Wie wendet man eine Kopfhaut-Massagebürste richtig an?" at bounding box center [447, 135] width 353 height 18
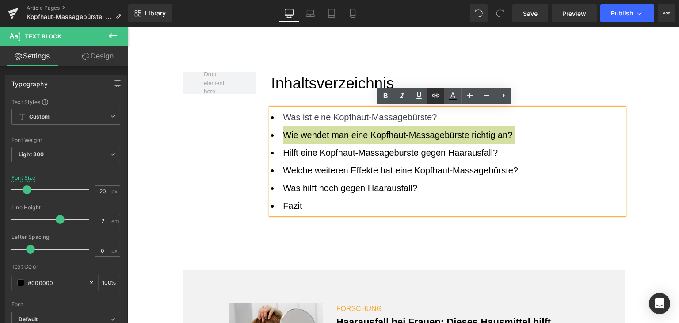
click at [437, 91] on icon at bounding box center [436, 95] width 11 height 11
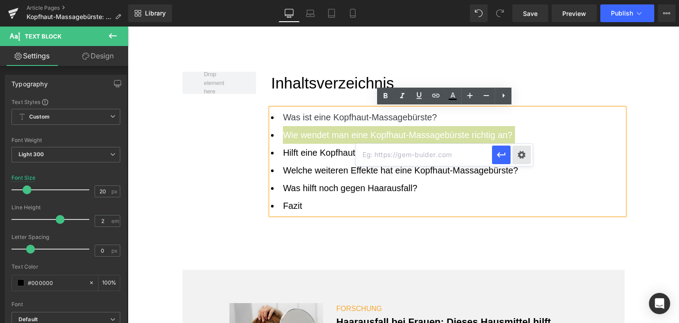
click at [525, 0] on div "Text Color Highlight Color rgba(0, 119, 193, 1) #0077c1 100 % transparent trans…" at bounding box center [339, 0] width 679 height 0
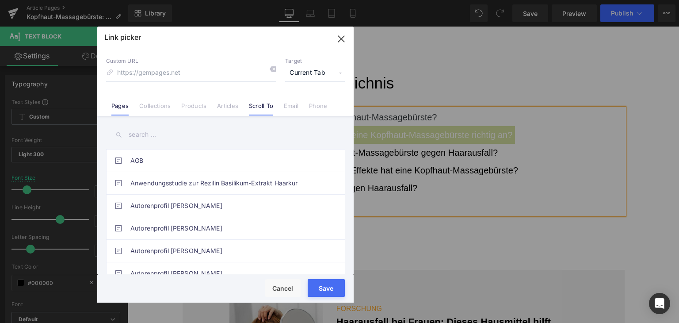
click at [259, 110] on link "Scroll To" at bounding box center [261, 108] width 24 height 13
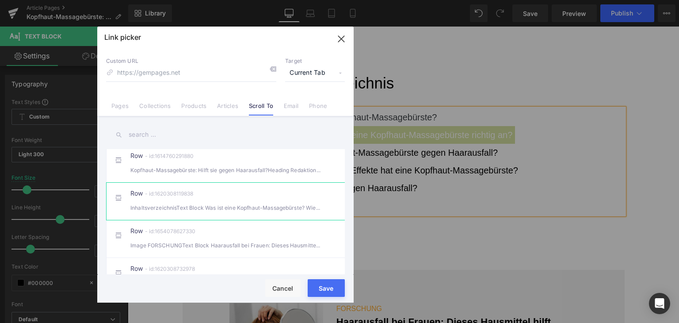
scroll to position [177, 0]
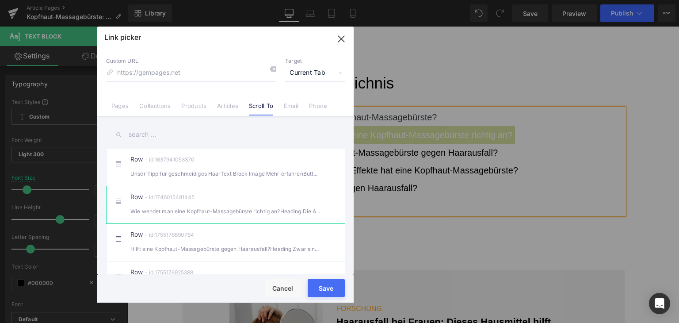
click at [249, 216] on div "Wie wendet man eine Kopfhaut-Massagebürste richtig an?Heading Die Anwendung e" at bounding box center [225, 211] width 190 height 9
type input "#r-1746015481445"
click at [314, 294] on button "Save" at bounding box center [326, 288] width 37 height 18
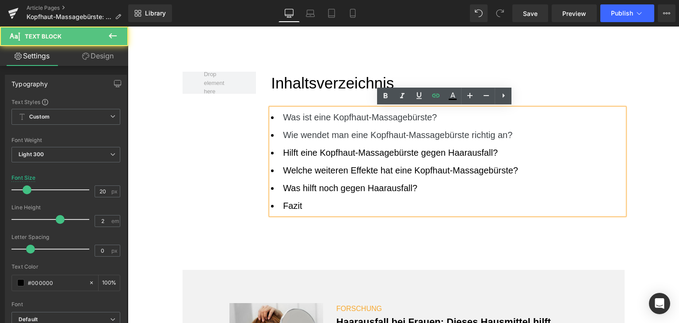
click at [356, 158] on li "Hilft eine Kopfhaut-Massagebürste gegen Haarausfall?" at bounding box center [447, 153] width 353 height 18
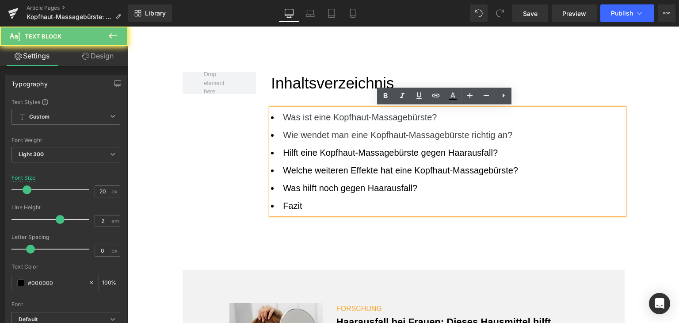
click at [387, 156] on li "Hilft eine Kopfhaut-Massagebürste gegen Haarausfall?" at bounding box center [447, 153] width 353 height 18
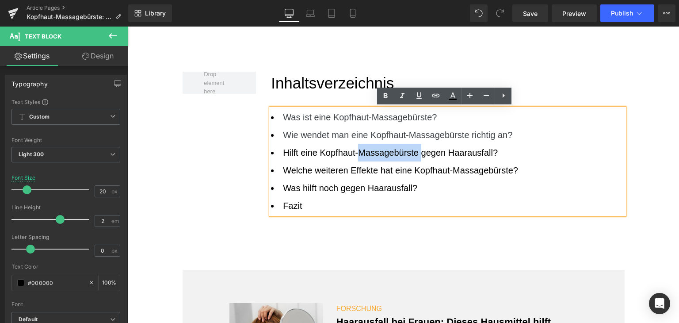
click at [387, 156] on li "Hilft eine Kopfhaut-Massagebürste gegen Haarausfall?" at bounding box center [447, 153] width 353 height 18
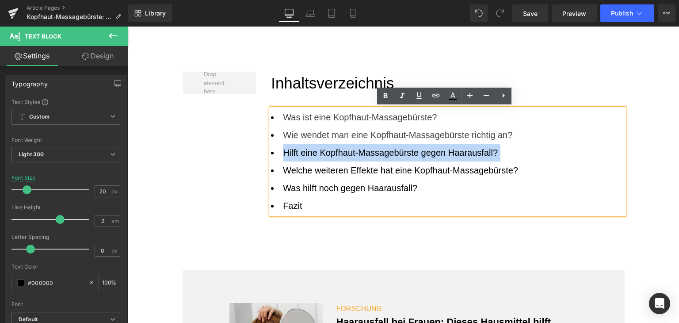
click at [387, 156] on li "Hilft eine Kopfhaut-Massagebürste gegen Haarausfall?" at bounding box center [447, 153] width 353 height 18
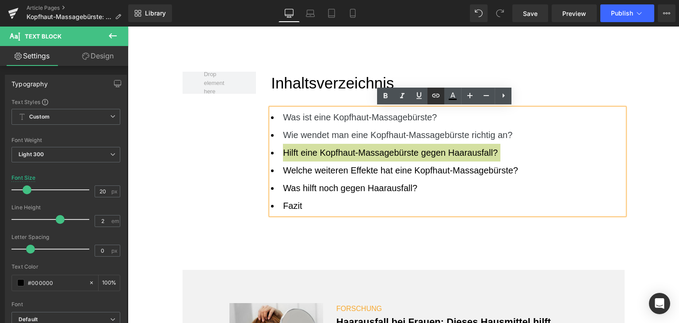
click at [435, 96] on icon at bounding box center [436, 95] width 11 height 11
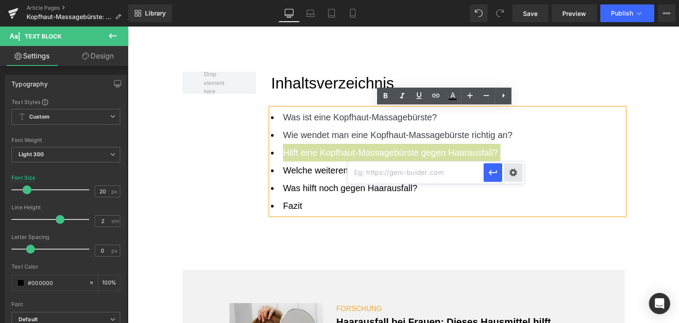
click at [513, 0] on div "Text Color Highlight Color rgba(0, 119, 193, 1) #0077c1 100 % transparent trans…" at bounding box center [339, 0] width 679 height 0
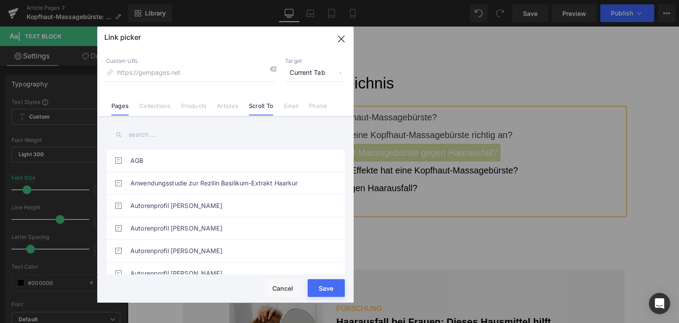
click at [258, 103] on link "Scroll To" at bounding box center [261, 108] width 24 height 13
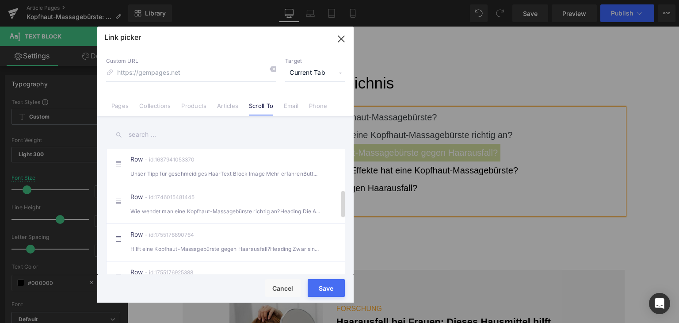
scroll to position [221, 0]
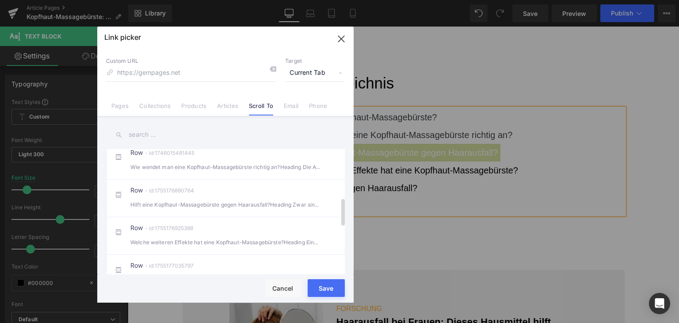
click at [210, 217] on li "Row - id:1755176890764 Hilft eine Kopfhaut-Massagebürste gegen Haarausfall?Head…" at bounding box center [227, 198] width 242 height 38
type input "#r-1755176890764"
drag, startPoint x: 315, startPoint y: 294, endPoint x: 317, endPoint y: 288, distance: 6.3
click at [315, 294] on button "Save" at bounding box center [326, 288] width 37 height 18
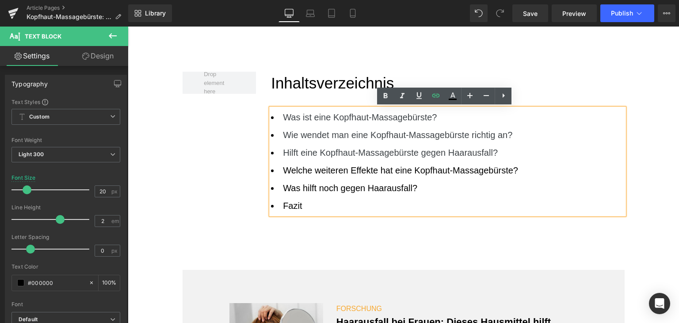
click at [346, 176] on li "Welche weiteren Effekte hat eine Kopfhaut-Massagebürste?" at bounding box center [447, 170] width 353 height 18
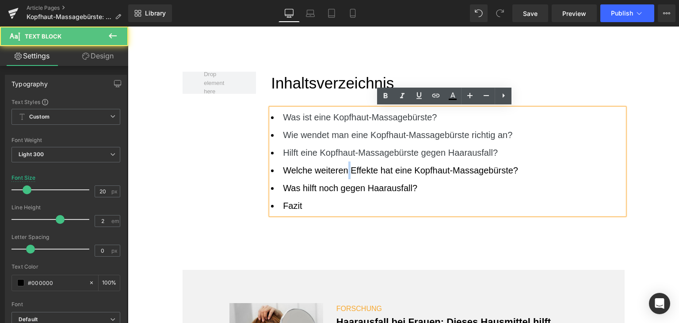
click at [346, 176] on li "Welche weiteren Effekte hat eine Kopfhaut-Massagebürste?" at bounding box center [447, 170] width 353 height 18
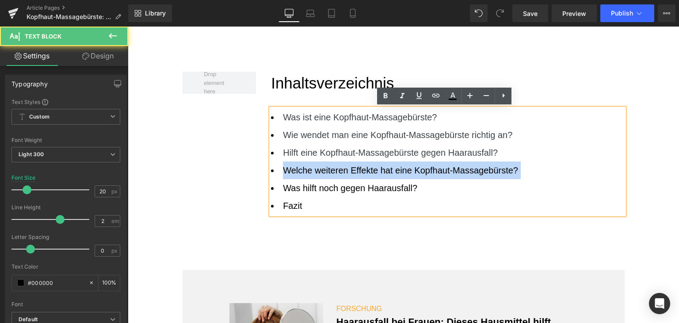
click at [346, 176] on li "Welche weiteren Effekte hat eine Kopfhaut-Massagebürste?" at bounding box center [447, 170] width 353 height 18
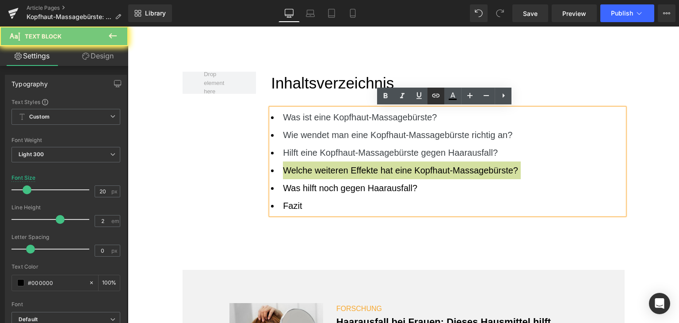
click at [436, 96] on icon at bounding box center [436, 95] width 11 height 11
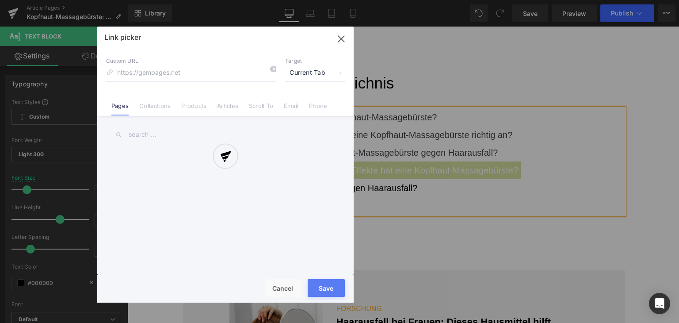
click at [524, 0] on div "Text Color Highlight Color rgba(0, 119, 193, 1) #0077c1 100 % transparent trans…" at bounding box center [339, 0] width 679 height 0
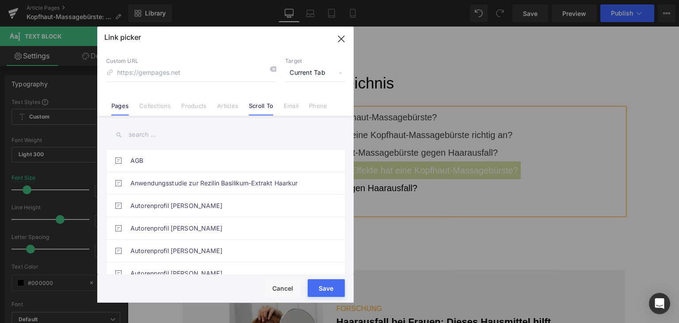
click at [259, 108] on link "Scroll To" at bounding box center [261, 108] width 24 height 13
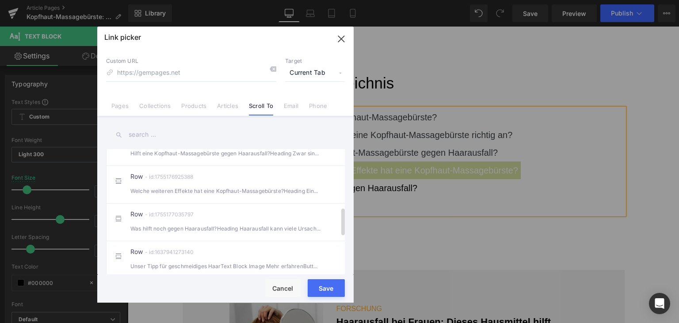
scroll to position [265, 0]
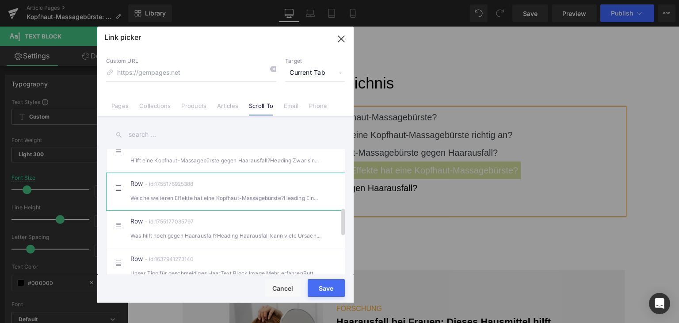
click at [205, 203] on div "Welche weiteren Effekte hat eine Kopfhaut-Massagebürste?Heading Eine Massage" at bounding box center [225, 197] width 190 height 9
type input "#r-1755176925388"
click at [317, 295] on button "Save" at bounding box center [326, 288] width 37 height 18
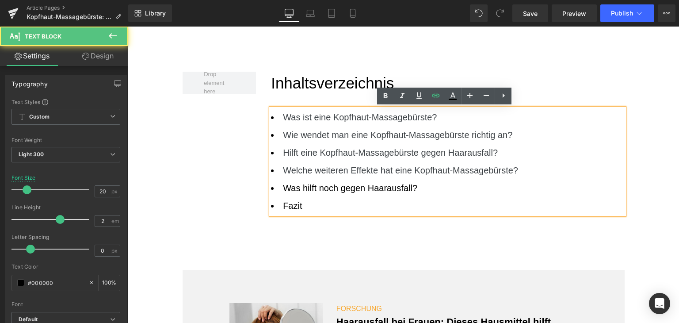
click at [331, 186] on li "Was hilft noch gegen Haarausfall?" at bounding box center [447, 188] width 353 height 18
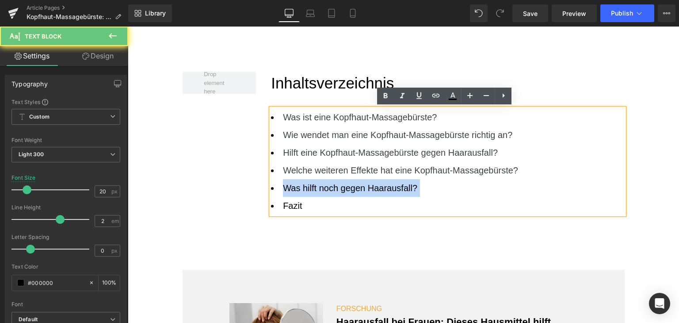
click at [331, 186] on li "Was hilft noch gegen Haarausfall?" at bounding box center [447, 188] width 353 height 18
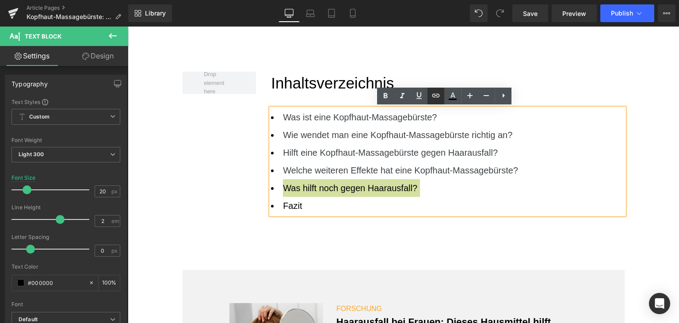
click at [434, 93] on icon at bounding box center [436, 95] width 11 height 11
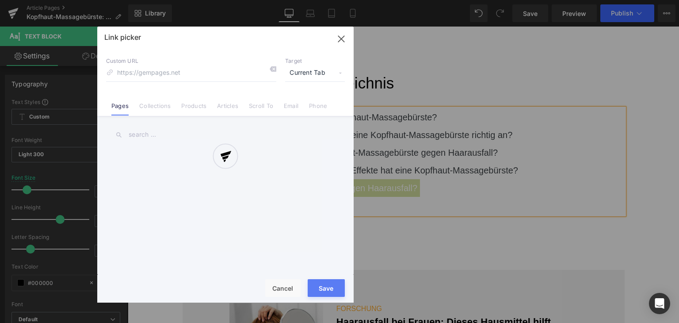
click at [470, 0] on div "Text Color Highlight Color rgba(0, 119, 193, 1) #0077c1 100 % transparent trans…" at bounding box center [339, 0] width 679 height 0
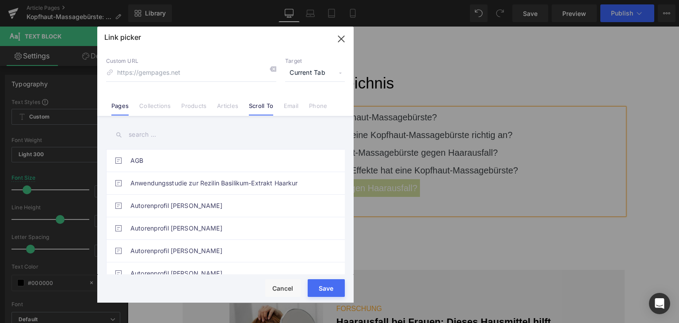
click at [255, 112] on link "Scroll To" at bounding box center [261, 108] width 24 height 13
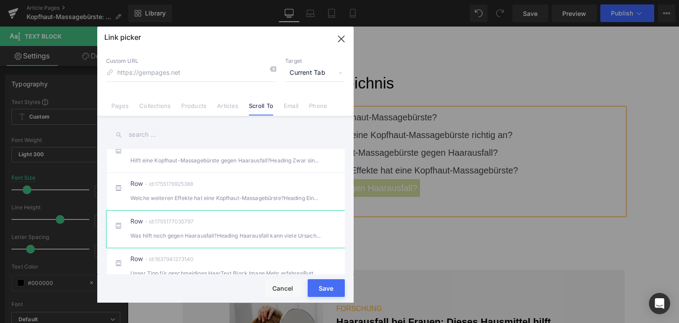
click at [218, 223] on li "Row - id:1755177035797 Was hilft noch gegen Haarausfall?Heading Haarausfall kan…" at bounding box center [227, 229] width 242 height 38
type input "#r-1755177035797"
click at [327, 295] on button "Save" at bounding box center [326, 288] width 37 height 18
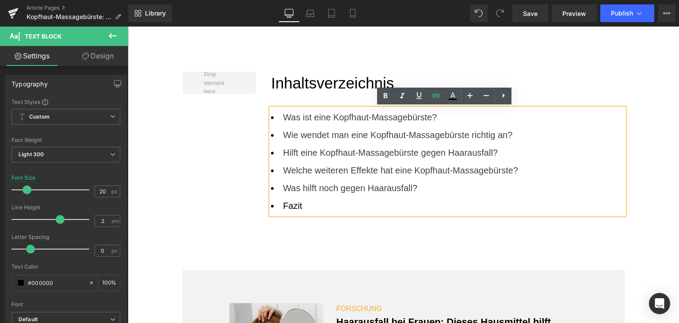
click at [291, 206] on li "Fazit" at bounding box center [447, 206] width 353 height 18
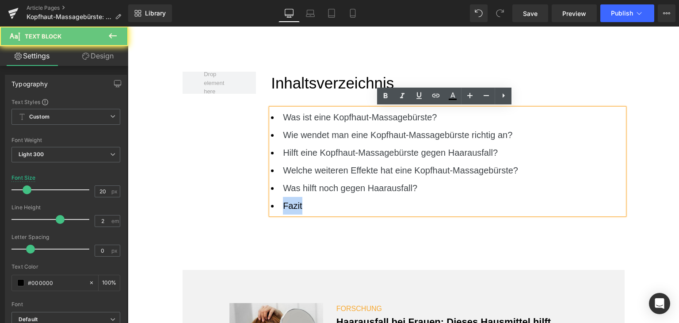
click at [291, 206] on li "Fazit" at bounding box center [447, 206] width 353 height 18
click at [437, 88] on link at bounding box center [436, 96] width 17 height 17
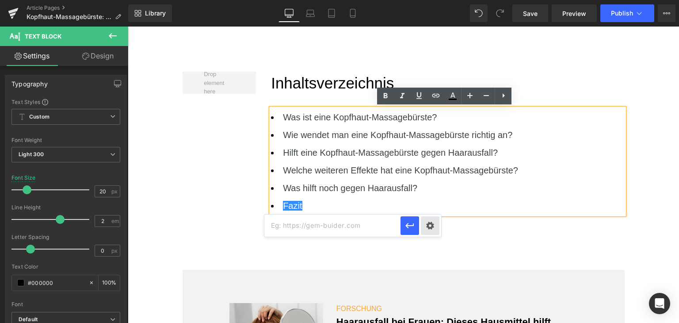
click at [430, 0] on div "Text Color Highlight Color rgba(0, 119, 193, 1) #0077c1 100 % transparent trans…" at bounding box center [339, 0] width 679 height 0
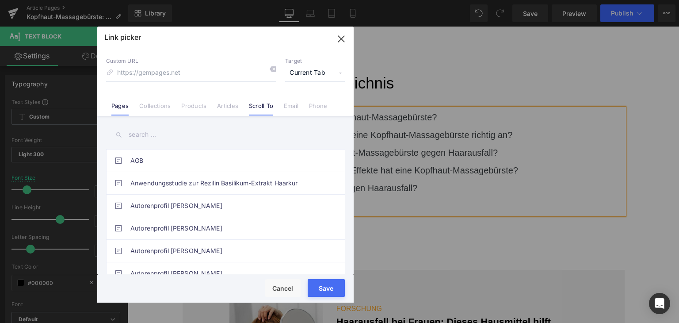
click at [269, 109] on link "Scroll To" at bounding box center [261, 108] width 24 height 13
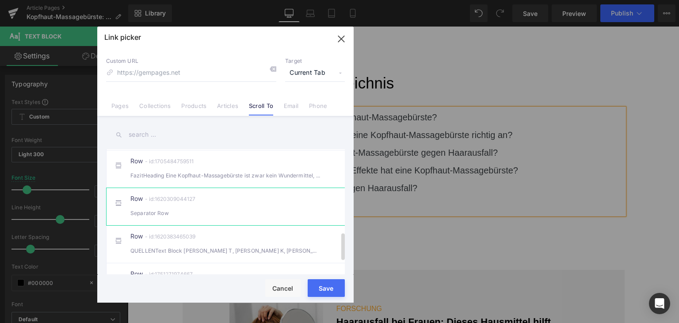
scroll to position [348, 0]
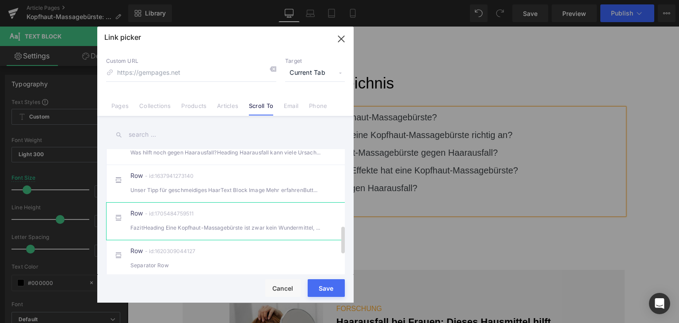
click at [267, 217] on div "Row - id:1705484759511 FazitHeading Eine Kopfhaut-Massagebürste ist zwar kein W…" at bounding box center [238, 221] width 217 height 22
type input "#r-1705484759511"
click at [315, 294] on button "Save" at bounding box center [326, 288] width 37 height 18
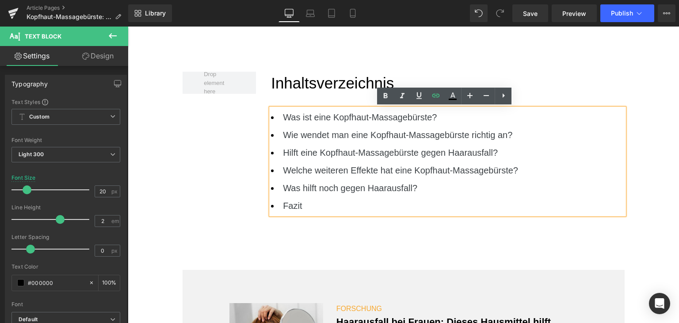
click at [313, 204] on li "Fazit" at bounding box center [447, 206] width 353 height 18
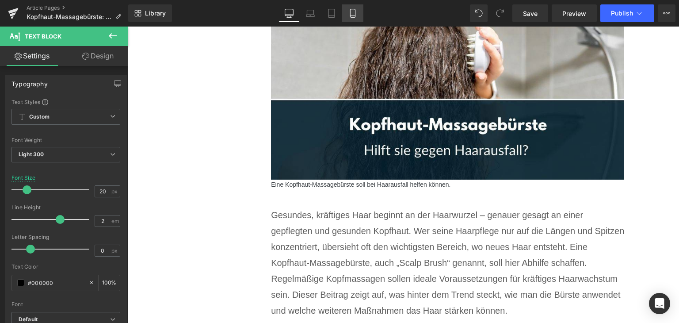
click at [350, 13] on icon at bounding box center [352, 13] width 9 height 9
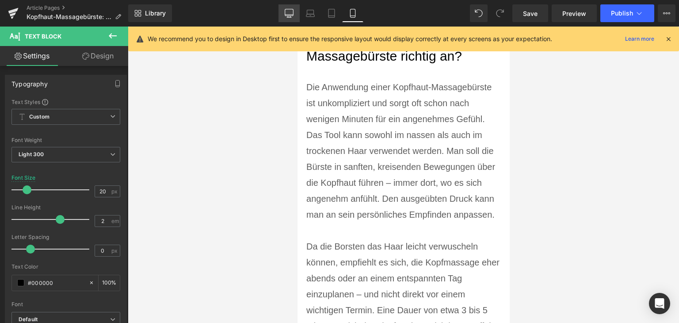
click at [292, 10] on icon at bounding box center [289, 13] width 9 height 9
type input "100"
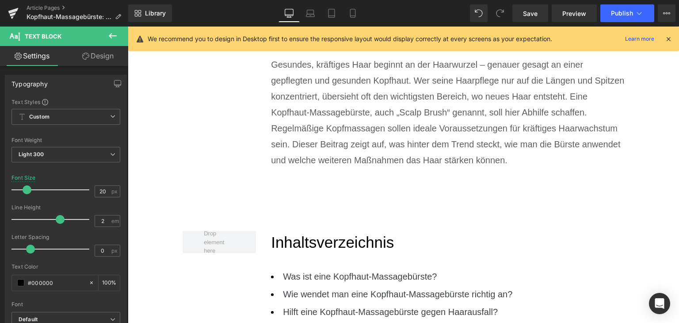
scroll to position [364, 0]
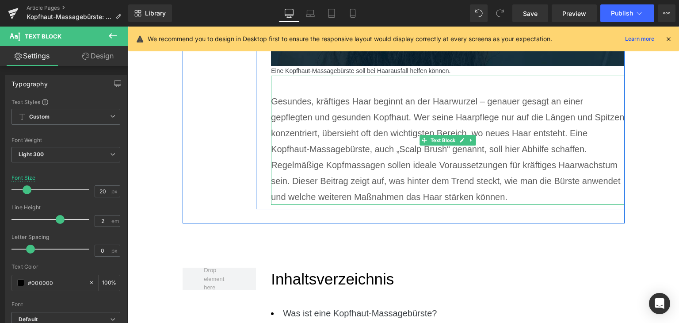
click at [401, 184] on p "Gesundes, kräftiges Haar beginnt an der Haarwurzel – genauer gesagt an einer ge…" at bounding box center [447, 148] width 353 height 111
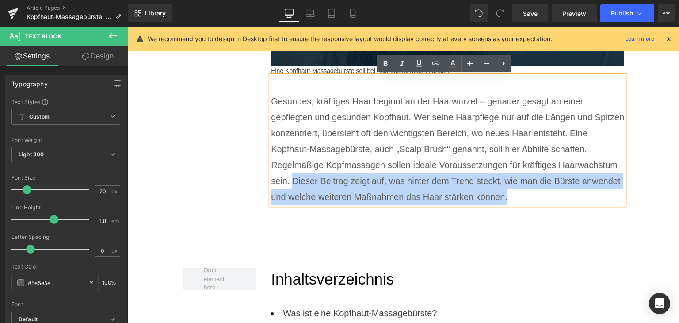
drag, startPoint x: 354, startPoint y: 181, endPoint x: 609, endPoint y: 196, distance: 255.2
click at [609, 196] on p "Gesundes, kräftiges Haar beginnt an der Haarwurzel – genauer gesagt an einer ge…" at bounding box center [447, 148] width 353 height 111
copy p "Dieser Beitrag zeigt auf, was hinter dem Trend steckt, wie man die Bürste anwen…"
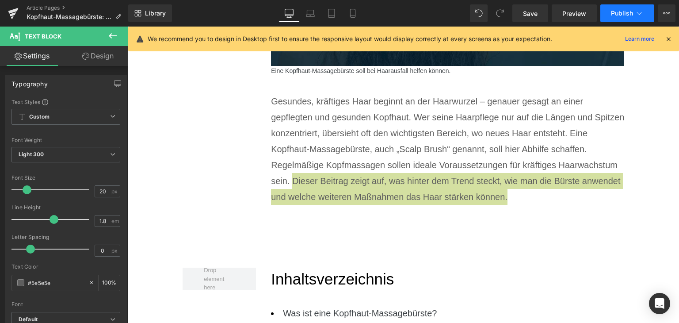
click at [619, 10] on span "Publish" at bounding box center [622, 13] width 22 height 7
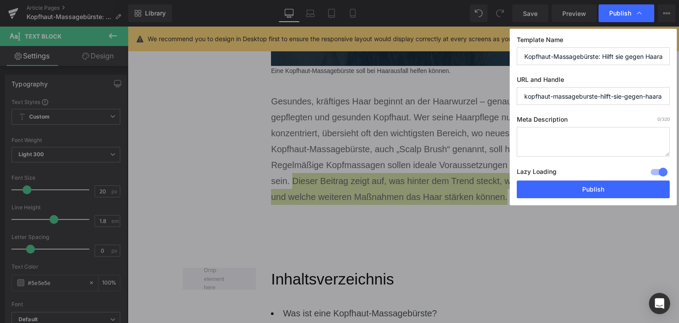
click at [596, 140] on textarea at bounding box center [593, 142] width 153 height 30
paste textarea "Dieser Beitrag zeigt auf, was hinter dem Trend steckt, wie man die Bürste anwen…"
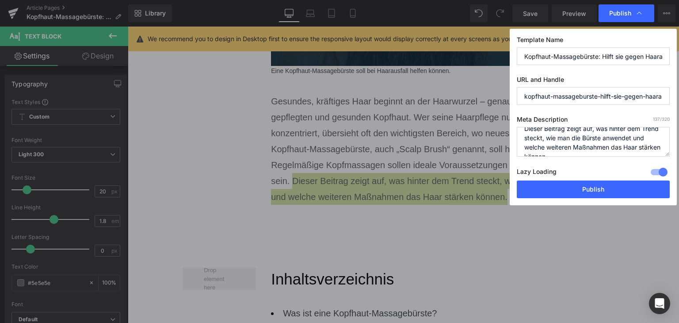
scroll to position [0, 0]
type textarea "Dieser Beitrag zeigt auf, was hinter dem Trend steckt, wie man die Bürste anwen…"
drag, startPoint x: 598, startPoint y: 98, endPoint x: 643, endPoint y: 100, distance: 45.6
click at [643, 100] on input "kopfhaut-massageburste-hilft-sie-gegen-haarausfall" at bounding box center [593, 96] width 153 height 18
click at [586, 96] on input "kopfhaut-massageburste-haarausfall" at bounding box center [593, 96] width 153 height 18
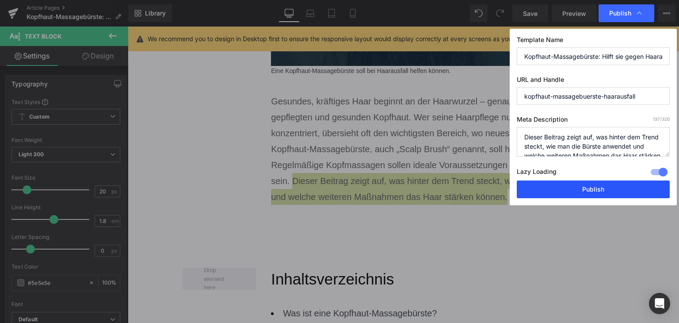
type input "kopfhaut-massagebuerste-haarausfall"
click at [608, 188] on button "Publish" at bounding box center [593, 189] width 153 height 18
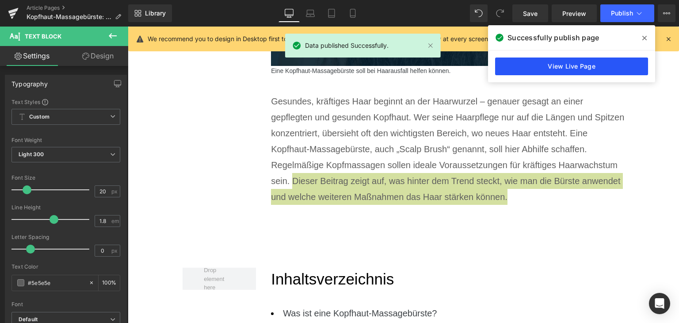
click at [603, 64] on link "View Live Page" at bounding box center [571, 66] width 153 height 18
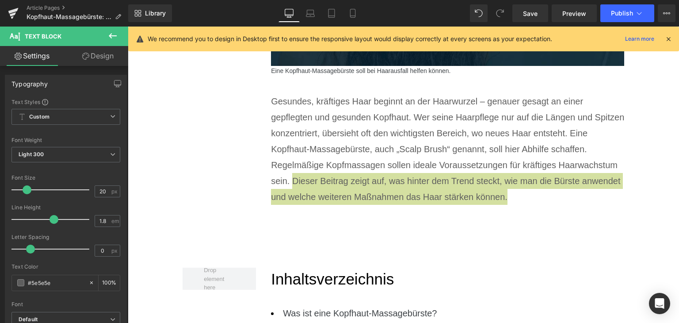
click at [37, 1] on div "Article Pages Kopfhaut-Massagebürste: Hilft sie gegen Haarausfall?" at bounding box center [64, 13] width 128 height 27
click at [37, 4] on div "Article Pages Kopfhaut-Massagebürste: Hilft sie gegen Haarausfall?" at bounding box center [64, 13] width 128 height 27
click at [38, 5] on link "Article Pages" at bounding box center [78, 7] width 102 height 7
